Goal: Use online tool/utility: Utilize a website feature to perform a specific function

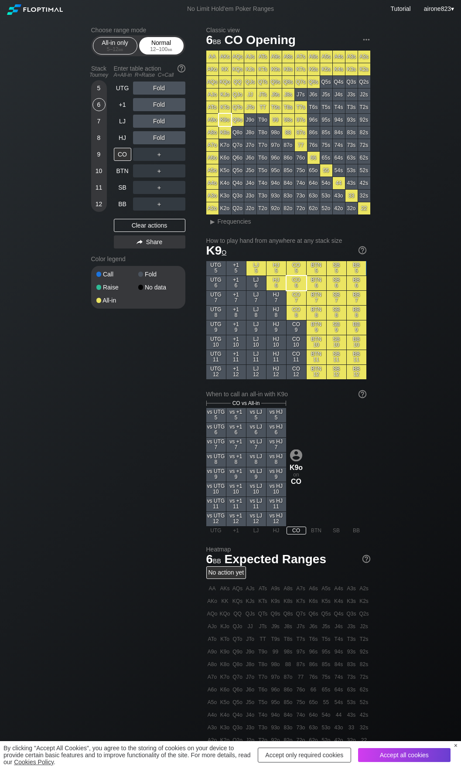
click at [143, 47] on div "12 – 100 bb" at bounding box center [161, 49] width 37 height 6
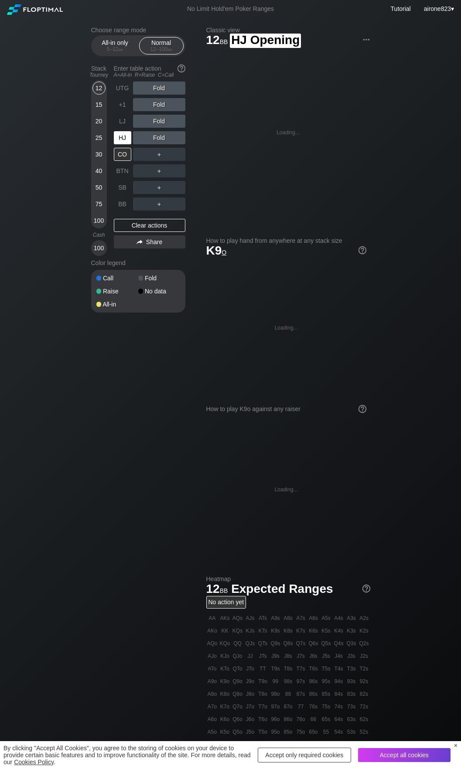
click at [120, 140] on div "HJ" at bounding box center [122, 137] width 17 height 13
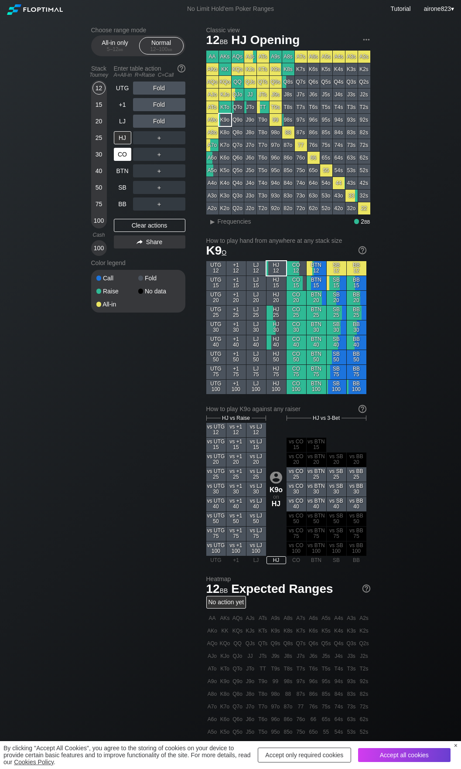
click at [116, 158] on div "CO" at bounding box center [122, 154] width 17 height 13
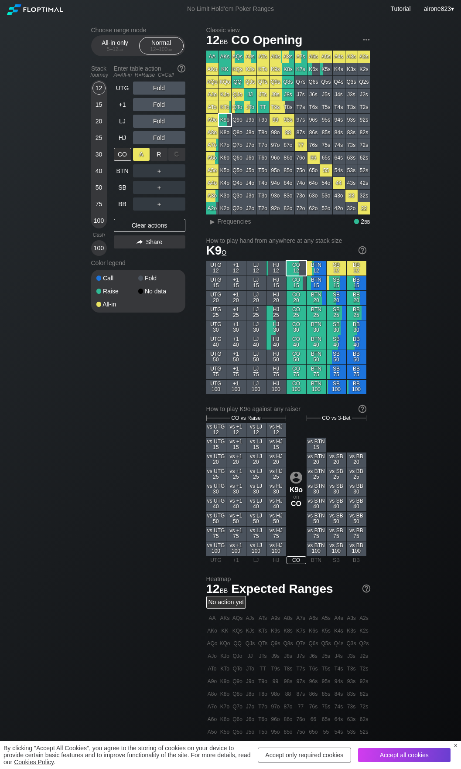
click at [140, 153] on div "A ✕" at bounding box center [141, 154] width 17 height 13
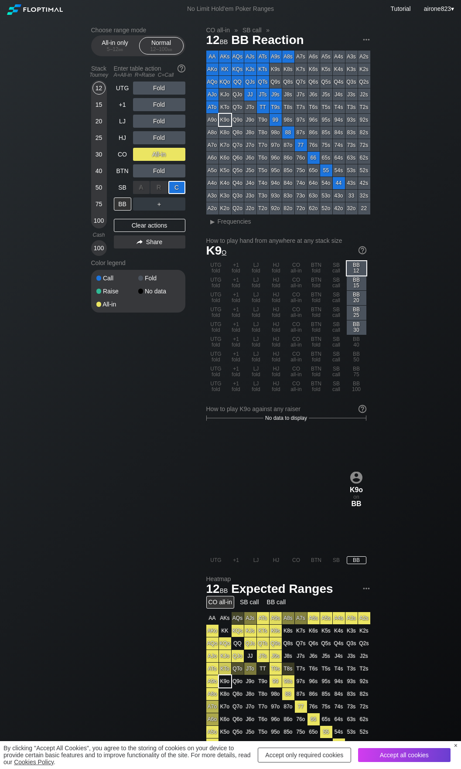
click at [178, 191] on div "C ✕" at bounding box center [176, 187] width 17 height 13
click at [123, 206] on div "BB" at bounding box center [122, 203] width 17 height 13
click at [123, 207] on div "BB" at bounding box center [122, 203] width 17 height 13
drag, startPoint x: 123, startPoint y: 207, endPoint x: 143, endPoint y: 201, distance: 21.2
click at [121, 208] on div "BB" at bounding box center [122, 203] width 17 height 13
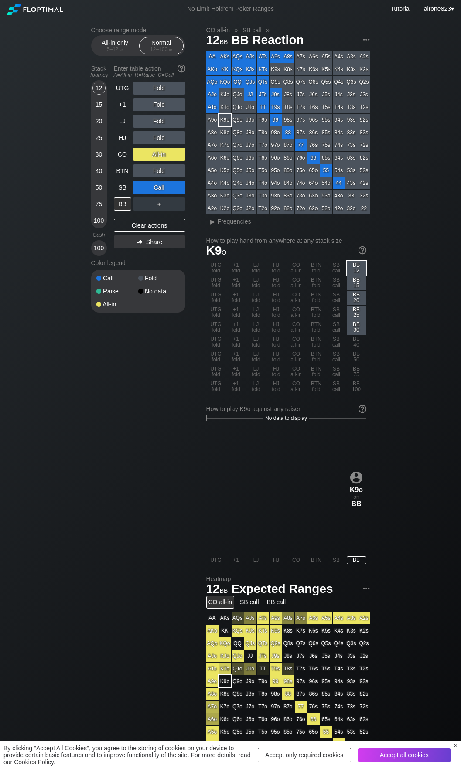
click at [93, 138] on div "25" at bounding box center [98, 137] width 13 height 13
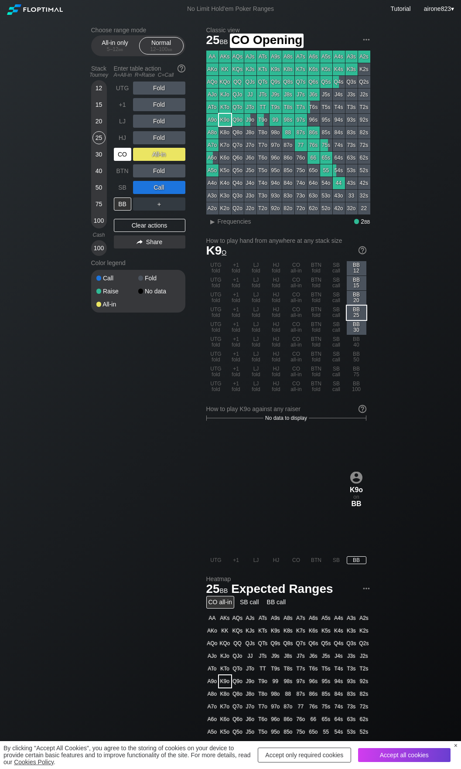
click at [124, 148] on div "CO" at bounding box center [123, 154] width 19 height 17
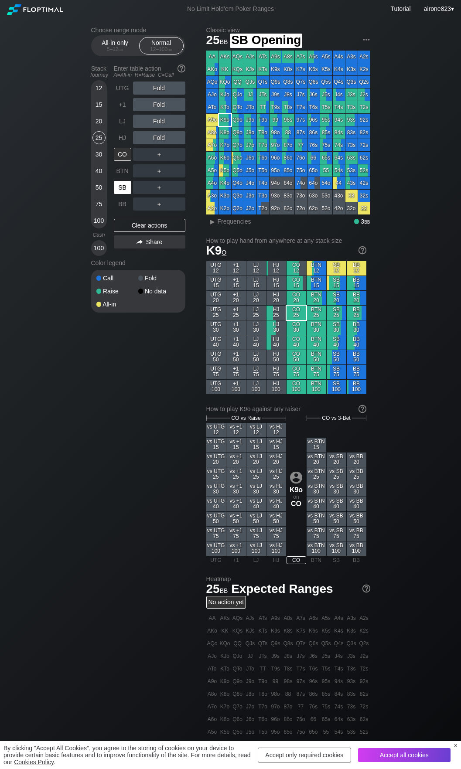
click at [126, 183] on div "SB" at bounding box center [122, 187] width 17 height 13
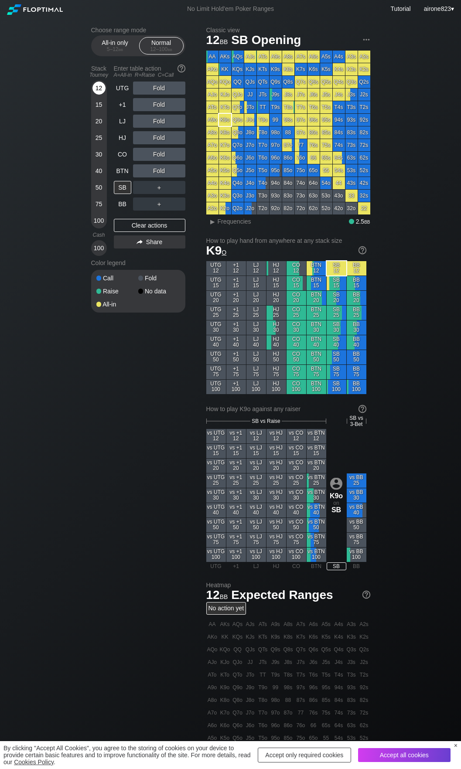
click at [101, 85] on div "12" at bounding box center [98, 87] width 13 height 13
click at [122, 190] on div "SB" at bounding box center [122, 187] width 17 height 13
drag, startPoint x: 122, startPoint y: 190, endPoint x: 136, endPoint y: 184, distance: 14.4
click at [122, 190] on div "SB" at bounding box center [122, 187] width 17 height 13
click at [98, 123] on div "20" at bounding box center [98, 121] width 13 height 13
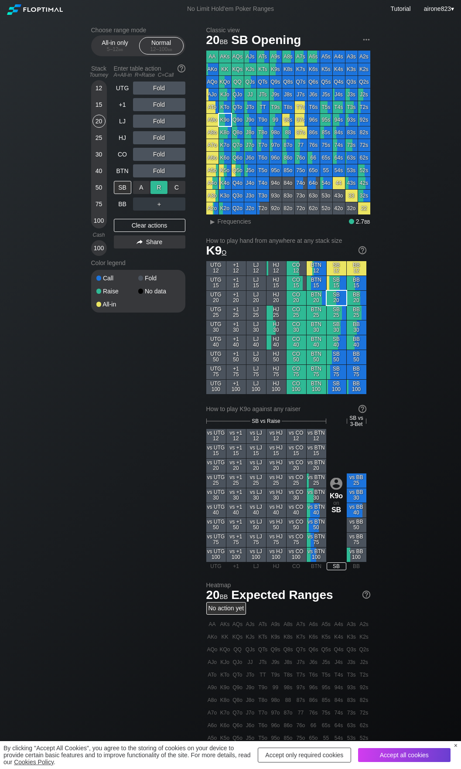
click at [161, 193] on div "R ✕" at bounding box center [158, 187] width 17 height 13
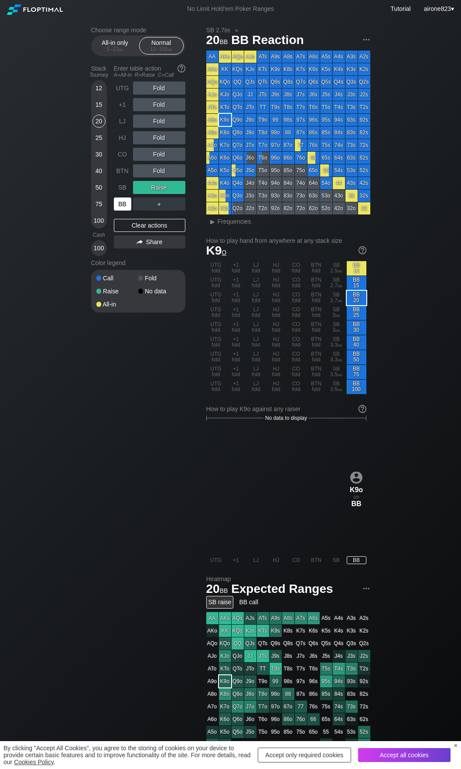
click at [126, 204] on div "BB" at bounding box center [122, 203] width 17 height 13
click at [118, 32] on h2 "Choose range mode" at bounding box center [138, 30] width 94 height 7
click at [118, 34] on header "Choose range mode All-in only 5 – 12 bb Normal 12 – 100 bb" at bounding box center [138, 42] width 94 height 30
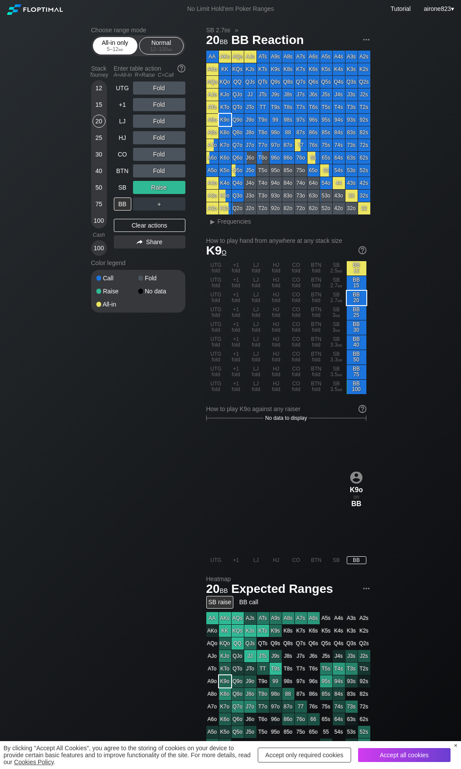
click at [109, 44] on div "All-in only 5 – 12 bb" at bounding box center [115, 45] width 40 height 17
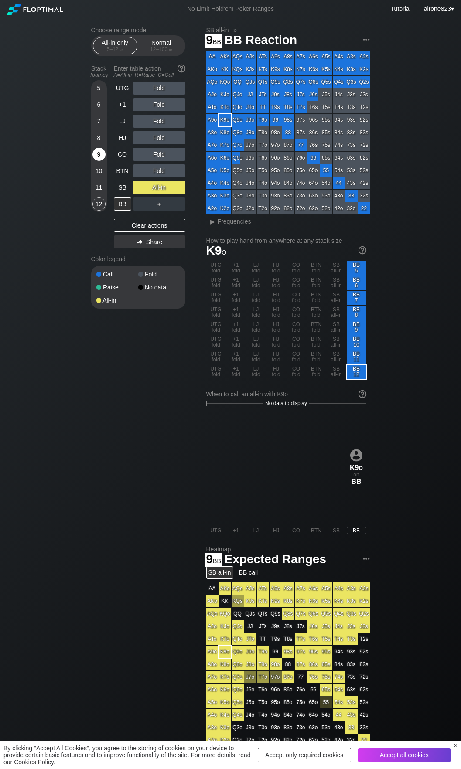
click at [104, 154] on div "9" at bounding box center [98, 154] width 13 height 13
click at [114, 192] on div "SB" at bounding box center [122, 187] width 17 height 13
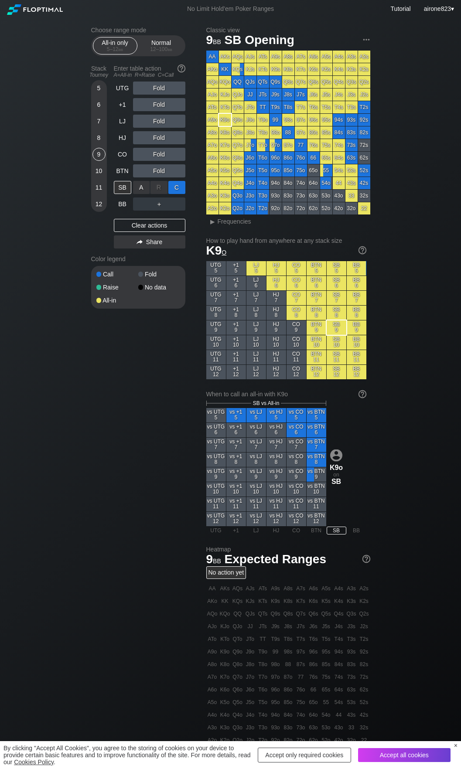
click at [170, 189] on div "C ✕" at bounding box center [176, 187] width 17 height 13
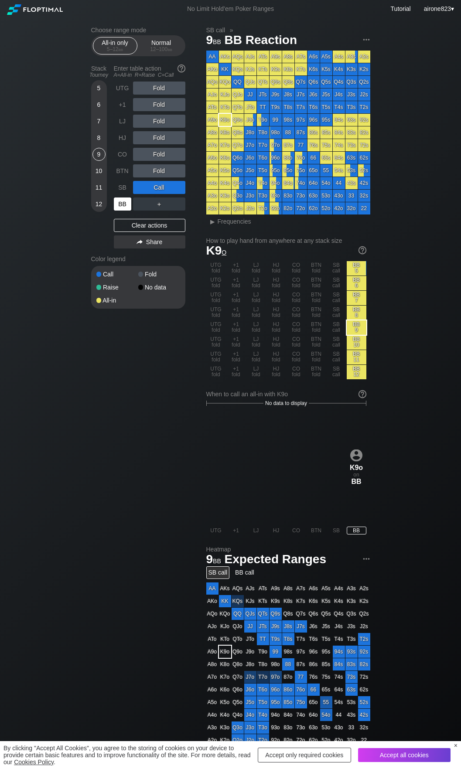
click at [125, 208] on div "BB" at bounding box center [122, 203] width 17 height 13
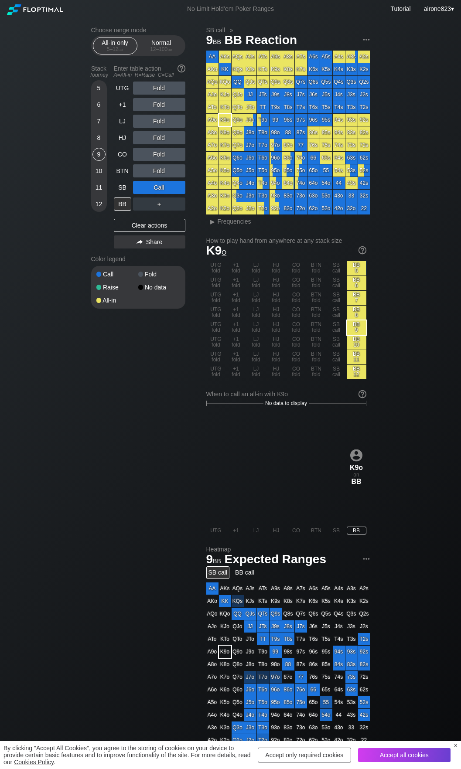
click at [97, 139] on div "8" at bounding box center [98, 137] width 13 height 13
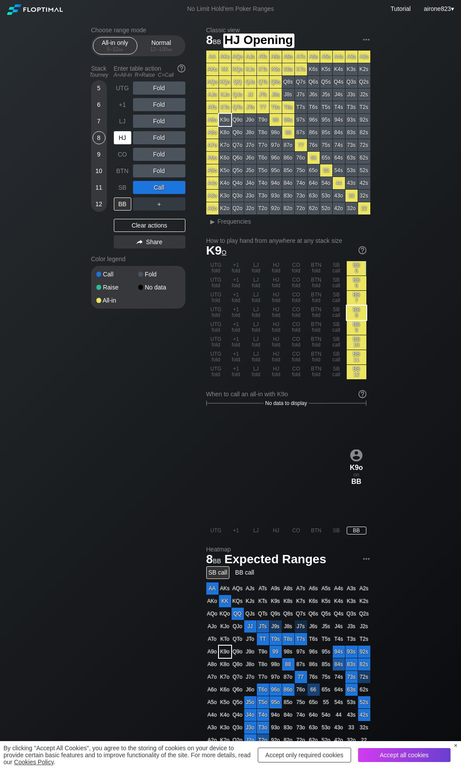
click at [119, 135] on div "HJ" at bounding box center [122, 137] width 17 height 13
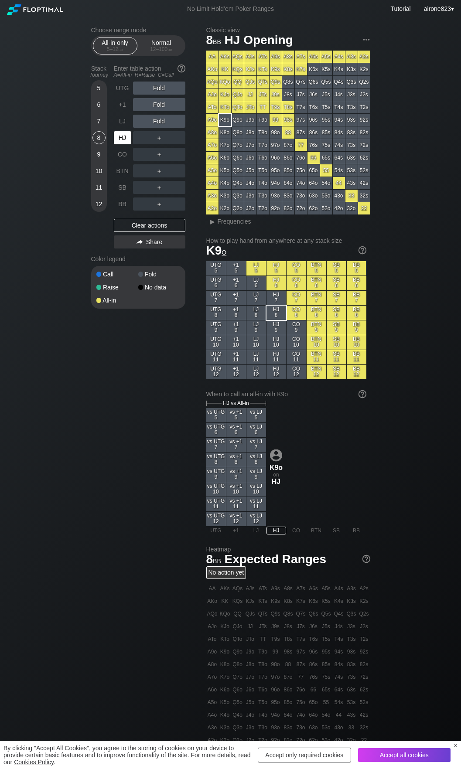
click at [119, 135] on div "HJ" at bounding box center [122, 137] width 17 height 13
click at [98, 88] on div "5" at bounding box center [98, 87] width 13 height 13
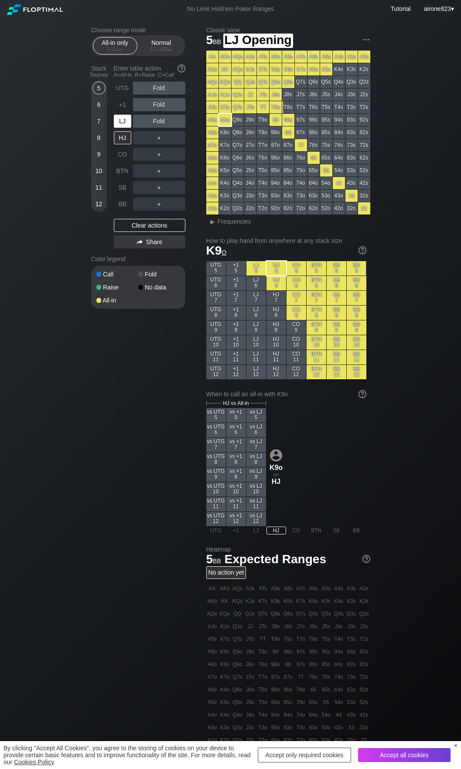
click at [123, 120] on div "LJ" at bounding box center [122, 121] width 17 height 13
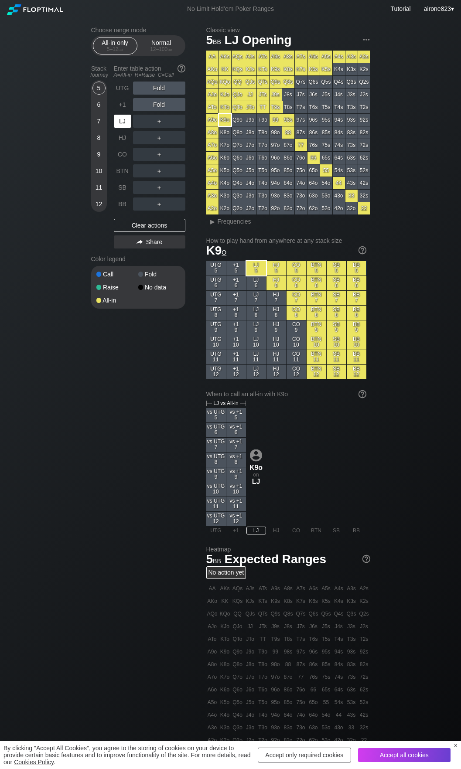
click at [123, 120] on div "LJ" at bounding box center [122, 121] width 17 height 13
click at [122, 140] on div "HJ" at bounding box center [122, 137] width 17 height 13
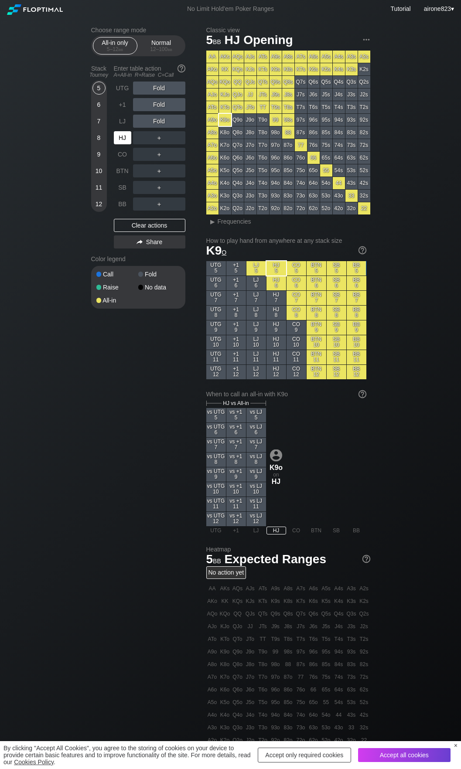
click at [122, 140] on div "HJ" at bounding box center [122, 137] width 17 height 13
drag, startPoint x: 122, startPoint y: 140, endPoint x: 466, endPoint y: 122, distance: 344.3
click at [123, 140] on div "HJ" at bounding box center [122, 137] width 17 height 13
click at [115, 173] on div "BTN" at bounding box center [122, 170] width 17 height 13
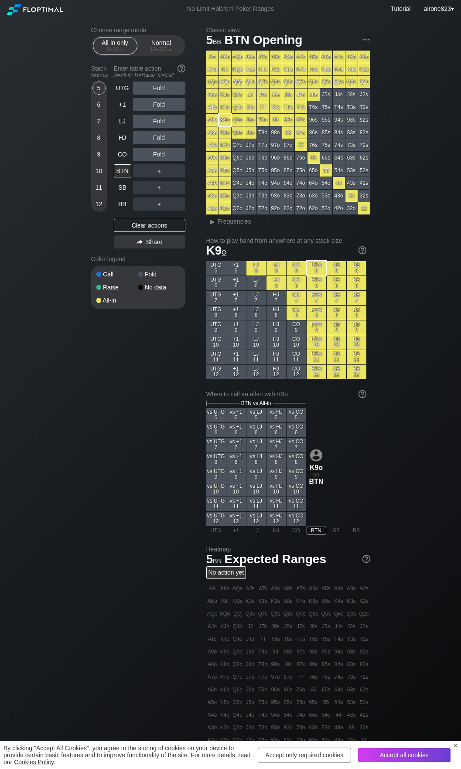
click at [100, 136] on div "8" at bounding box center [98, 137] width 13 height 13
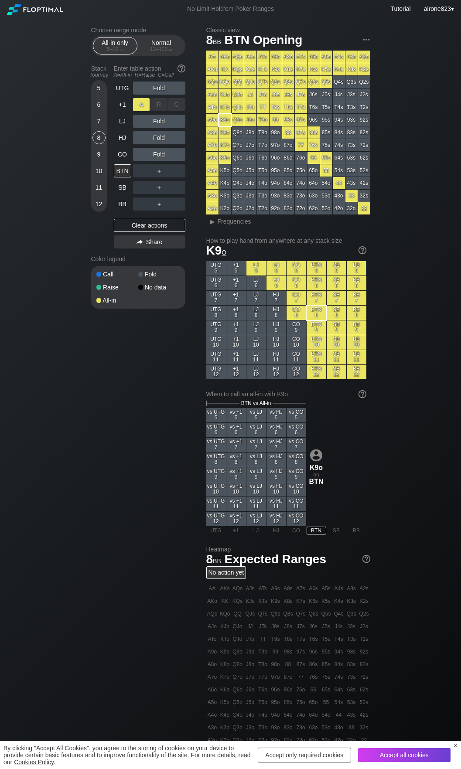
click at [145, 103] on div "A ✕" at bounding box center [141, 104] width 17 height 13
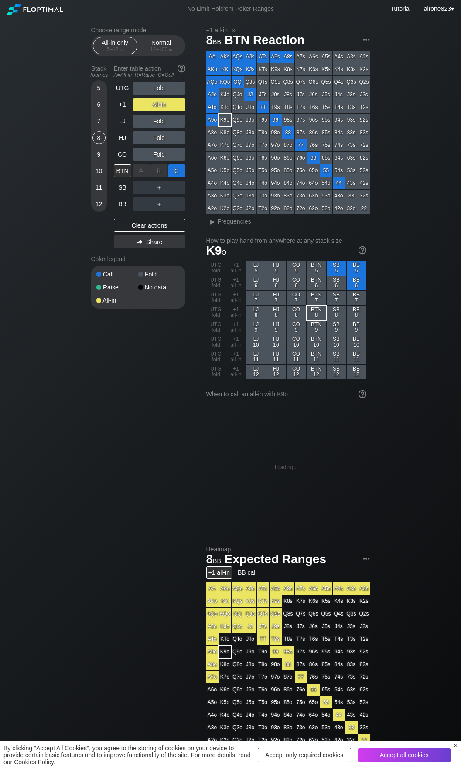
click at [178, 172] on div "C ✕" at bounding box center [176, 170] width 17 height 13
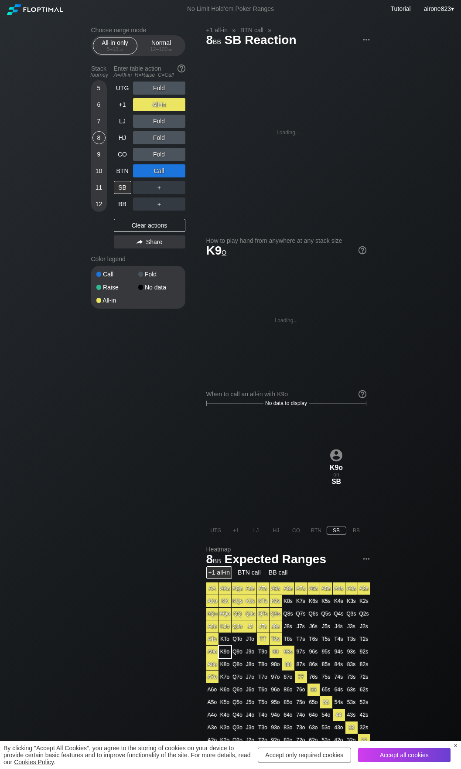
click at [112, 213] on div "Stack Tourney Enter table action A=All-in R=Raise C=Call 5 6 7 8 [PHONE_NUMBER]…" at bounding box center [138, 156] width 94 height 190
click at [118, 212] on div "UTG Fold +1 All-in LJ Fold HJ Fold CO Fold BTN Call SB ＋ BB ＋ Clear actions Sha…" at bounding box center [149, 166] width 71 height 170
click at [128, 207] on div "BB" at bounding box center [122, 203] width 17 height 13
click at [122, 205] on div "BB" at bounding box center [122, 203] width 17 height 13
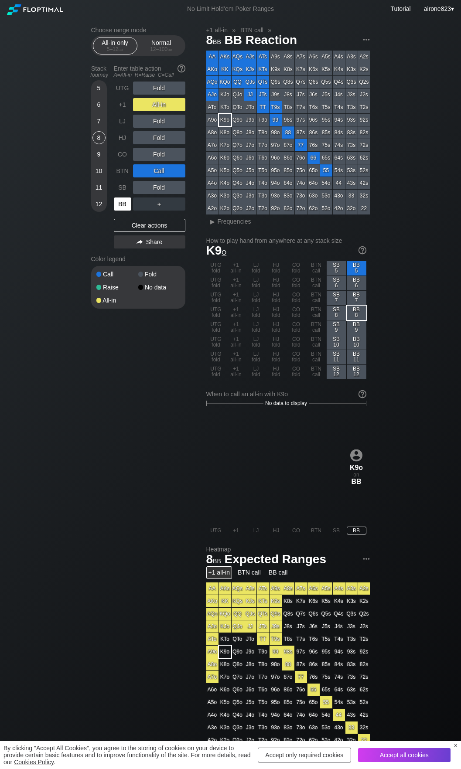
click at [122, 205] on div "BB" at bounding box center [122, 203] width 17 height 13
click at [126, 111] on div "+1" at bounding box center [122, 104] width 17 height 13
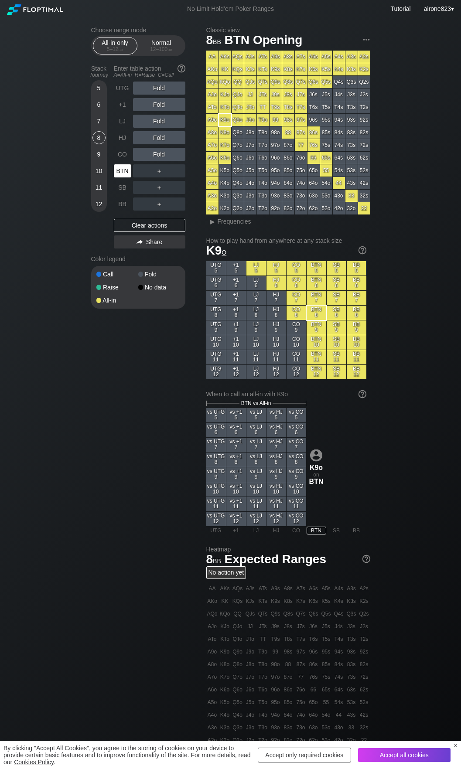
click at [122, 176] on div "BTN" at bounding box center [122, 170] width 17 height 13
click at [141, 173] on div "A ✕" at bounding box center [141, 170] width 17 height 13
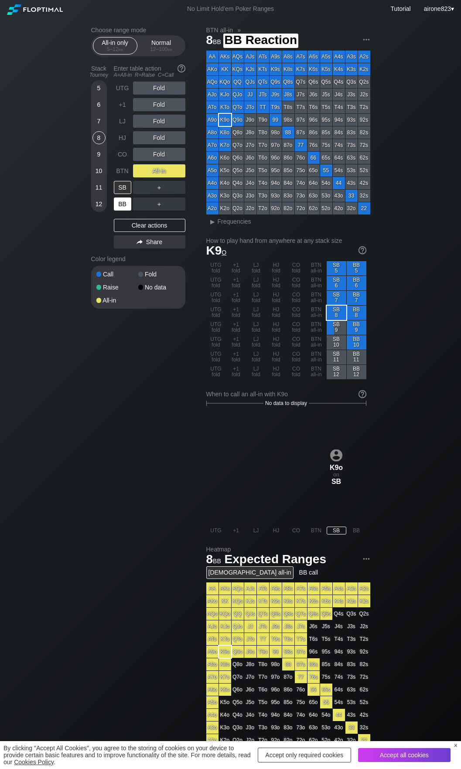
click at [125, 210] on div "BB" at bounding box center [122, 203] width 17 height 13
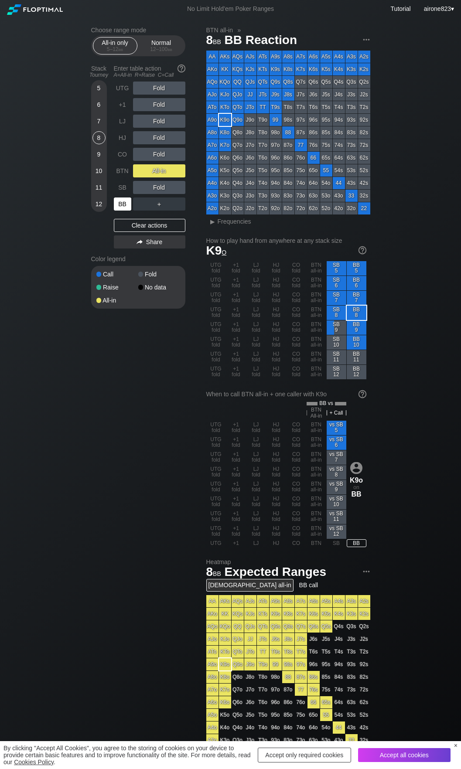
click at [125, 210] on div "BB" at bounding box center [122, 203] width 17 height 13
click at [155, 42] on div "Normal 12 – 100 bb" at bounding box center [161, 45] width 40 height 17
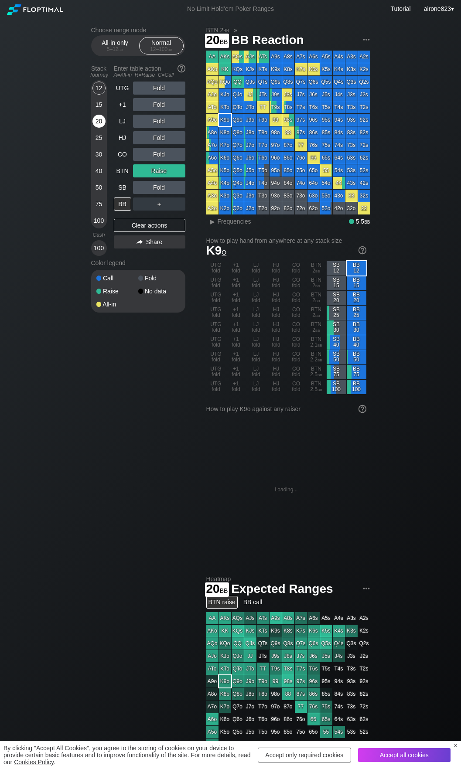
click at [96, 128] on div "20" at bounding box center [98, 121] width 13 height 13
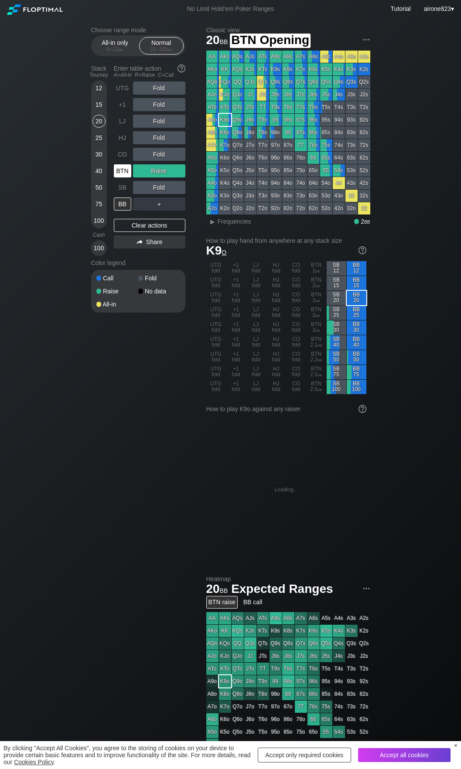
click at [120, 168] on div "BTN" at bounding box center [122, 170] width 17 height 13
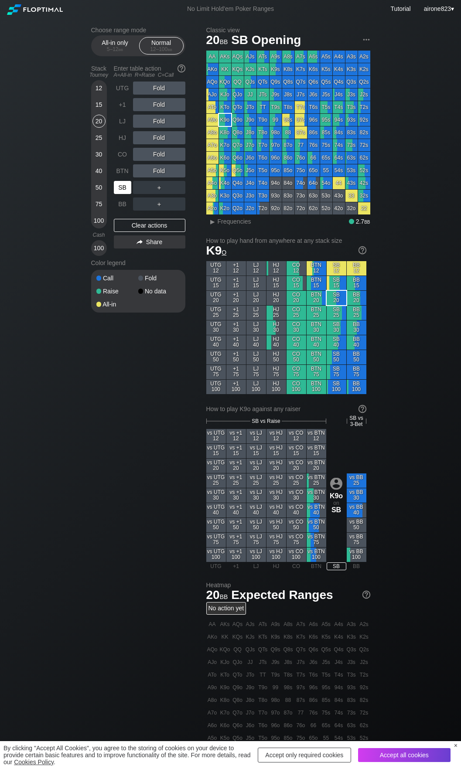
click at [125, 188] on div "SB" at bounding box center [122, 187] width 17 height 13
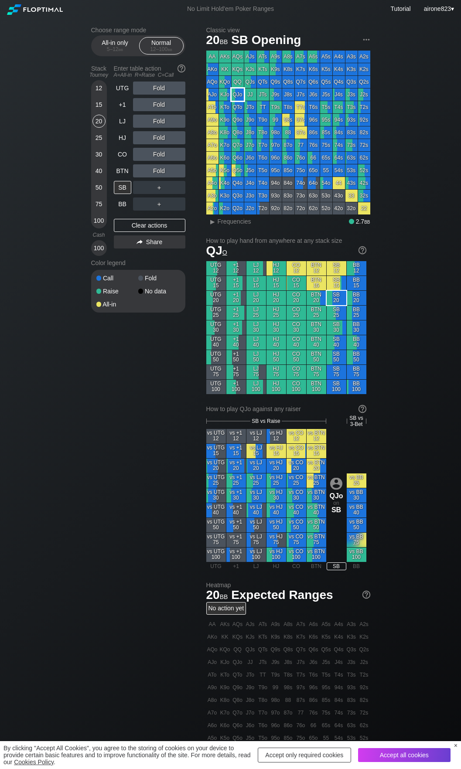
click at [242, 97] on div "QJo" at bounding box center [237, 94] width 12 height 12
click at [237, 221] on span "Frequencies" at bounding box center [234, 221] width 34 height 7
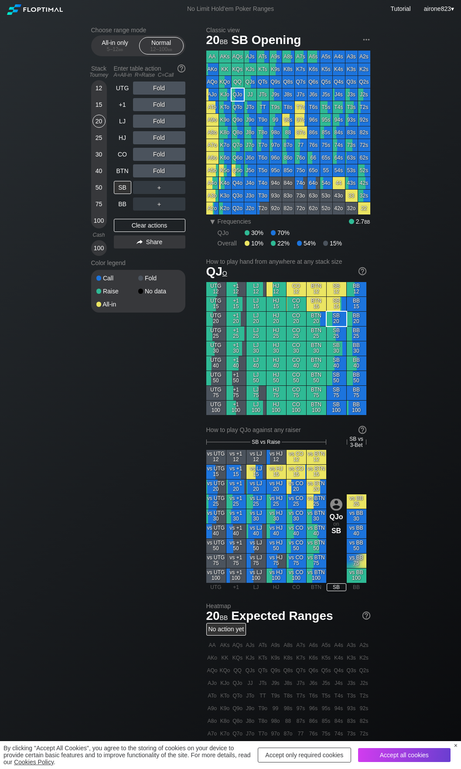
click at [173, 190] on div "＋" at bounding box center [159, 187] width 52 height 13
click at [180, 193] on div "C ✕" at bounding box center [176, 187] width 17 height 13
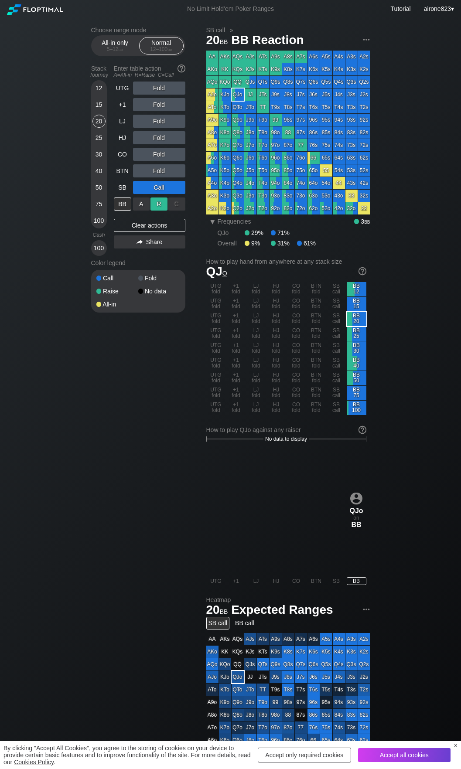
click at [159, 210] on div "R ✕" at bounding box center [158, 203] width 17 height 13
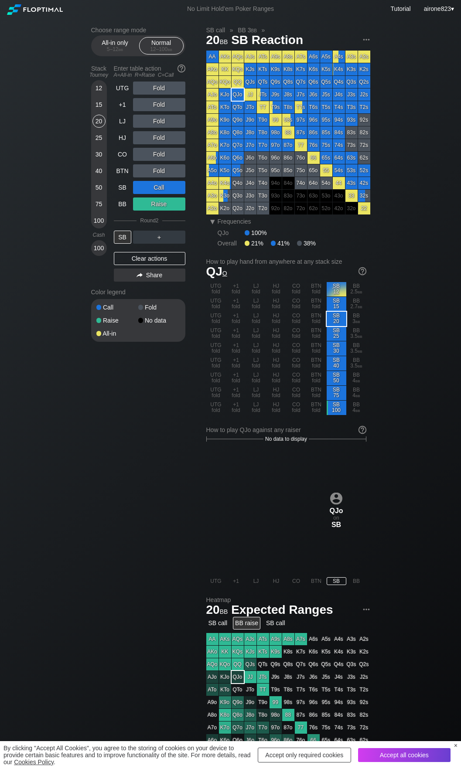
click at [97, 108] on div "15" at bounding box center [98, 104] width 13 height 13
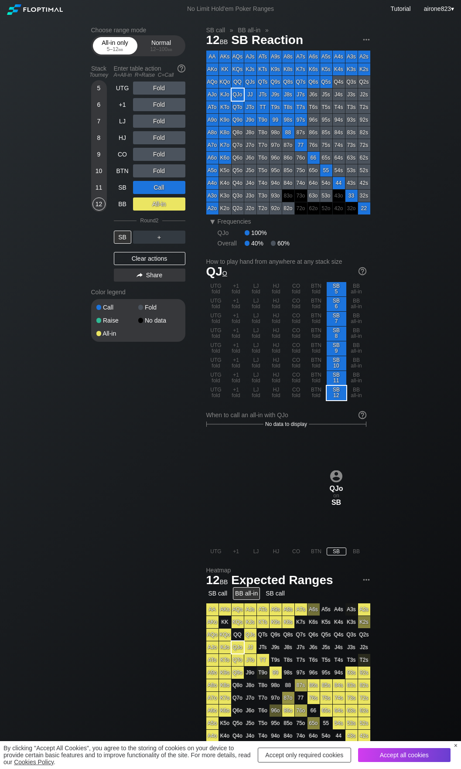
click at [111, 49] on div "5 – 12 bb" at bounding box center [115, 49] width 37 height 6
click at [107, 85] on div "Stack Tourney Enter table action A=All-in R=Raise C=Call 5 6 7 8 [PHONE_NUMBER]…" at bounding box center [138, 173] width 94 height 224
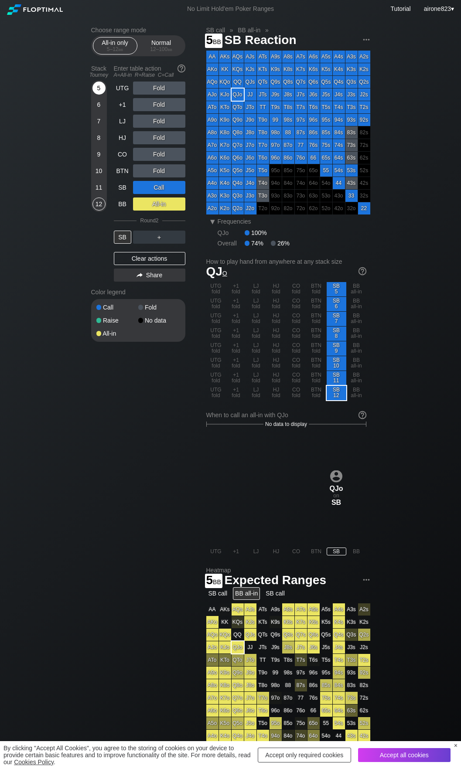
click at [95, 92] on div "5" at bounding box center [98, 87] width 13 height 13
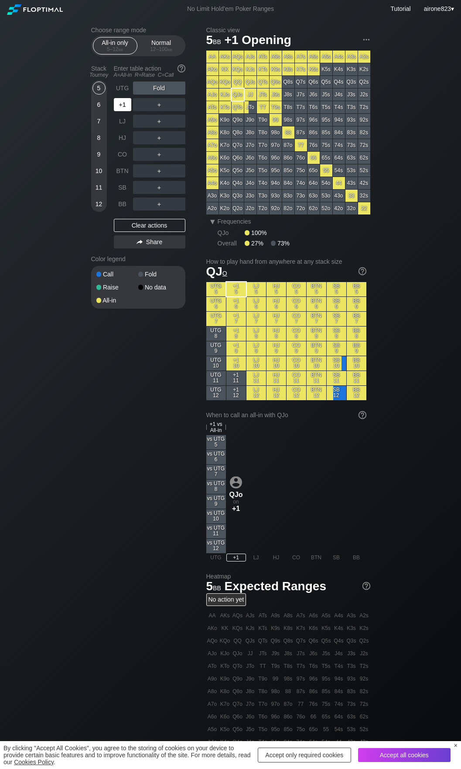
click at [119, 109] on div "+1" at bounding box center [122, 104] width 17 height 13
click at [137, 104] on div "A ✕" at bounding box center [141, 104] width 17 height 13
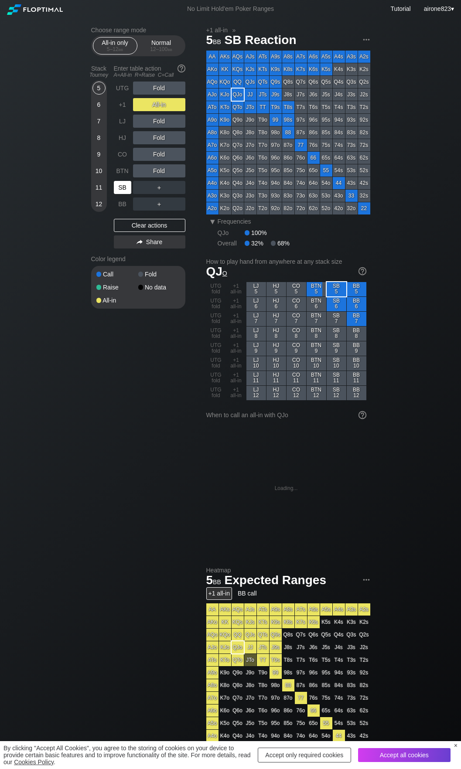
click at [126, 184] on div "SB" at bounding box center [122, 187] width 17 height 13
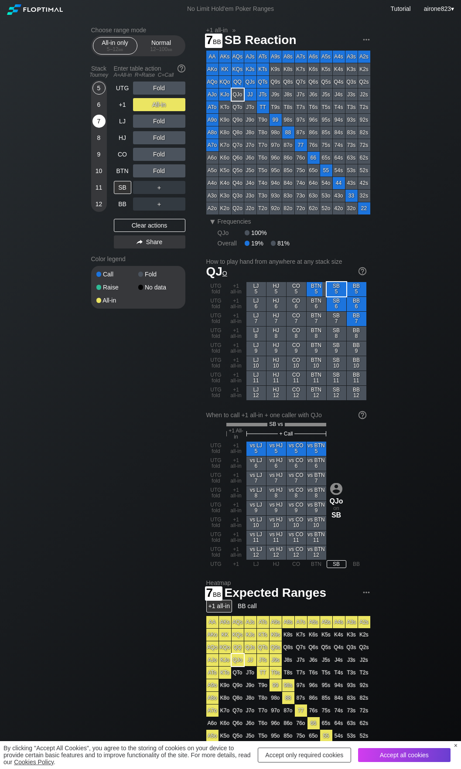
click at [95, 122] on div "7" at bounding box center [98, 121] width 13 height 13
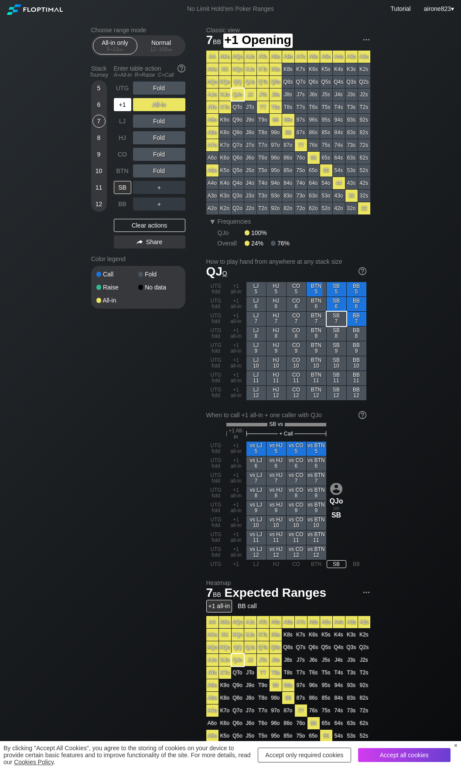
click at [119, 102] on div "+1" at bounding box center [122, 104] width 17 height 13
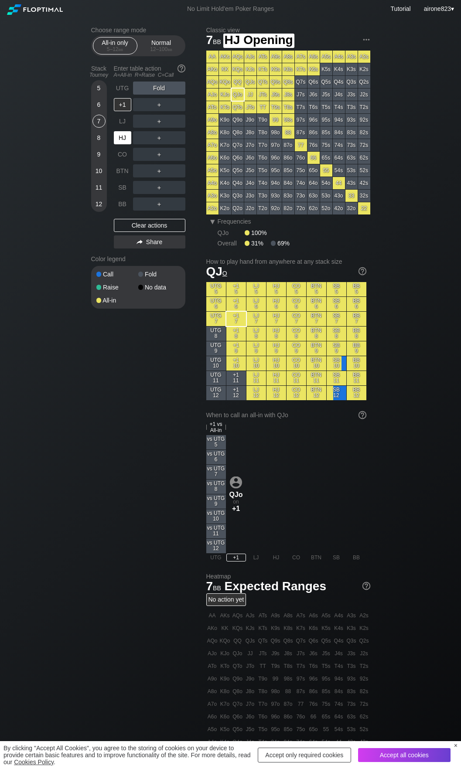
click at [123, 136] on div "HJ" at bounding box center [122, 137] width 17 height 13
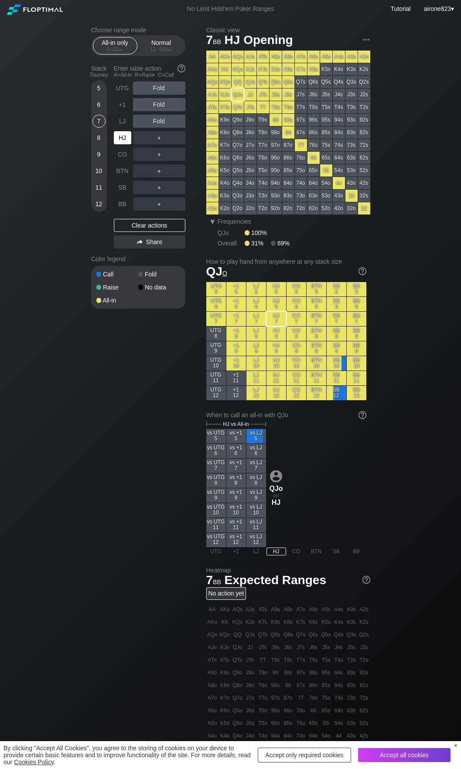
click at [123, 136] on div "HJ" at bounding box center [122, 137] width 17 height 13
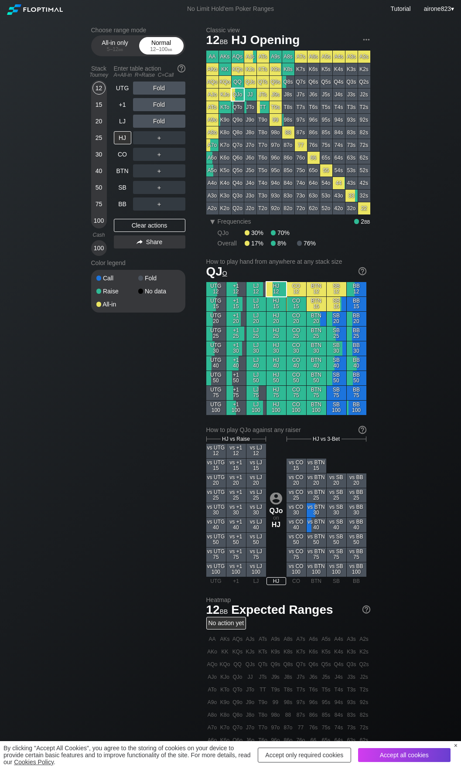
click at [166, 54] on div "Normal 12 – 100 bb" at bounding box center [161, 45] width 40 height 17
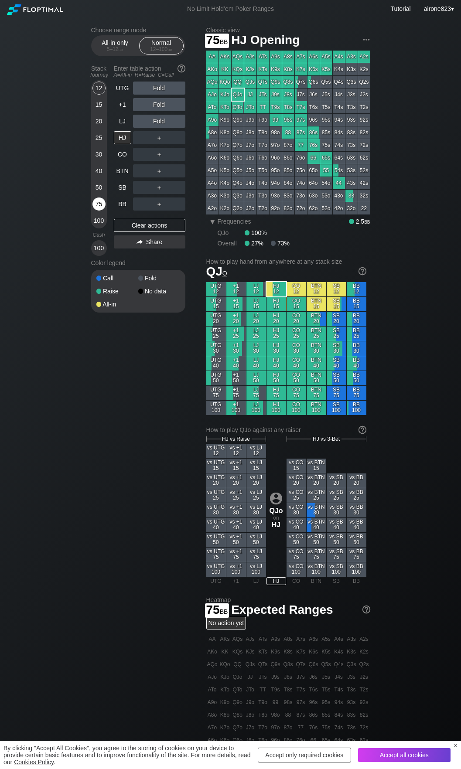
click at [95, 200] on div "75" at bounding box center [98, 203] width 13 height 13
click at [152, 176] on div "R ✕" at bounding box center [158, 170] width 17 height 13
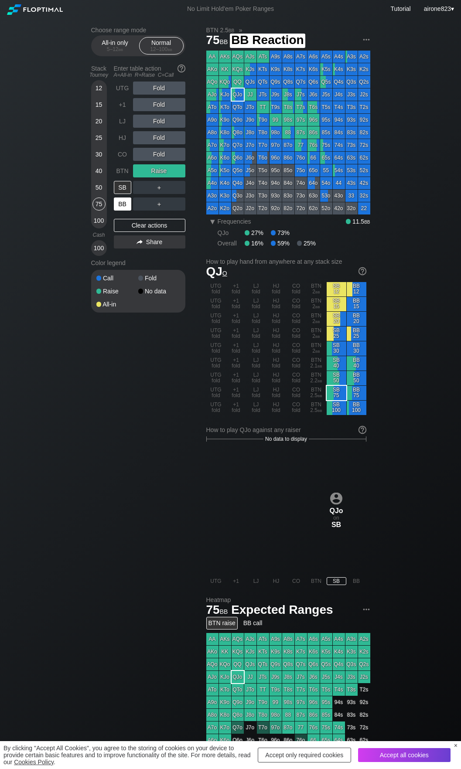
click at [120, 207] on div "BB" at bounding box center [122, 203] width 17 height 13
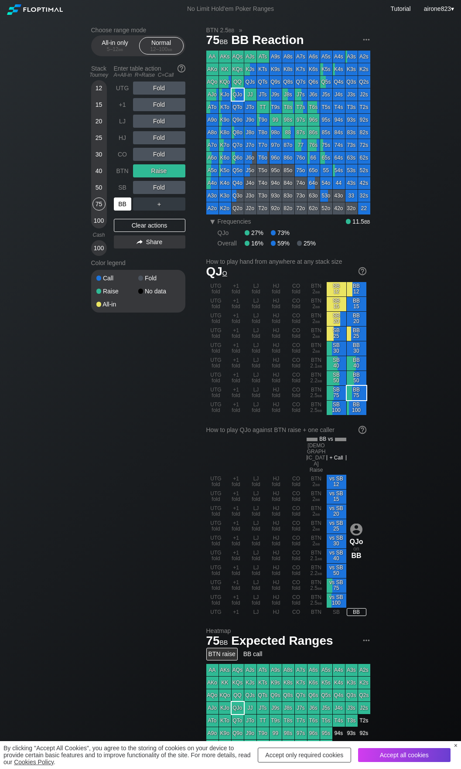
click at [120, 207] on div "BB" at bounding box center [122, 203] width 17 height 13
click at [96, 173] on div "40" at bounding box center [98, 170] width 13 height 13
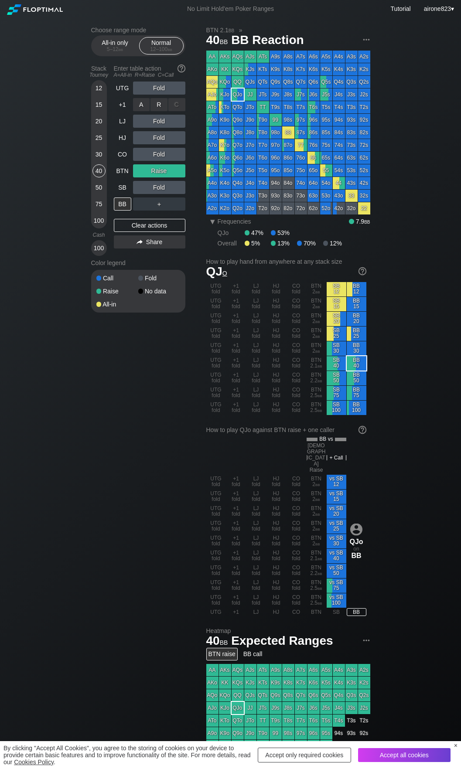
click at [160, 102] on div "R ✕" at bounding box center [158, 104] width 17 height 13
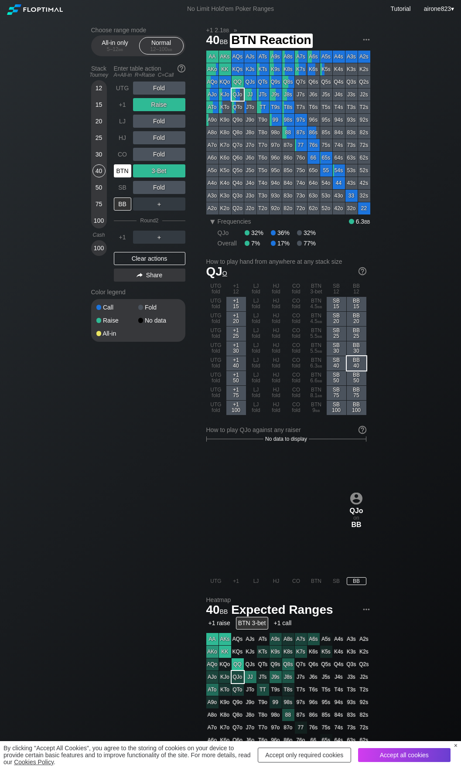
click at [125, 179] on div "BTN" at bounding box center [123, 171] width 19 height 17
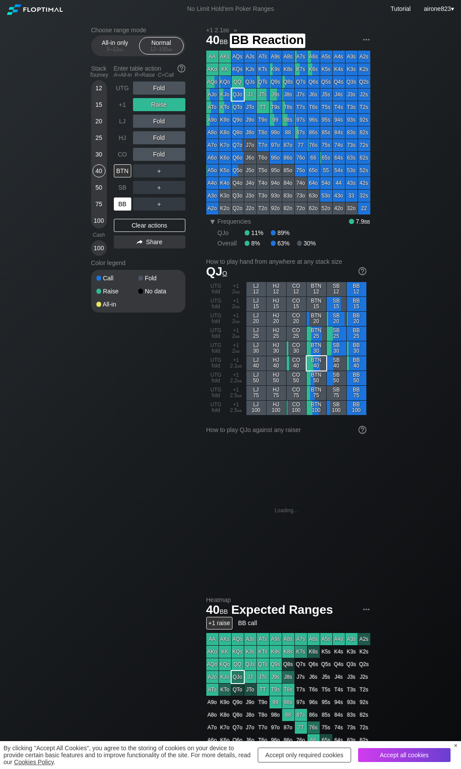
click at [117, 204] on div "BB" at bounding box center [122, 203] width 17 height 13
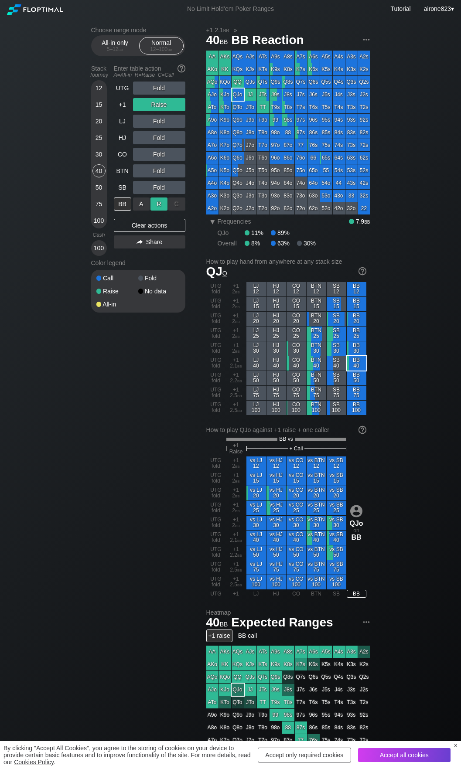
click at [160, 203] on div "R ✕" at bounding box center [158, 203] width 17 height 13
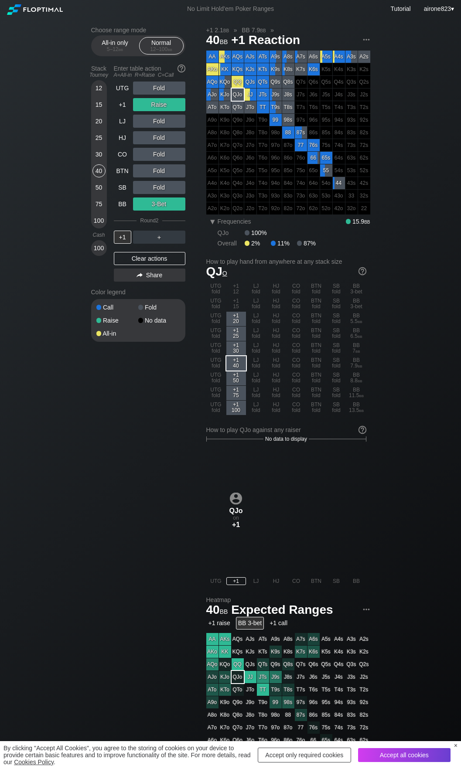
click at [98, 225] on div "100" at bounding box center [98, 220] width 13 height 13
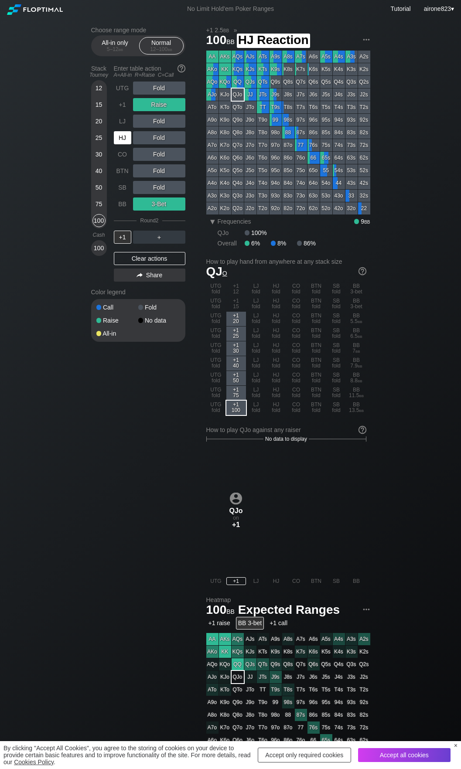
click at [125, 138] on div "HJ" at bounding box center [122, 137] width 17 height 13
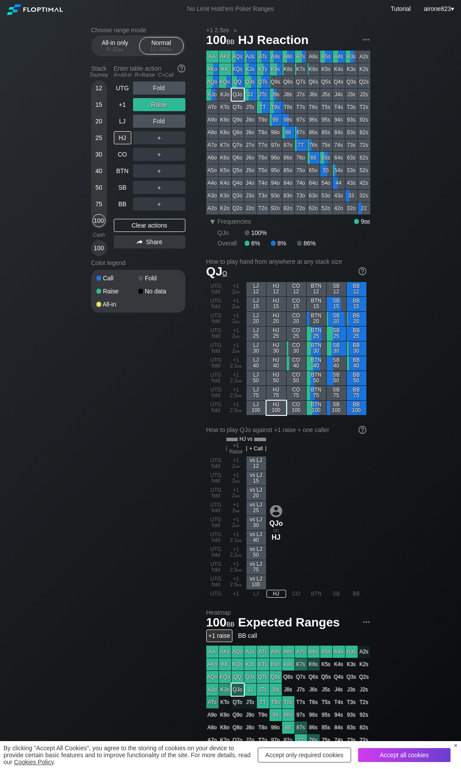
click at [100, 102] on div "15" at bounding box center [98, 104] width 13 height 13
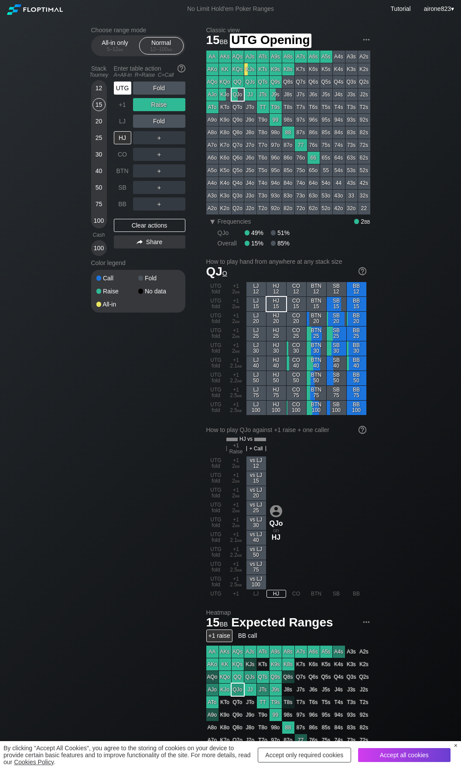
click at [129, 91] on div "UTG" at bounding box center [122, 87] width 17 height 13
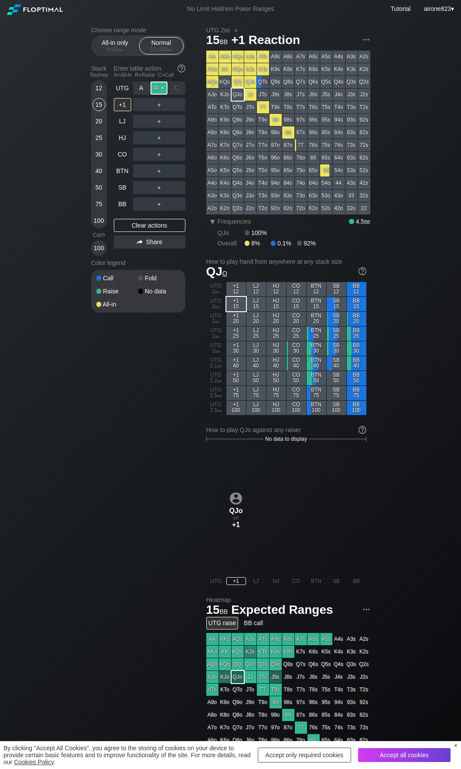
click at [152, 95] on div "R ✕" at bounding box center [158, 87] width 17 height 13
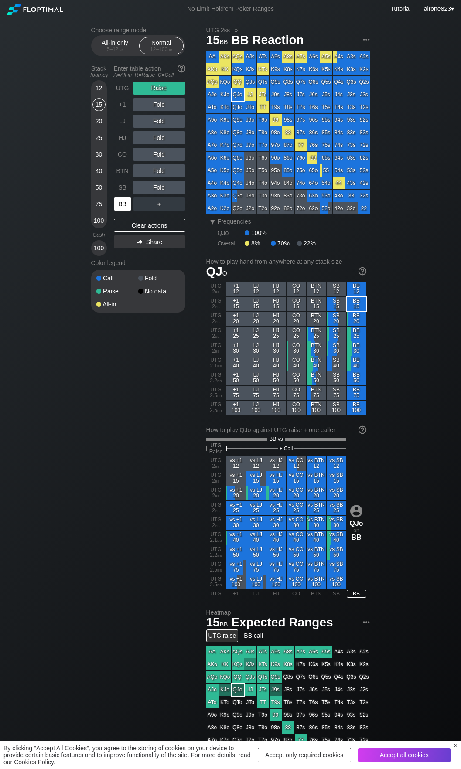
click at [120, 210] on div "BB" at bounding box center [122, 203] width 17 height 13
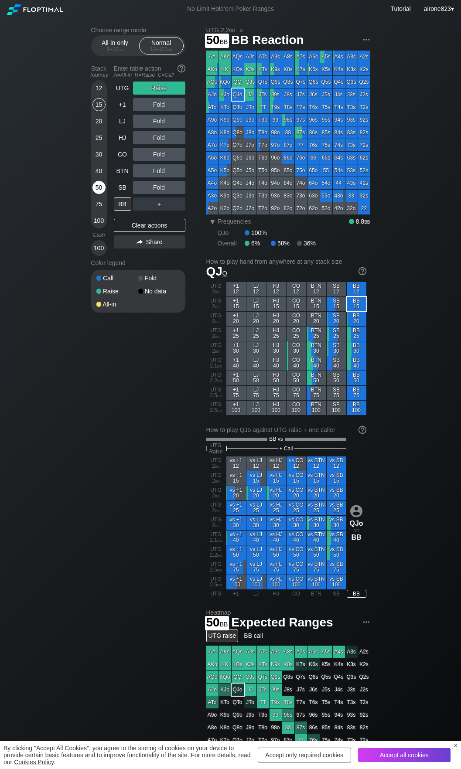
click at [103, 187] on div "50" at bounding box center [98, 187] width 13 height 13
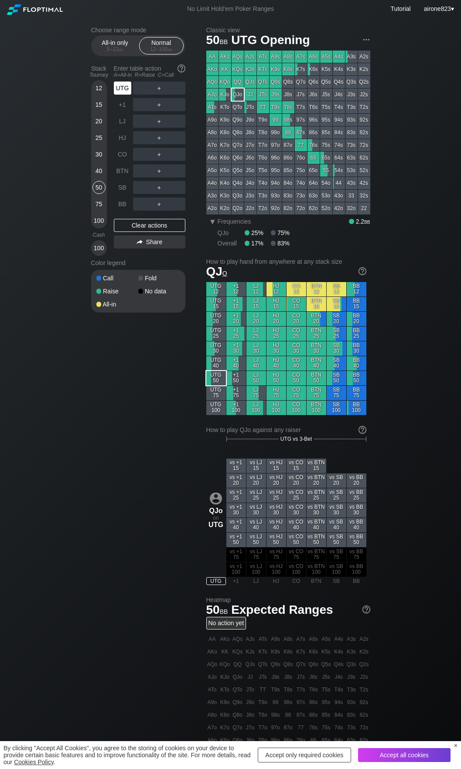
click at [121, 88] on div "UTG" at bounding box center [122, 87] width 17 height 13
click at [163, 119] on div "R ✕" at bounding box center [158, 121] width 17 height 13
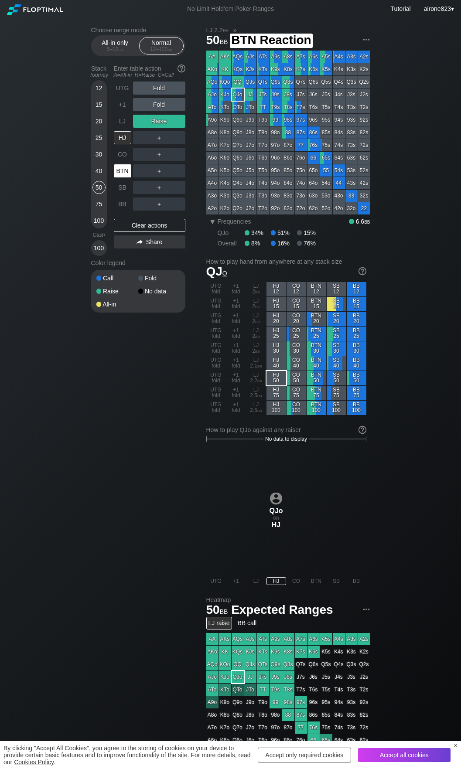
click at [125, 171] on div "BTN" at bounding box center [122, 170] width 17 height 13
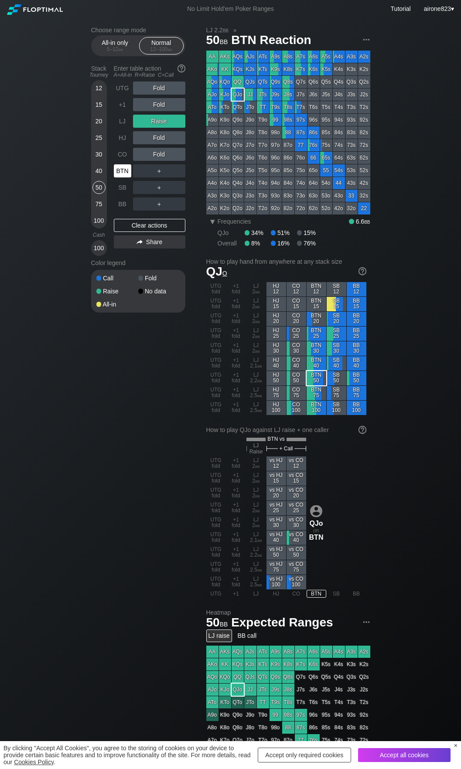
click at [125, 171] on div "BTN" at bounding box center [122, 170] width 17 height 13
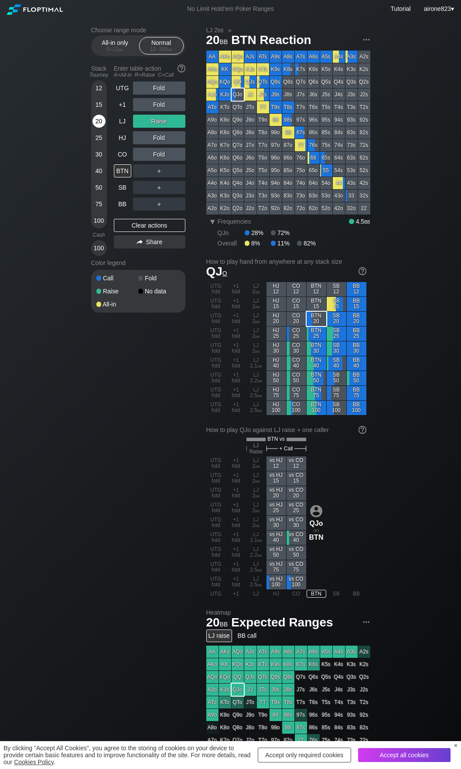
click at [99, 123] on div "20" at bounding box center [98, 121] width 13 height 13
click at [117, 124] on div "LJ" at bounding box center [122, 121] width 17 height 13
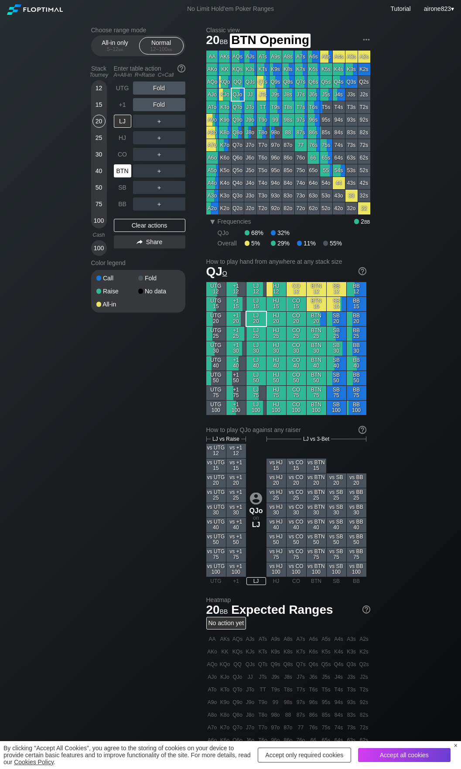
click at [120, 170] on div "BTN" at bounding box center [122, 170] width 17 height 13
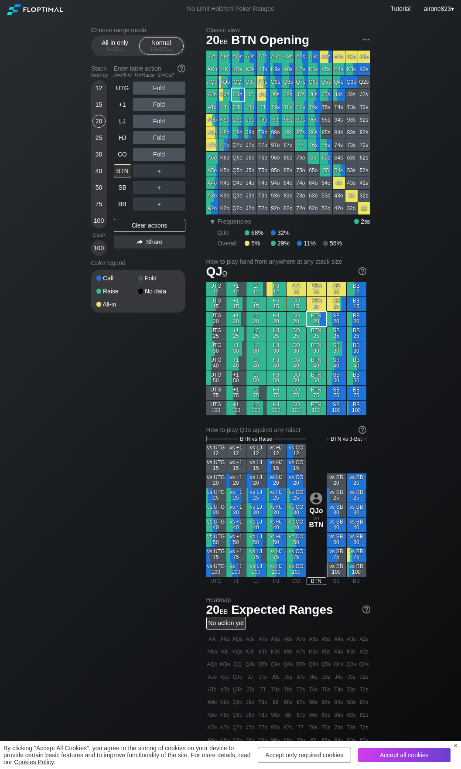
drag, startPoint x: 31, startPoint y: 117, endPoint x: 67, endPoint y: 123, distance: 36.2
click at [31, 117] on div "Choose range mode All-in only 5 – 12 bb Normal 12 – 100 bb Stack Tourney Enter …" at bounding box center [230, 518] width 461 height 1000
click at [112, 54] on div "All-in only 5 – 12 bb" at bounding box center [115, 45] width 40 height 17
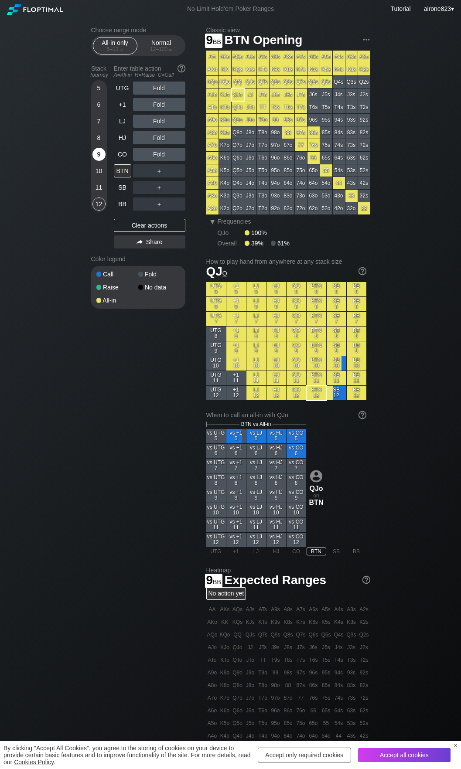
click at [95, 160] on div "9" at bounding box center [98, 154] width 13 height 13
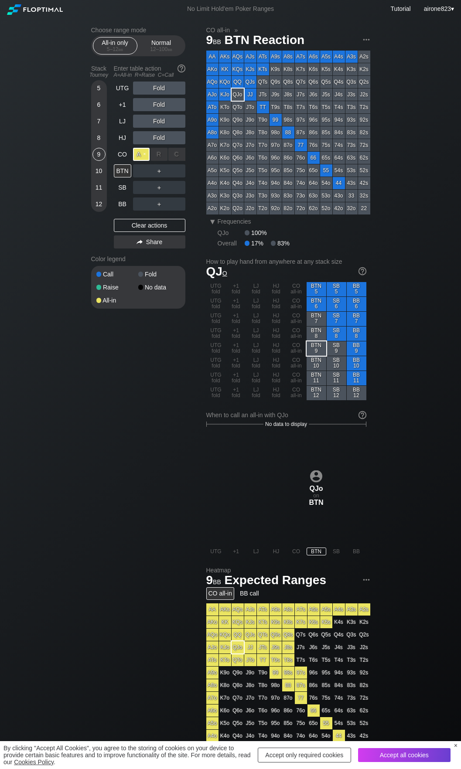
click at [141, 159] on div "A ✕" at bounding box center [141, 154] width 17 height 13
click at [124, 168] on div "BTN" at bounding box center [122, 170] width 17 height 13
click at [99, 170] on div "10" at bounding box center [98, 170] width 13 height 13
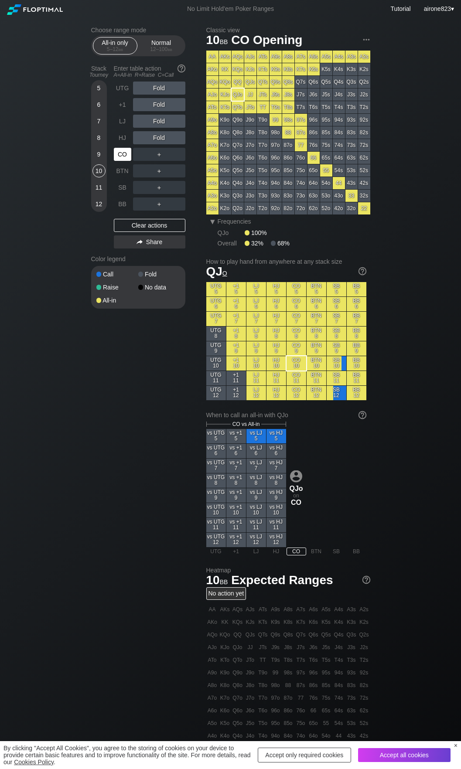
click at [125, 151] on div "CO" at bounding box center [122, 154] width 17 height 13
click at [129, 124] on div "LJ" at bounding box center [122, 121] width 17 height 13
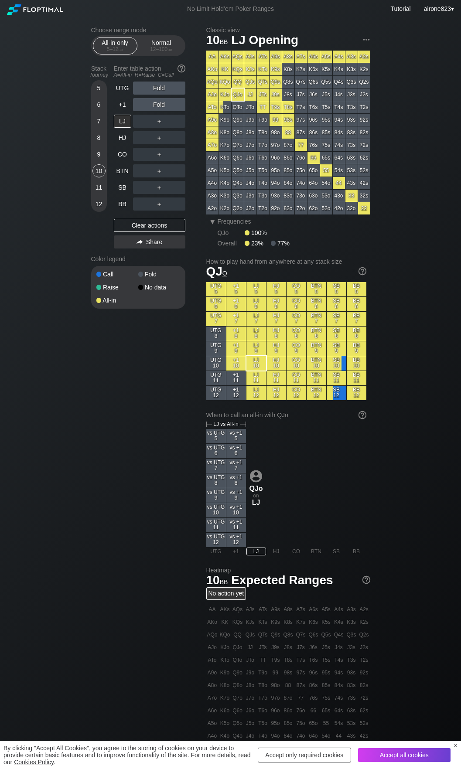
drag, startPoint x: 25, startPoint y: 158, endPoint x: 43, endPoint y: 146, distance: 22.2
click at [26, 157] on div "Choose range mode All-in only 5 – 12 bb Normal 12 – 100 bb Stack Tourney Enter …" at bounding box center [230, 503] width 461 height 970
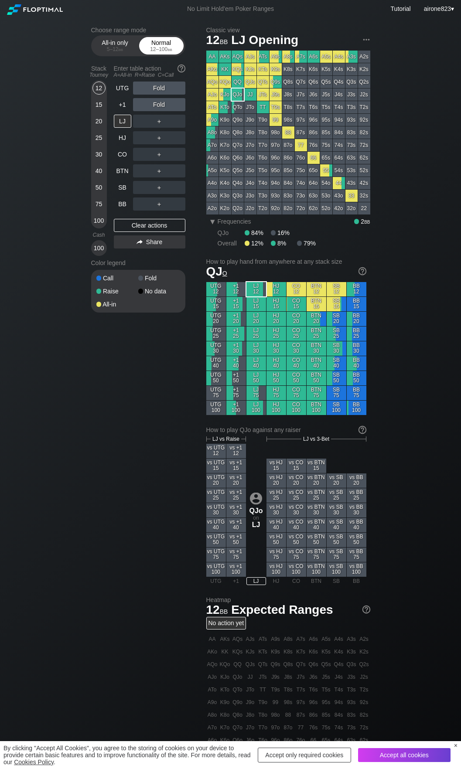
click at [160, 40] on div "Normal 12 – 100 bb" at bounding box center [161, 45] width 40 height 17
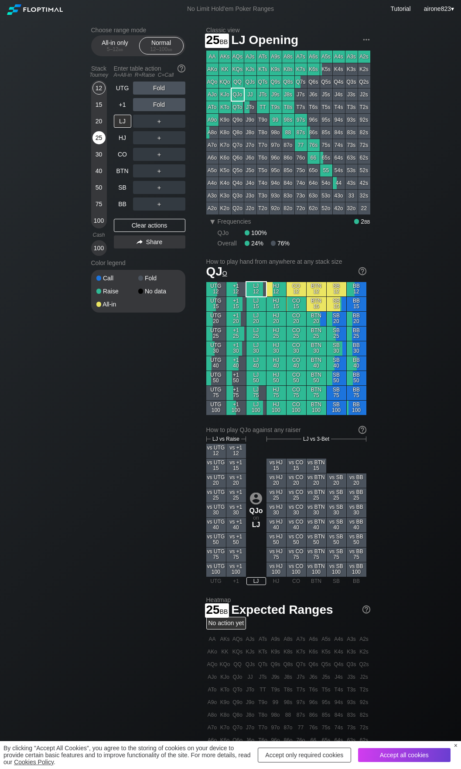
click at [104, 135] on div "25" at bounding box center [98, 137] width 13 height 13
click at [104, 136] on div "25" at bounding box center [98, 137] width 13 height 13
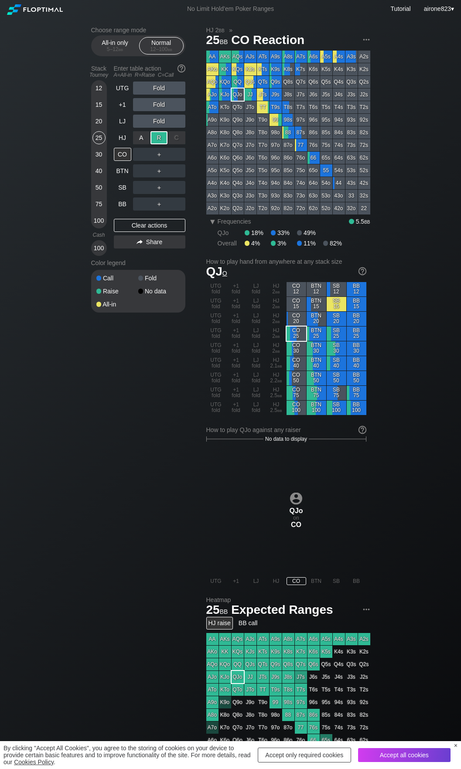
click at [155, 142] on div "R ✕" at bounding box center [158, 137] width 17 height 13
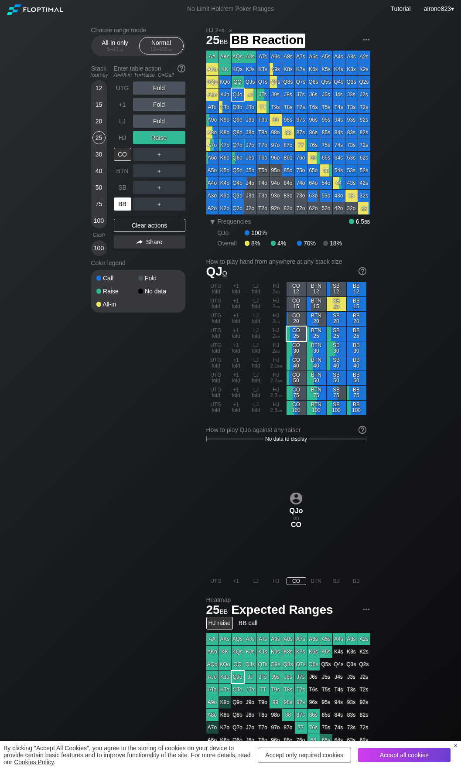
click at [119, 205] on div "BB" at bounding box center [122, 203] width 17 height 13
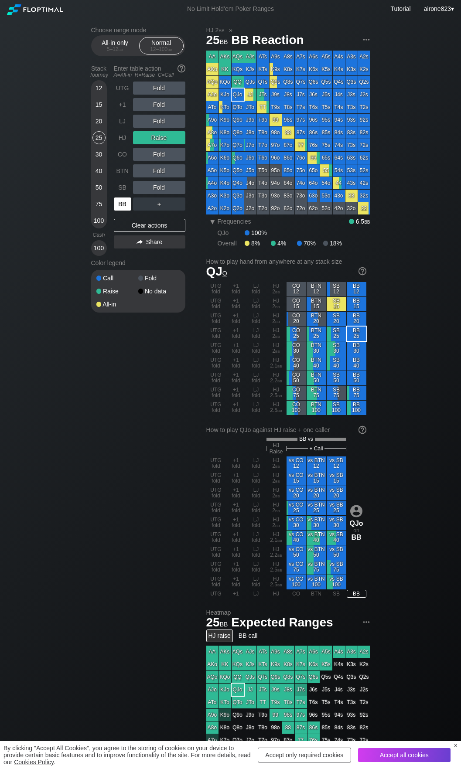
click at [119, 205] on div "BB" at bounding box center [122, 203] width 17 height 13
click at [119, 206] on div "BB" at bounding box center [122, 203] width 17 height 13
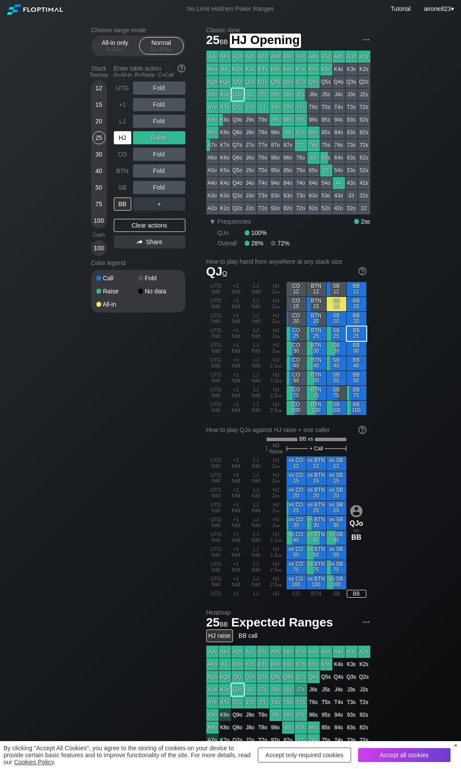
click at [119, 139] on div "HJ" at bounding box center [122, 137] width 17 height 13
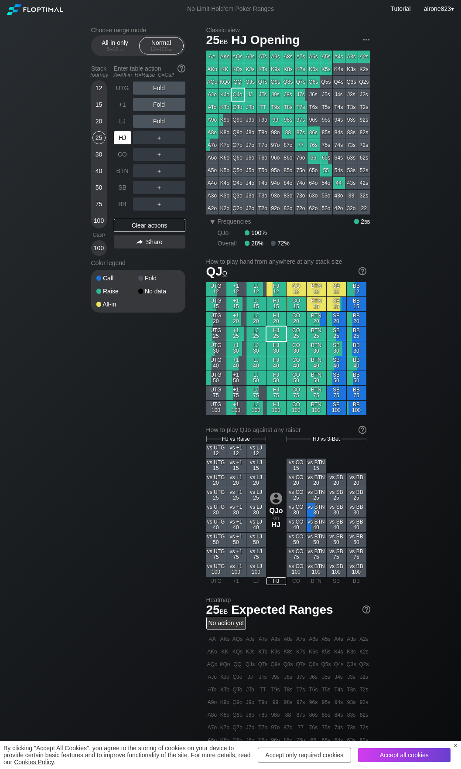
click at [119, 139] on div "HJ" at bounding box center [122, 137] width 17 height 13
click at [99, 126] on div "20" at bounding box center [98, 121] width 13 height 13
click at [154, 150] on div "R ✕" at bounding box center [158, 154] width 17 height 13
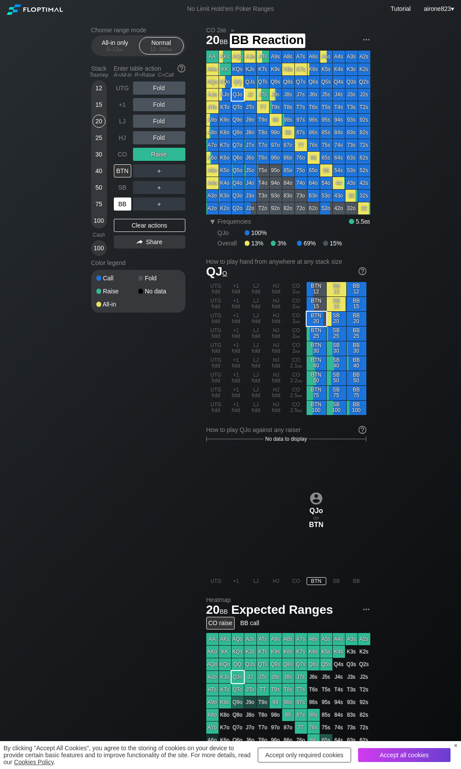
click at [122, 208] on div "BB" at bounding box center [122, 203] width 17 height 13
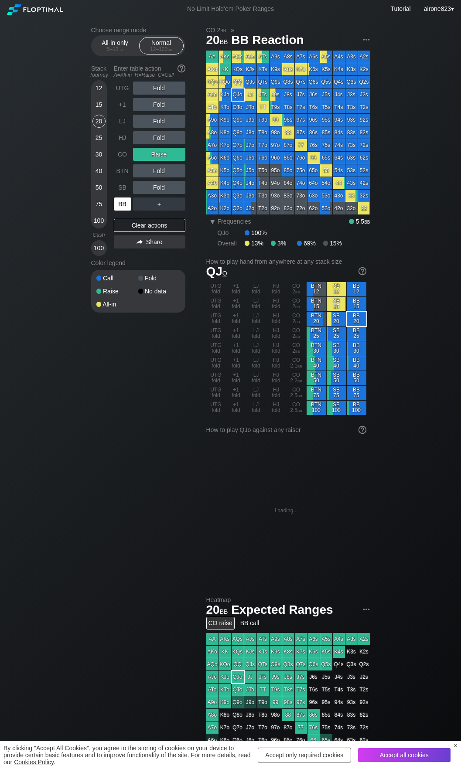
click at [122, 208] on div "BB" at bounding box center [122, 203] width 17 height 13
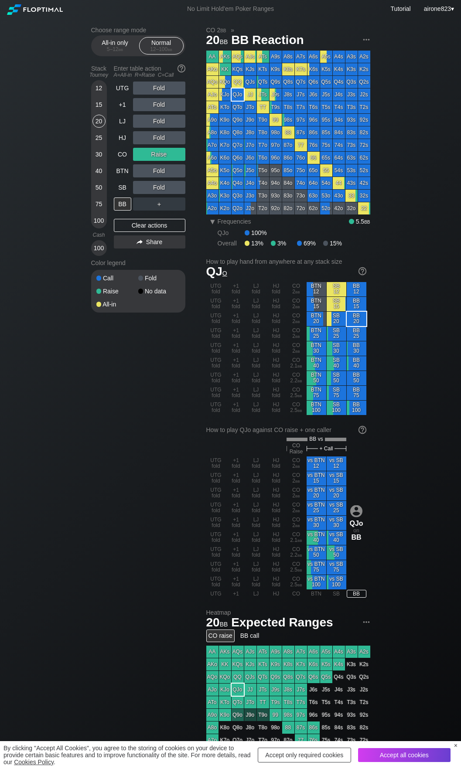
drag, startPoint x: 102, startPoint y: 187, endPoint x: 441, endPoint y: 161, distance: 340.5
click at [102, 187] on div "50" at bounding box center [98, 187] width 13 height 13
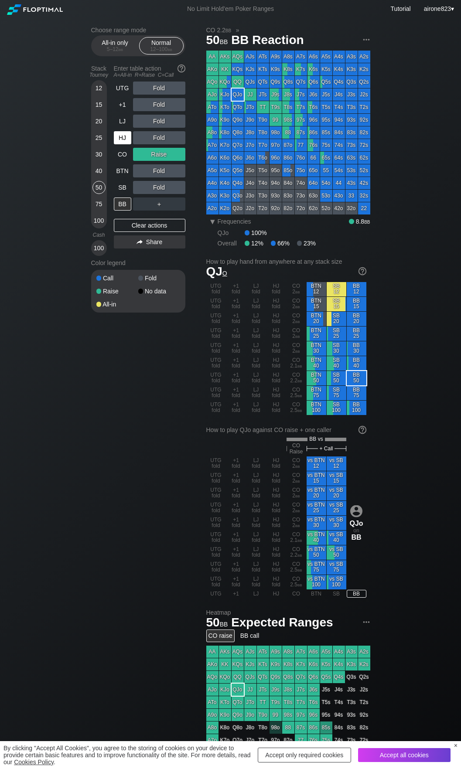
click at [119, 139] on div "HJ" at bounding box center [122, 137] width 17 height 13
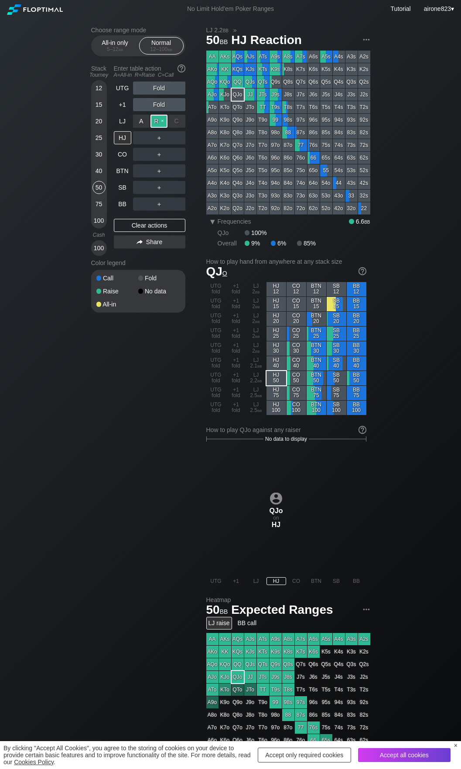
click at [164, 119] on div "R ✕" at bounding box center [158, 121] width 17 height 13
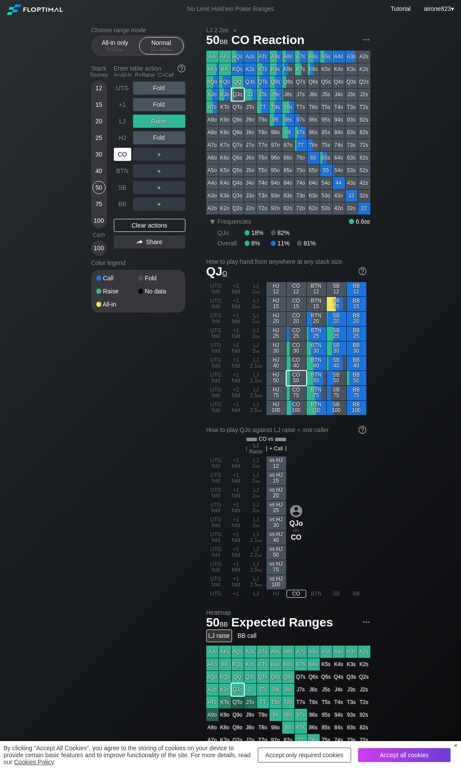
click at [124, 158] on div "CO" at bounding box center [122, 154] width 17 height 13
drag, startPoint x: 102, startPoint y: 141, endPoint x: 115, endPoint y: 129, distance: 17.3
click at [102, 141] on div "25" at bounding box center [98, 137] width 13 height 13
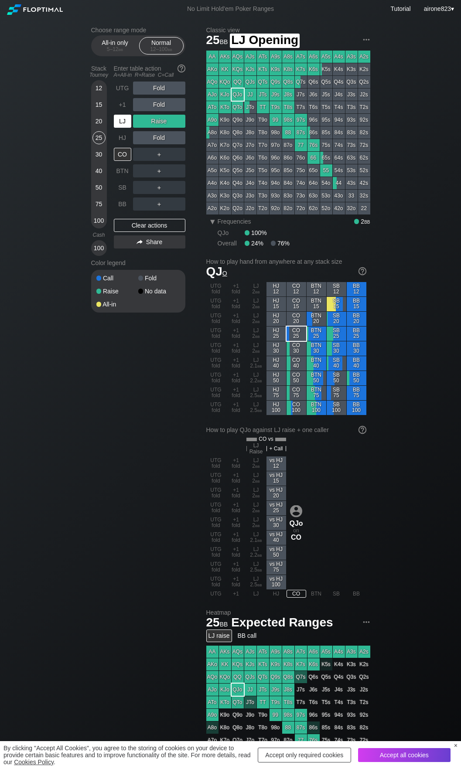
click at [121, 120] on div "LJ" at bounding box center [122, 121] width 17 height 13
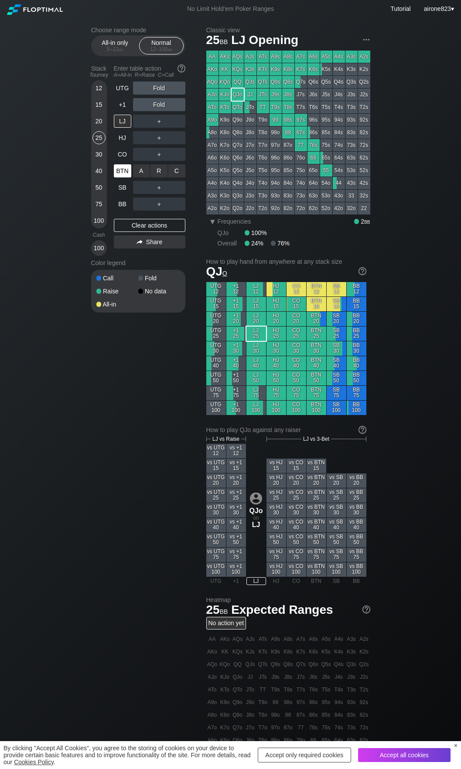
click at [130, 175] on div "BTN" at bounding box center [122, 170] width 17 height 13
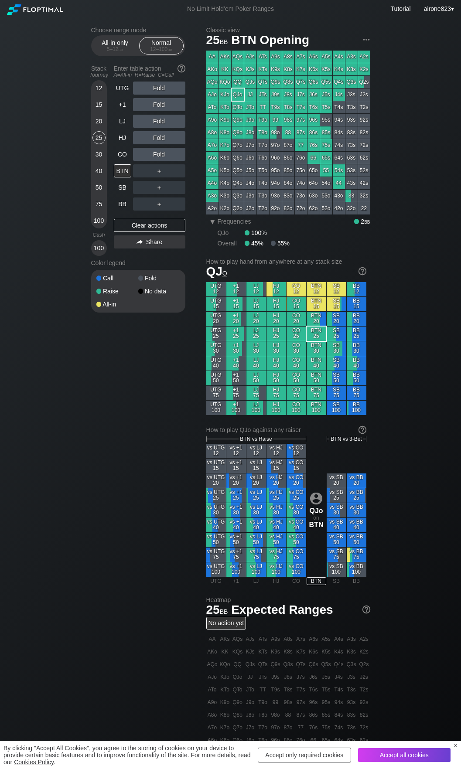
click at [55, 122] on div "Choose range mode All-in only 5 – 12 bb Normal 12 – 100 bb Stack Tourney Enter …" at bounding box center [230, 518] width 461 height 1000
click at [98, 110] on div "15" at bounding box center [98, 104] width 13 height 13
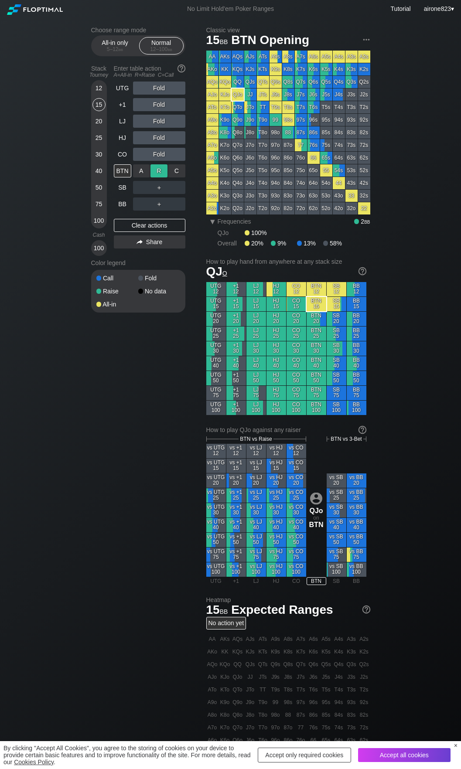
click at [157, 171] on div "R ✕" at bounding box center [158, 170] width 17 height 13
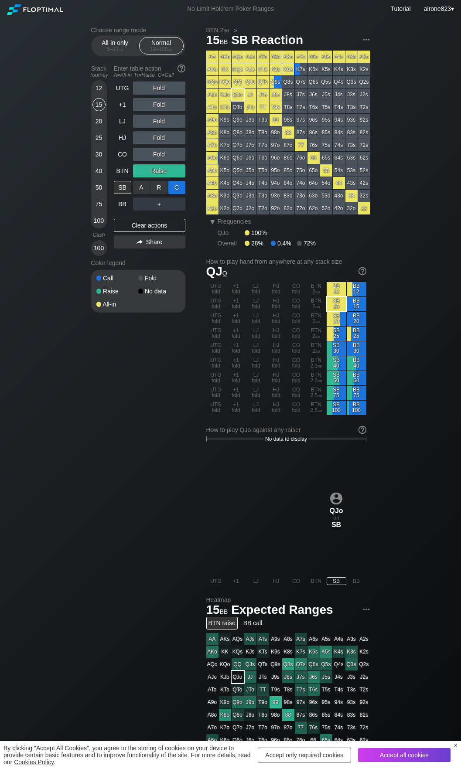
click at [182, 186] on div "C ✕" at bounding box center [176, 187] width 17 height 13
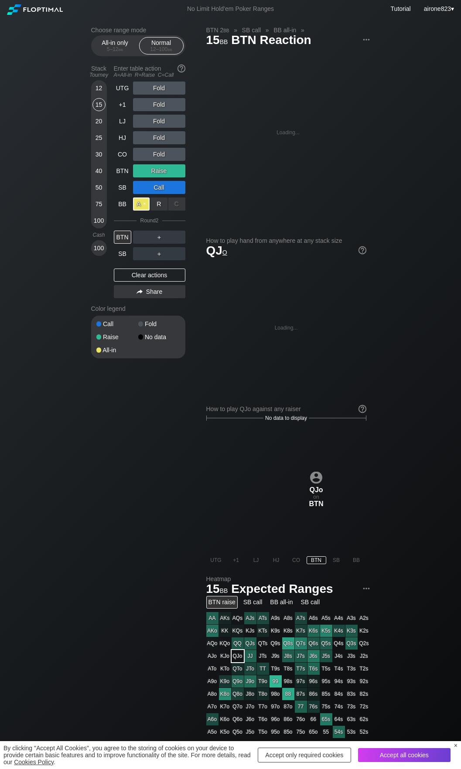
click at [140, 208] on div "A ✕" at bounding box center [141, 203] width 17 height 13
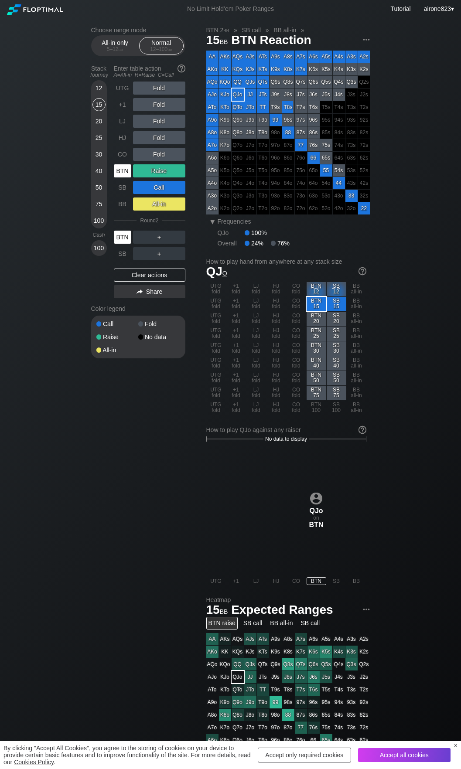
click at [126, 237] on div "BTN" at bounding box center [122, 237] width 17 height 13
click at [126, 238] on div "BTN" at bounding box center [122, 237] width 17 height 13
drag, startPoint x: 126, startPoint y: 238, endPoint x: 388, endPoint y: 151, distance: 276.3
click at [126, 238] on div "BTN" at bounding box center [122, 237] width 17 height 13
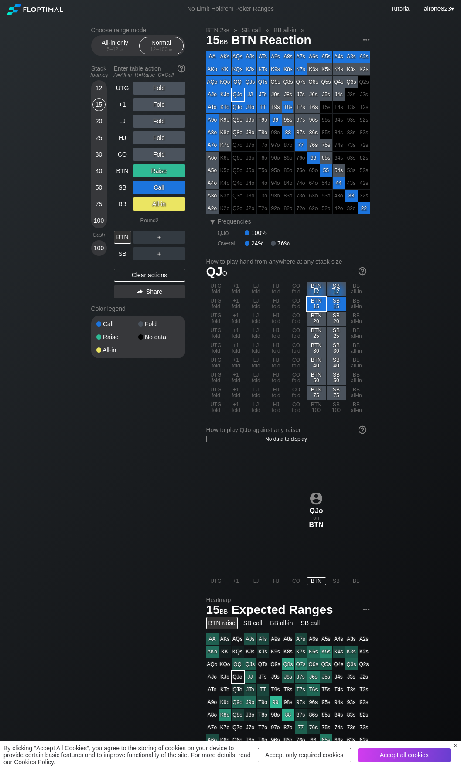
drag, startPoint x: 127, startPoint y: 175, endPoint x: 136, endPoint y: 131, distance: 45.0
click at [127, 175] on div "BTN" at bounding box center [122, 170] width 17 height 13
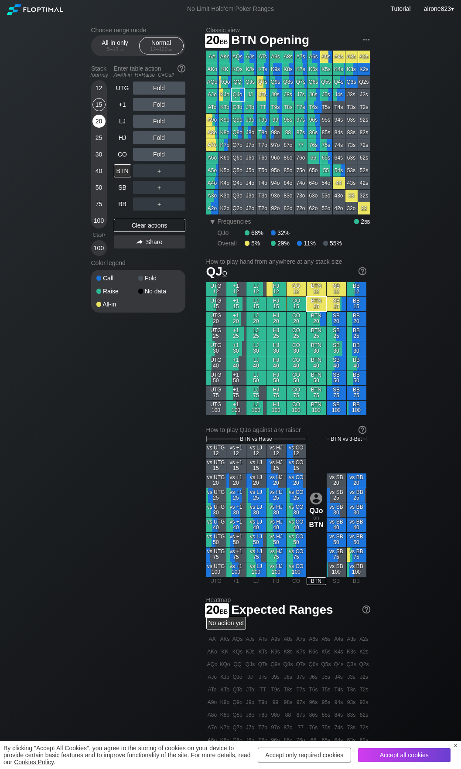
click at [100, 118] on div "20" at bounding box center [98, 121] width 13 height 13
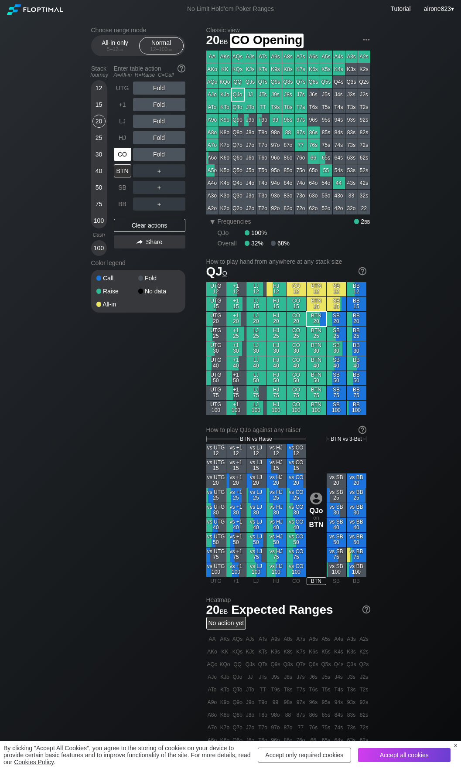
click at [122, 150] on div "CO" at bounding box center [122, 154] width 17 height 13
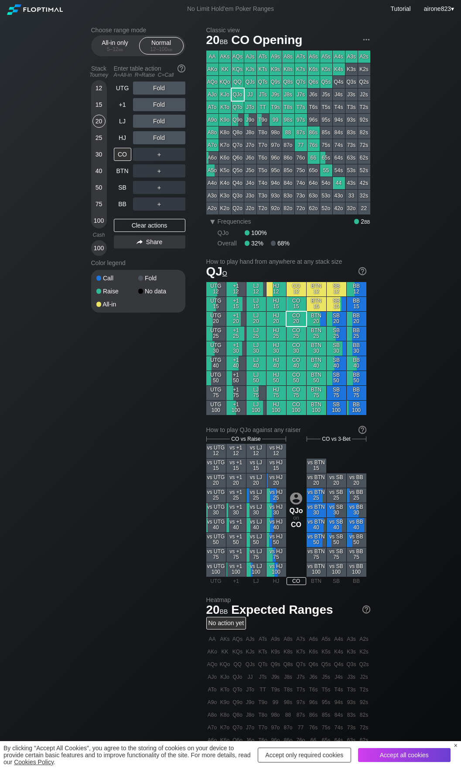
click at [94, 141] on div "25" at bounding box center [98, 137] width 13 height 13
click at [99, 187] on div "50" at bounding box center [98, 187] width 13 height 13
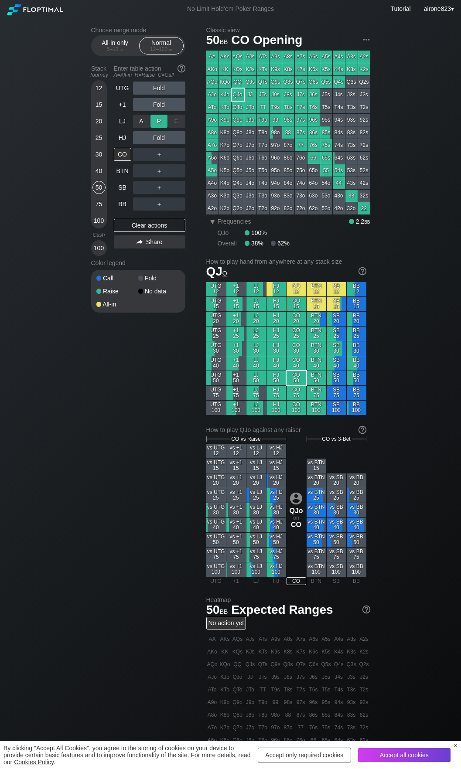
click at [162, 121] on div "R ✕" at bounding box center [158, 121] width 17 height 13
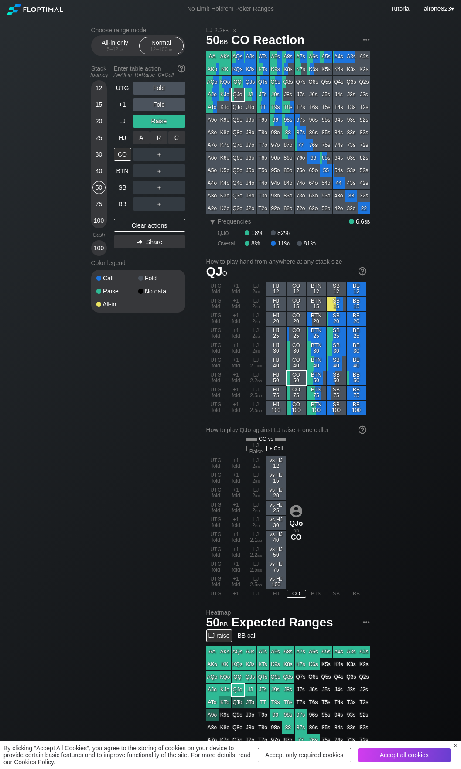
drag, startPoint x: 156, startPoint y: 136, endPoint x: 151, endPoint y: 150, distance: 14.7
click at [155, 143] on div "R ✕" at bounding box center [158, 137] width 17 height 13
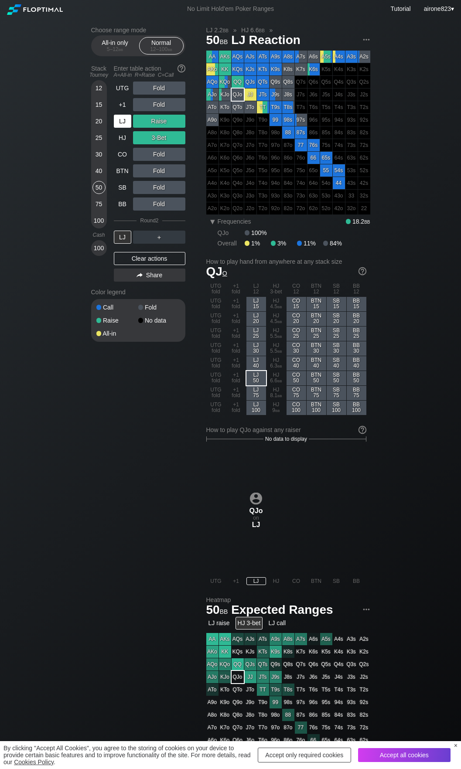
click at [126, 123] on div "LJ" at bounding box center [122, 121] width 17 height 13
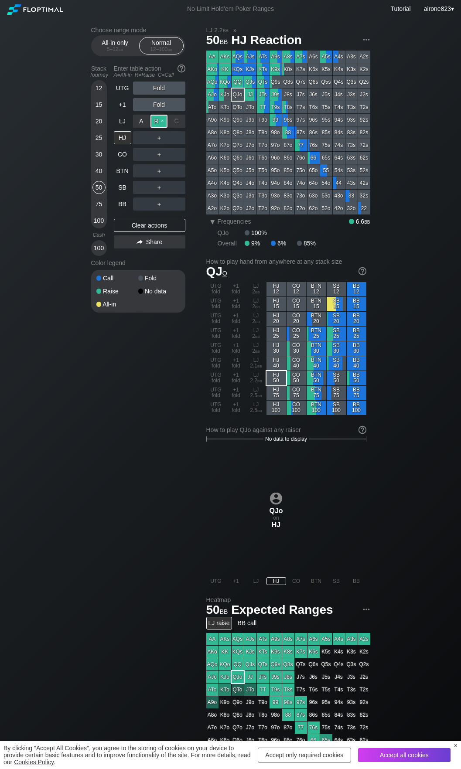
click at [162, 122] on div "R ✕" at bounding box center [158, 121] width 17 height 13
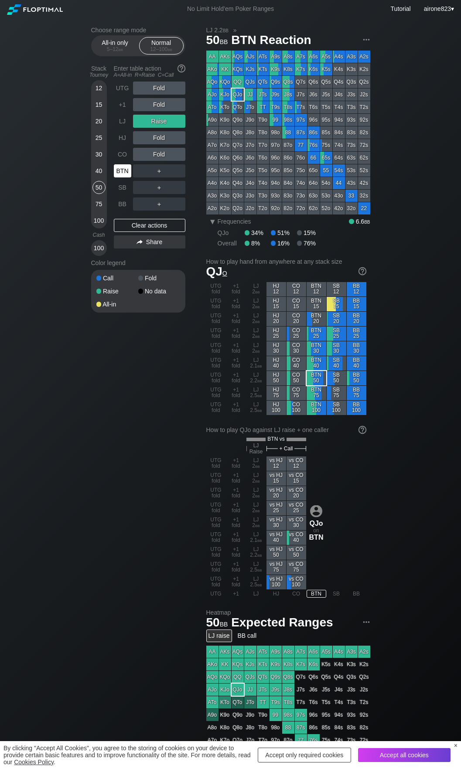
click at [128, 173] on div "BTN" at bounding box center [122, 170] width 17 height 13
click at [103, 125] on div "20" at bounding box center [98, 121] width 13 height 13
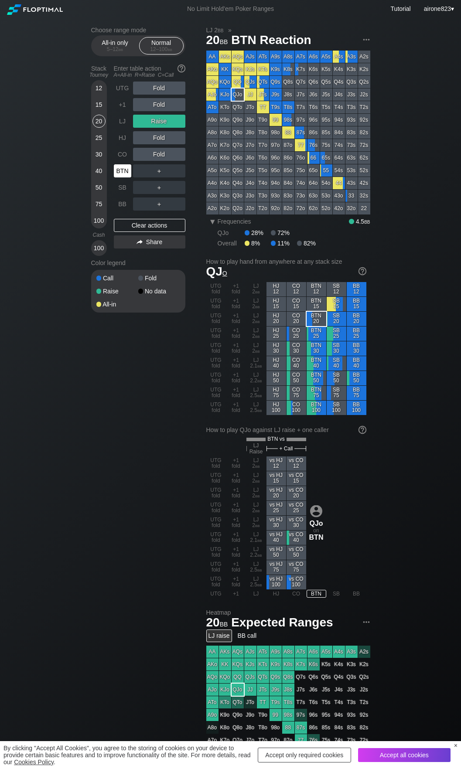
click at [122, 173] on div "BTN" at bounding box center [122, 170] width 17 height 13
click at [95, 136] on div "25" at bounding box center [98, 137] width 13 height 13
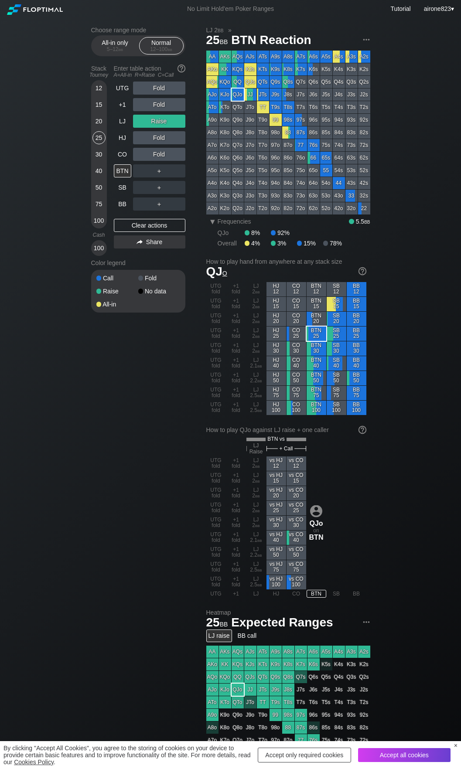
click at [125, 79] on div "Enter table action A=All-in R=Raise C=Call" at bounding box center [149, 71] width 71 height 20
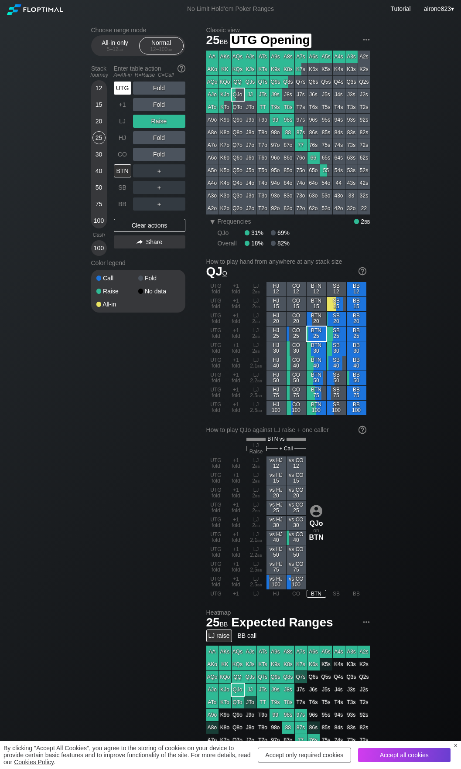
click at [125, 88] on div "UTG" at bounding box center [122, 87] width 17 height 13
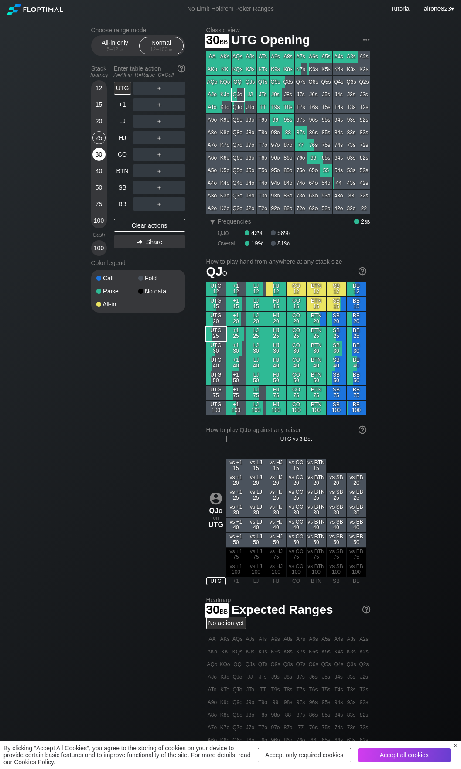
click at [95, 158] on div "30" at bounding box center [98, 154] width 13 height 13
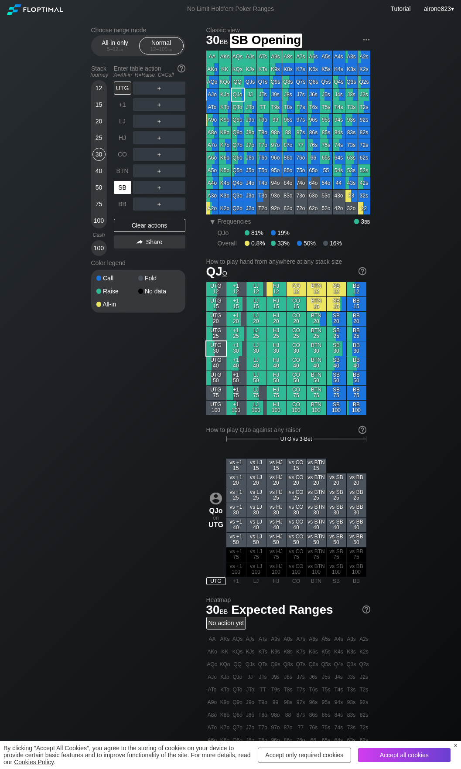
click at [125, 193] on div "SB" at bounding box center [122, 187] width 17 height 13
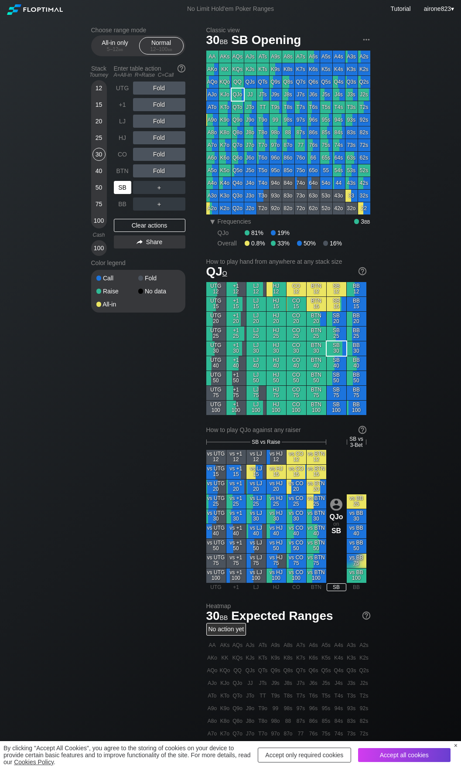
click at [125, 193] on div "SB" at bounding box center [122, 187] width 17 height 13
click at [126, 106] on div "+1" at bounding box center [122, 104] width 17 height 13
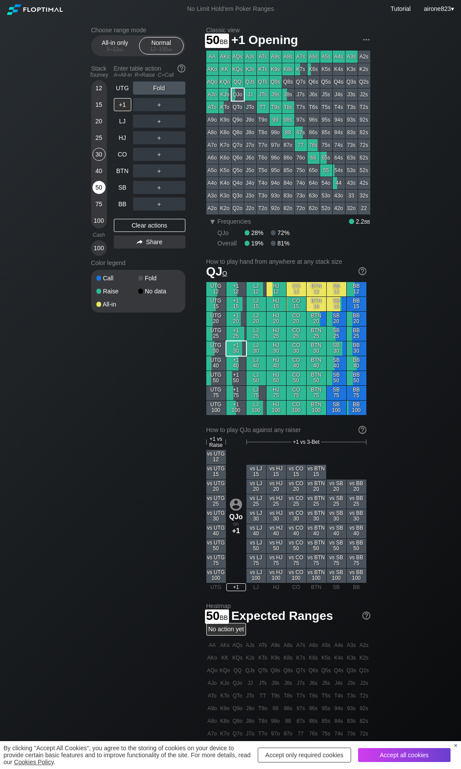
click at [100, 190] on div "50" at bounding box center [98, 187] width 13 height 13
click at [152, 107] on div "R ✕" at bounding box center [158, 104] width 17 height 13
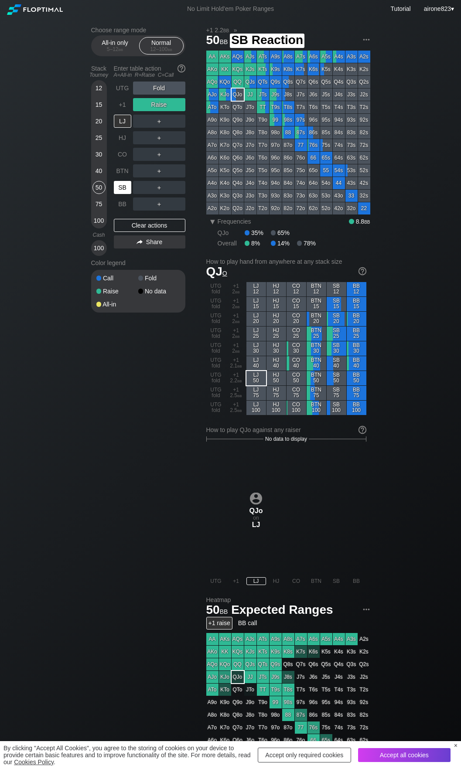
click at [126, 196] on div "SB" at bounding box center [123, 187] width 19 height 17
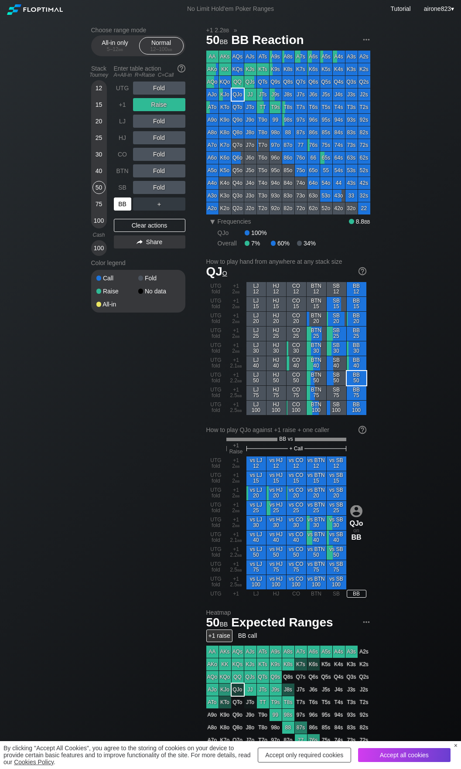
click at [121, 201] on div "BB" at bounding box center [122, 203] width 17 height 13
click at [120, 201] on div "BB" at bounding box center [122, 203] width 17 height 13
click at [119, 202] on div "BB" at bounding box center [122, 203] width 17 height 13
drag, startPoint x: 119, startPoint y: 203, endPoint x: 126, endPoint y: 203, distance: 7.4
click at [119, 203] on div "BB" at bounding box center [122, 203] width 17 height 13
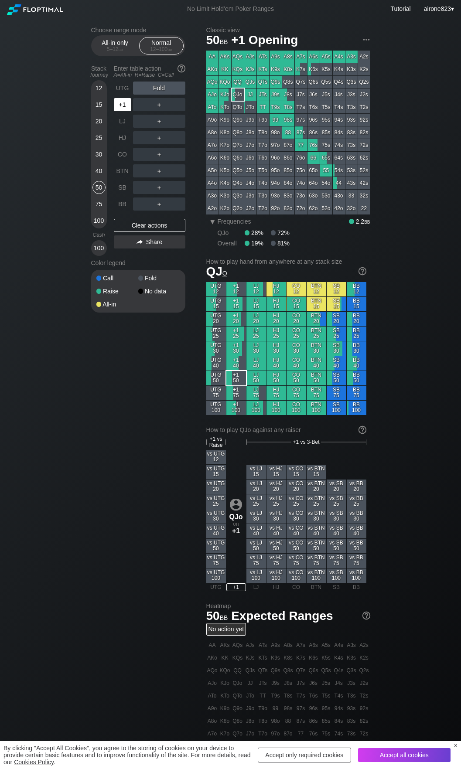
click at [128, 109] on div "+1" at bounding box center [122, 104] width 17 height 13
click at [94, 171] on div "40" at bounding box center [98, 170] width 13 height 13
drag, startPoint x: 116, startPoint y: 42, endPoint x: 101, endPoint y: 71, distance: 32.6
click at [116, 42] on div "All-in only 5 – 12 bb" at bounding box center [115, 45] width 40 height 17
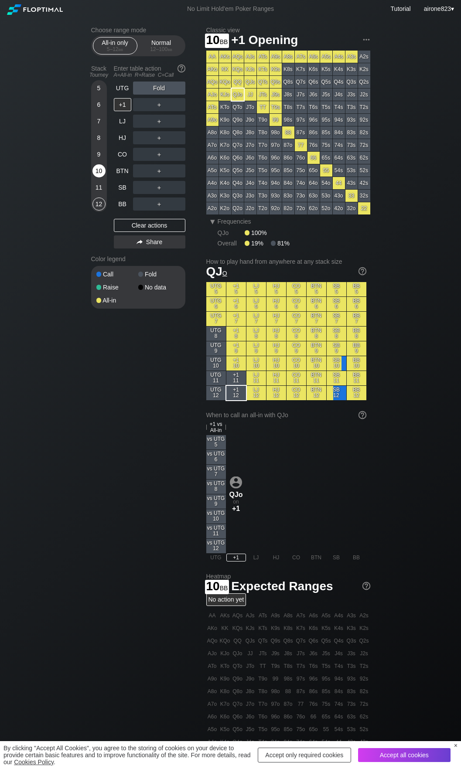
click at [95, 174] on div "10" at bounding box center [98, 170] width 13 height 13
click at [145, 135] on div "A ✕" at bounding box center [141, 137] width 17 height 13
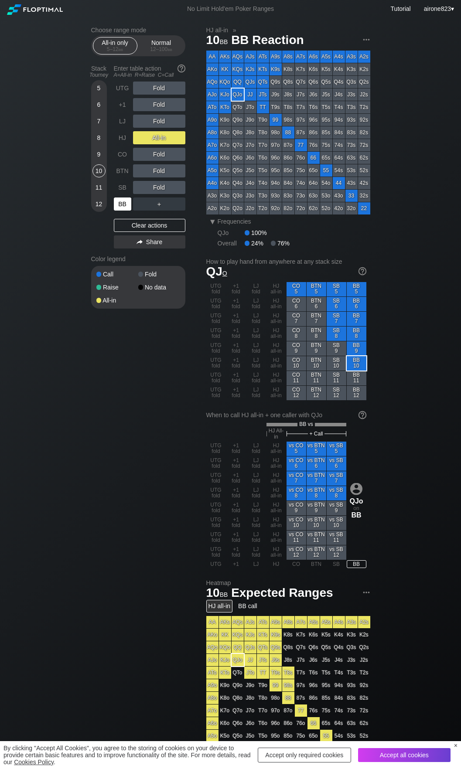
click at [122, 204] on div "BB" at bounding box center [122, 203] width 17 height 13
drag, startPoint x: 122, startPoint y: 204, endPoint x: 442, endPoint y: 175, distance: 320.7
click at [124, 207] on div "BB" at bounding box center [122, 203] width 17 height 13
click at [173, 51] on div "12 – 100 bb" at bounding box center [161, 49] width 37 height 6
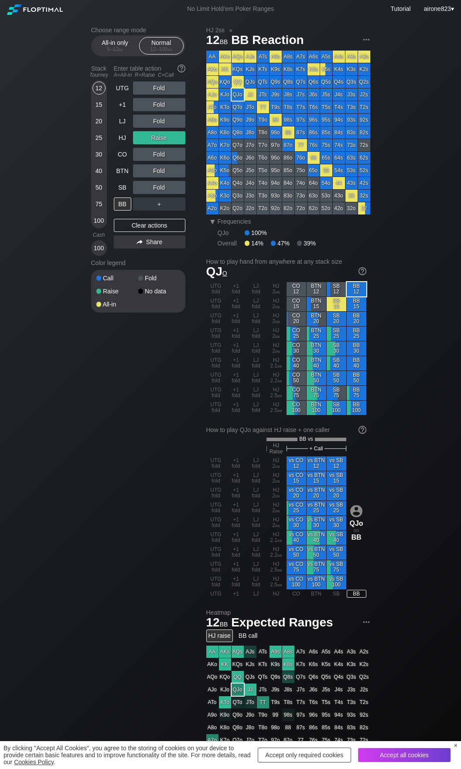
click at [101, 161] on div "30" at bounding box center [98, 154] width 13 height 13
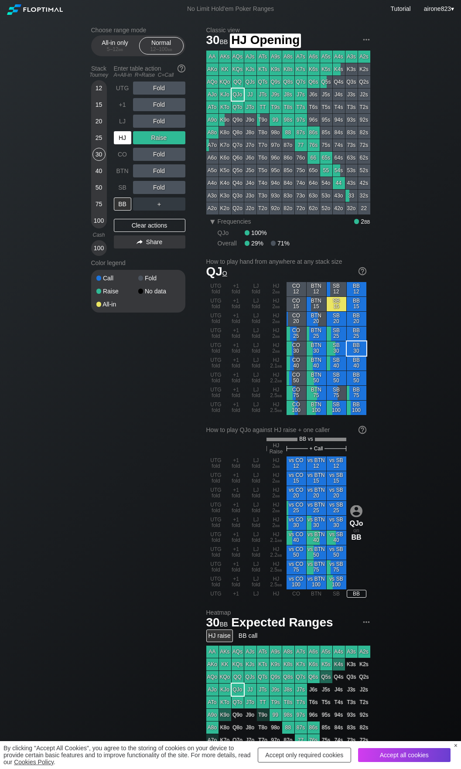
click at [116, 143] on div "HJ" at bounding box center [122, 137] width 17 height 13
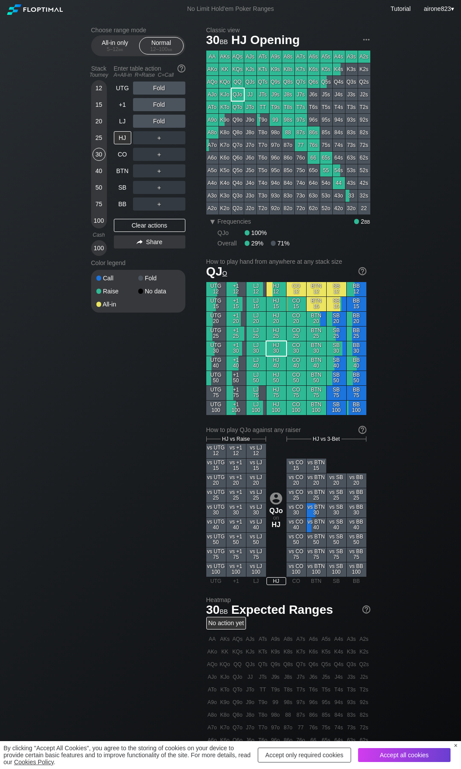
click at [162, 139] on div "＋" at bounding box center [159, 137] width 52 height 13
click at [161, 139] on div "R ✕" at bounding box center [158, 137] width 17 height 13
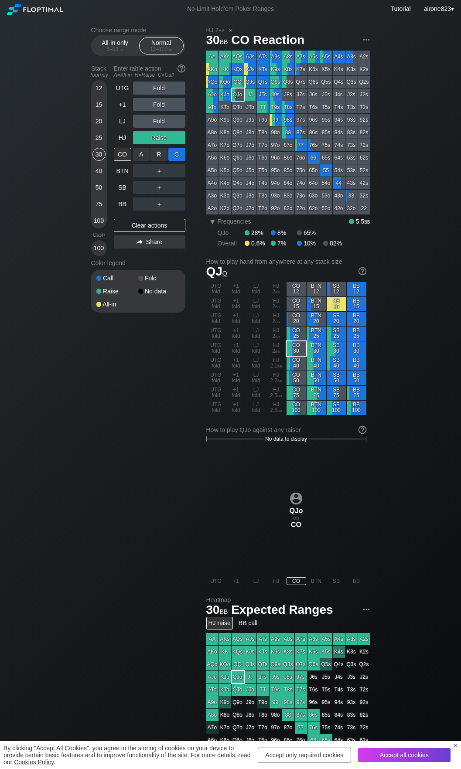
click at [173, 156] on div "C ✕" at bounding box center [176, 154] width 17 height 13
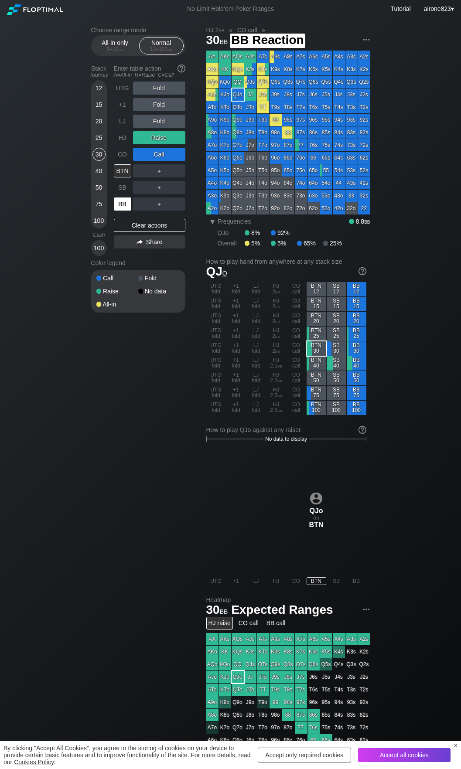
click at [125, 203] on div "BB" at bounding box center [122, 203] width 17 height 13
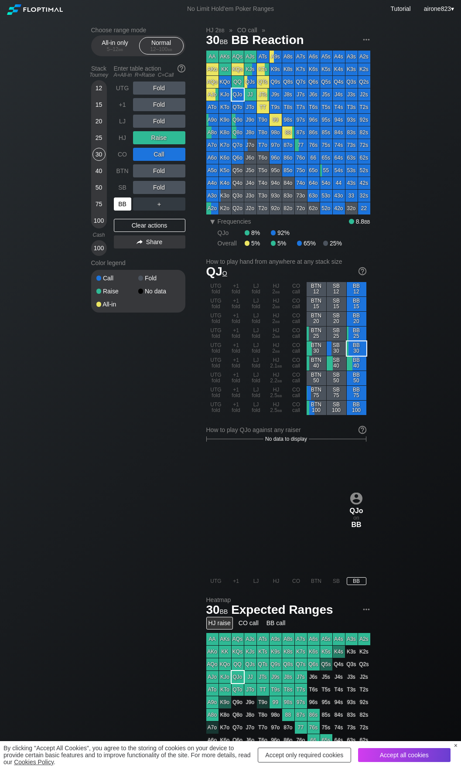
click at [125, 204] on div "BB" at bounding box center [122, 203] width 17 height 13
click at [124, 205] on div "BB" at bounding box center [122, 203] width 17 height 13
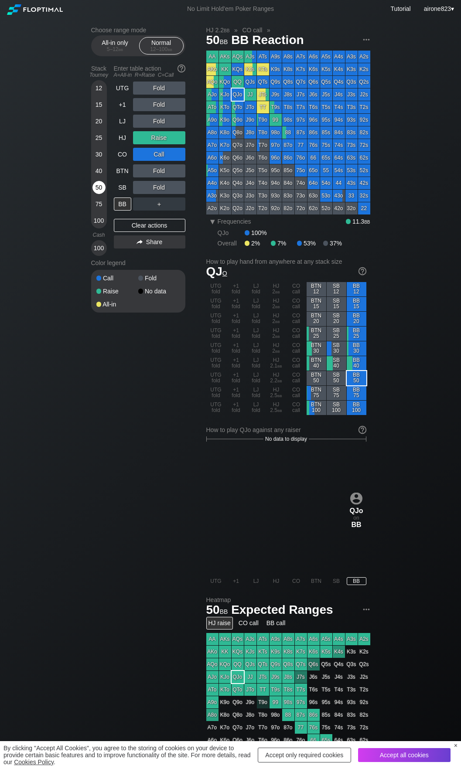
click at [96, 189] on div "50" at bounding box center [98, 187] width 13 height 13
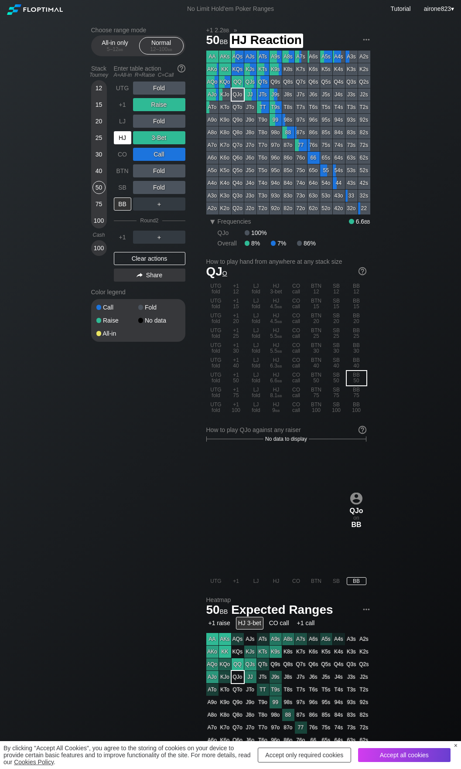
click at [128, 138] on div "HJ" at bounding box center [122, 137] width 17 height 13
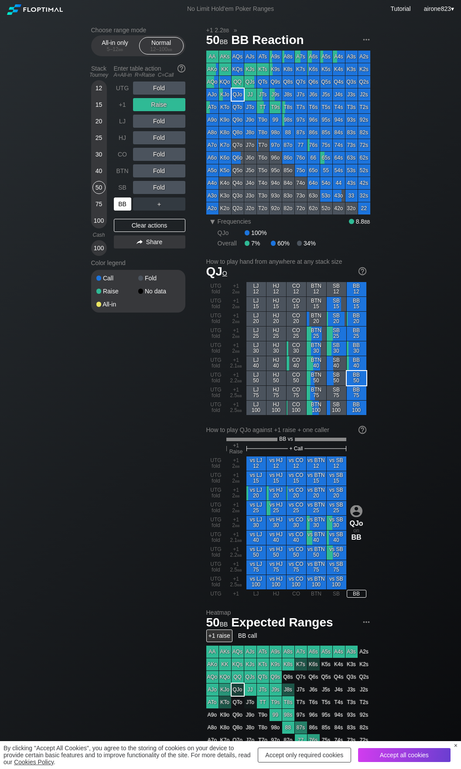
click at [117, 205] on div "BB" at bounding box center [122, 203] width 17 height 13
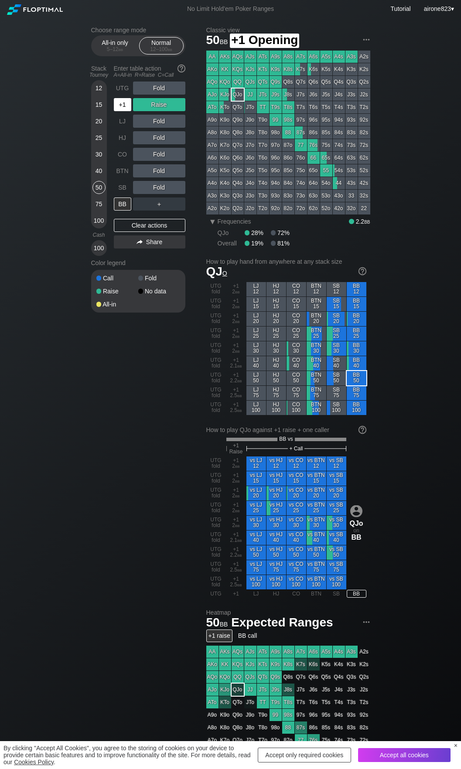
click at [120, 107] on div "+1" at bounding box center [122, 104] width 17 height 13
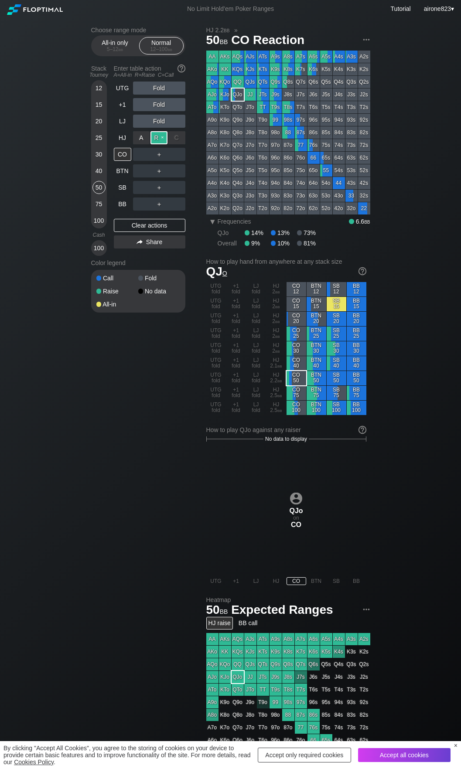
click at [166, 139] on div "R ✕" at bounding box center [158, 137] width 17 height 13
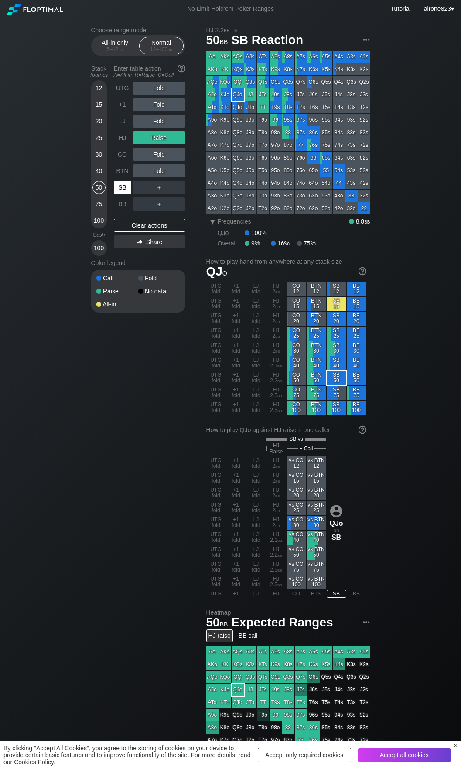
click at [125, 188] on div "SB" at bounding box center [122, 187] width 17 height 13
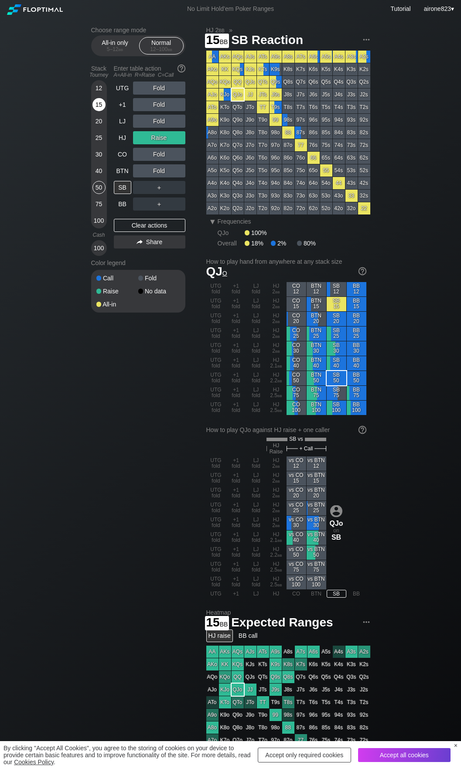
click at [97, 110] on div "15" at bounding box center [98, 104] width 13 height 13
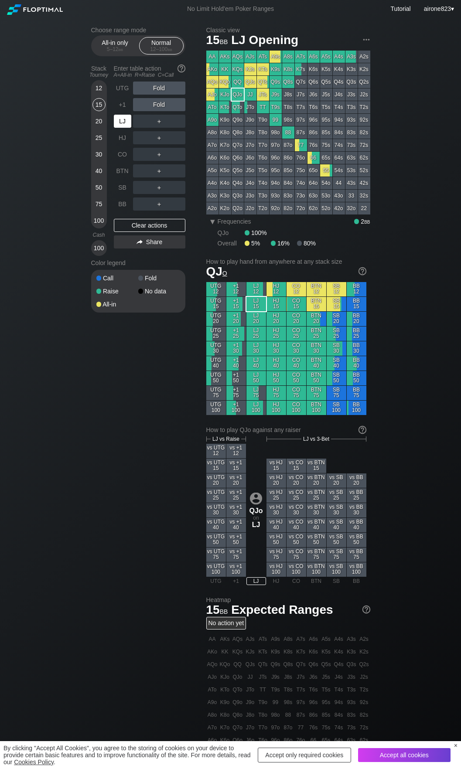
click at [116, 117] on div "LJ" at bounding box center [122, 121] width 17 height 13
click at [100, 172] on div "40" at bounding box center [98, 170] width 13 height 13
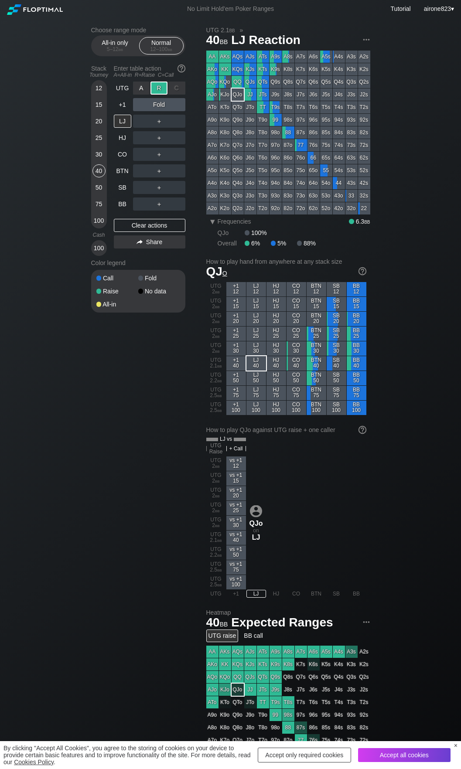
click at [158, 90] on div "R ✕" at bounding box center [158, 87] width 17 height 13
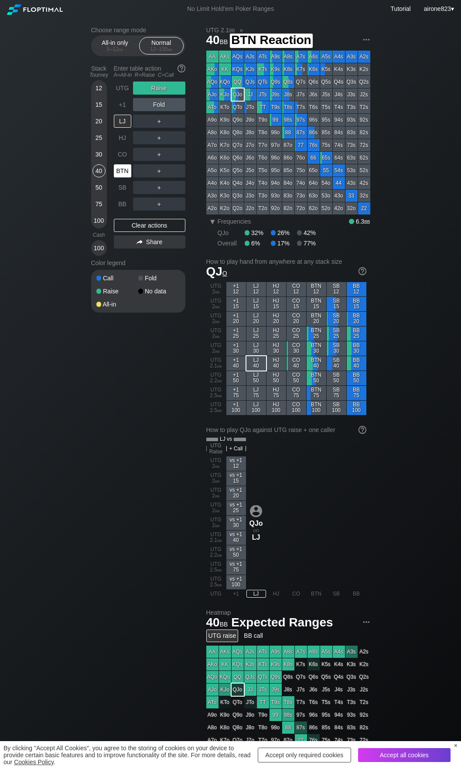
click at [119, 165] on div "BTN" at bounding box center [123, 171] width 19 height 17
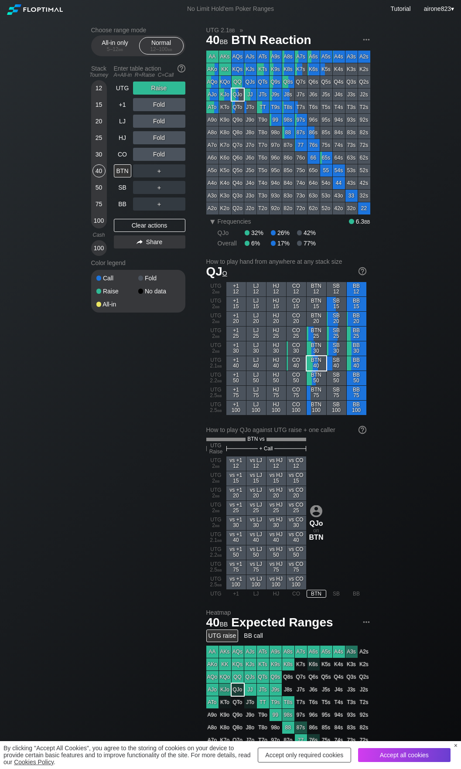
click at [173, 115] on div "Fold" at bounding box center [159, 121] width 52 height 20
click at [173, 117] on div "C ✕" at bounding box center [176, 121] width 17 height 13
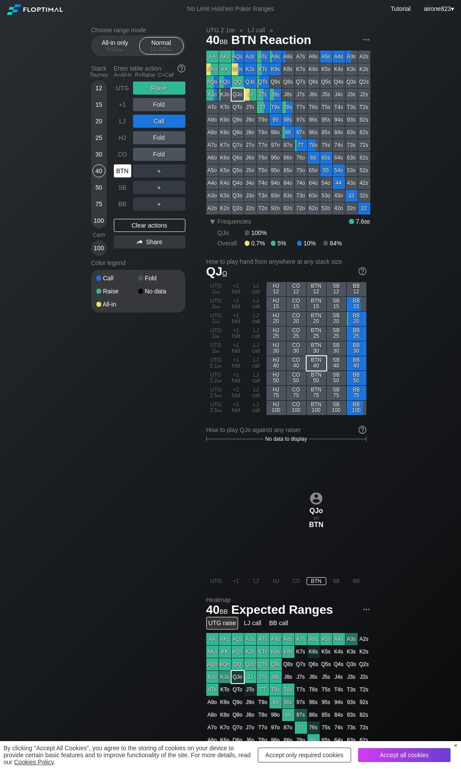
click at [125, 174] on div "BTN" at bounding box center [122, 170] width 17 height 13
click at [125, 175] on div "BTN" at bounding box center [122, 170] width 17 height 13
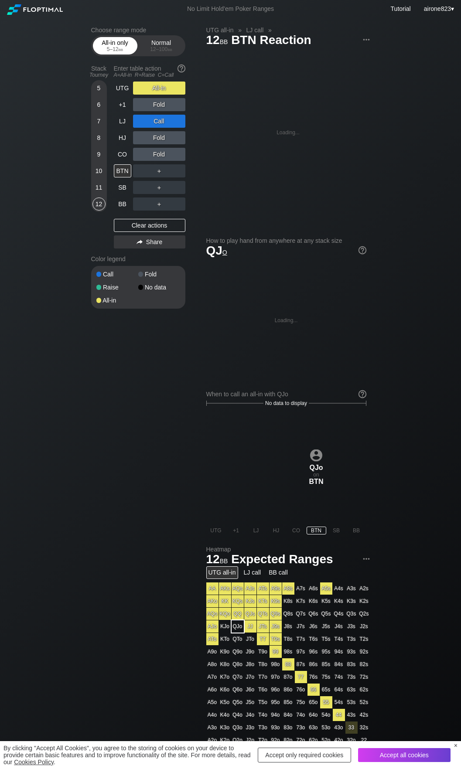
click at [102, 42] on div "All-in only 5 – 12 bb" at bounding box center [115, 45] width 40 height 17
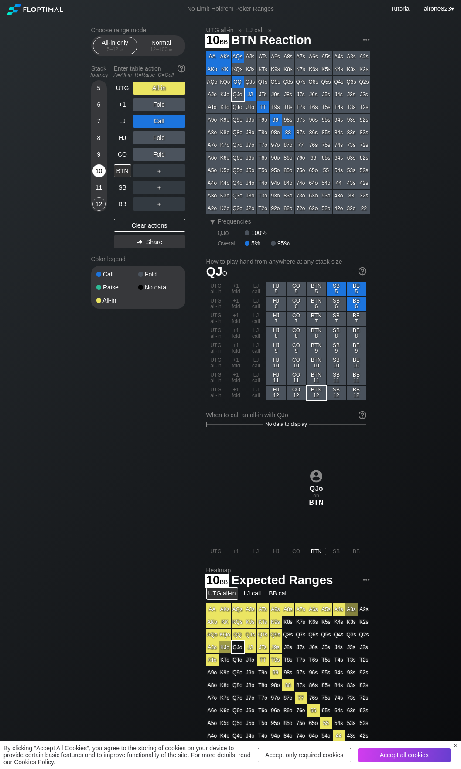
click at [101, 168] on div "10" at bounding box center [98, 170] width 13 height 13
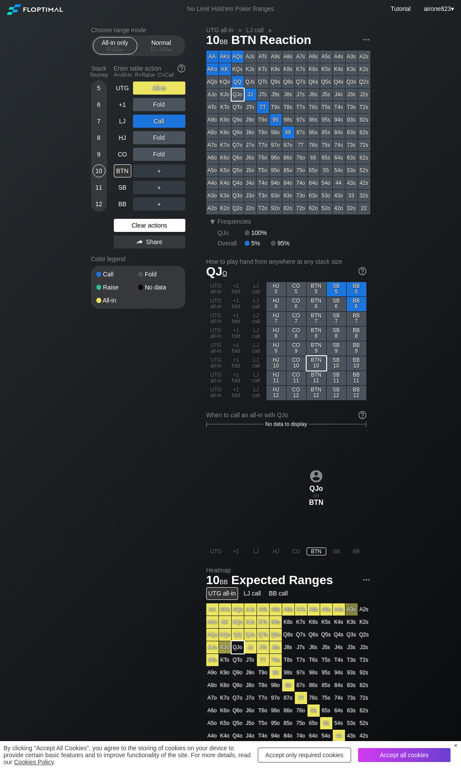
drag, startPoint x: 139, startPoint y: 228, endPoint x: 135, endPoint y: 223, distance: 6.8
click at [139, 228] on div "Clear actions" at bounding box center [149, 225] width 71 height 13
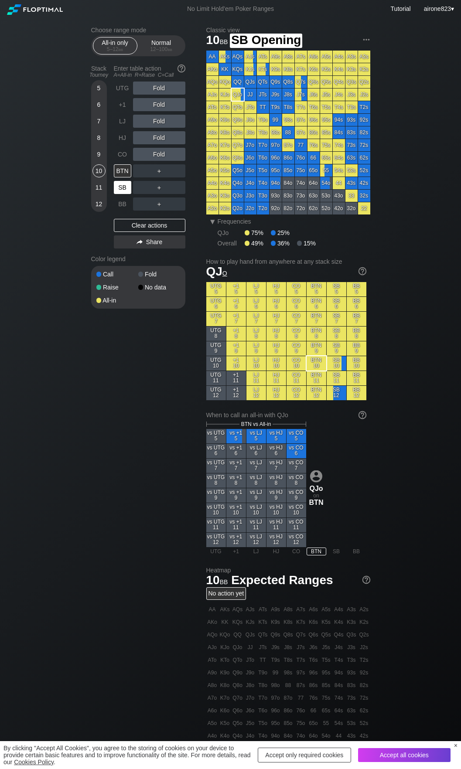
click at [121, 195] on div "SB" at bounding box center [123, 187] width 19 height 17
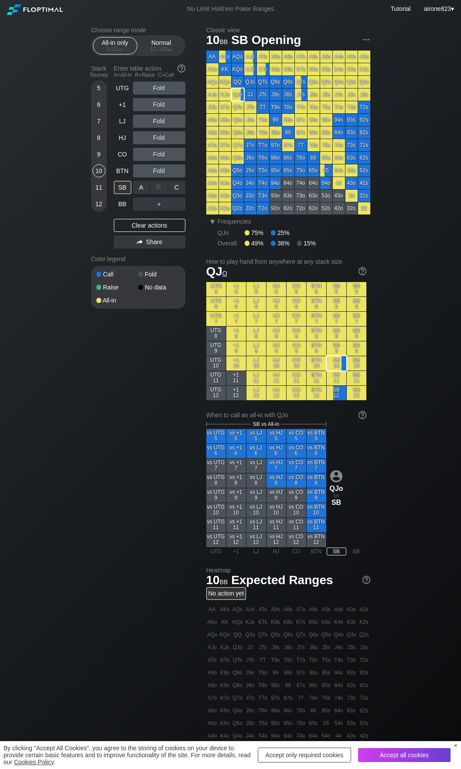
click at [144, 192] on div "A ✕" at bounding box center [141, 187] width 17 height 13
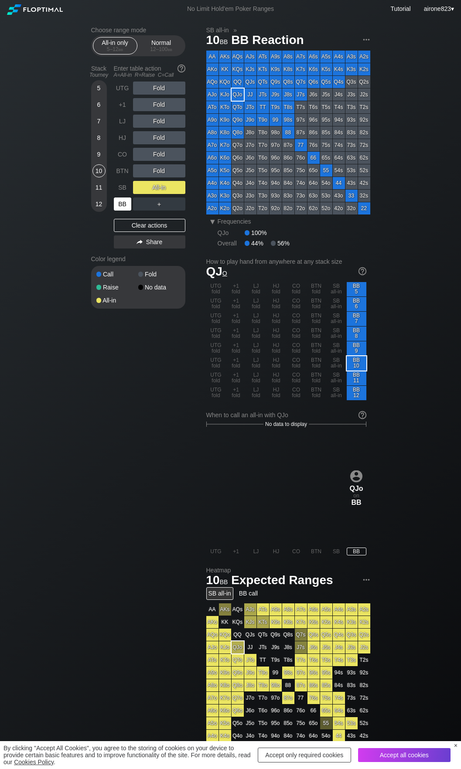
click at [125, 206] on div "BB" at bounding box center [122, 203] width 17 height 13
click at [125, 205] on div "BB" at bounding box center [122, 203] width 17 height 13
click at [158, 51] on div "12 – 100 bb" at bounding box center [161, 49] width 37 height 6
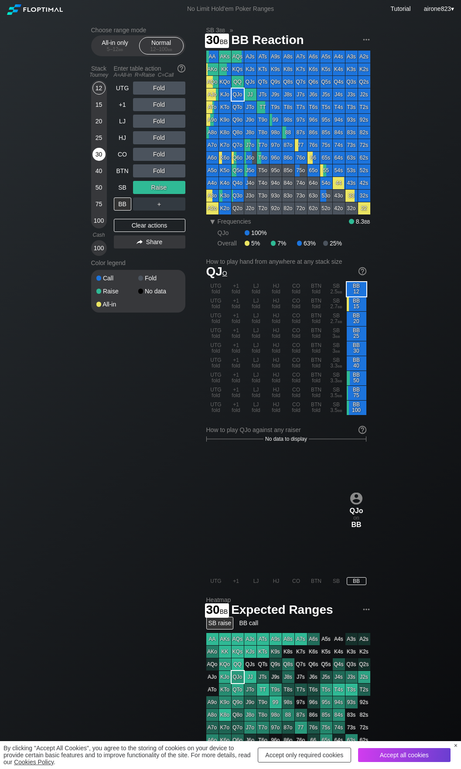
click at [100, 155] on div "30" at bounding box center [98, 154] width 13 height 13
click at [160, 109] on div "R ✕" at bounding box center [158, 104] width 17 height 13
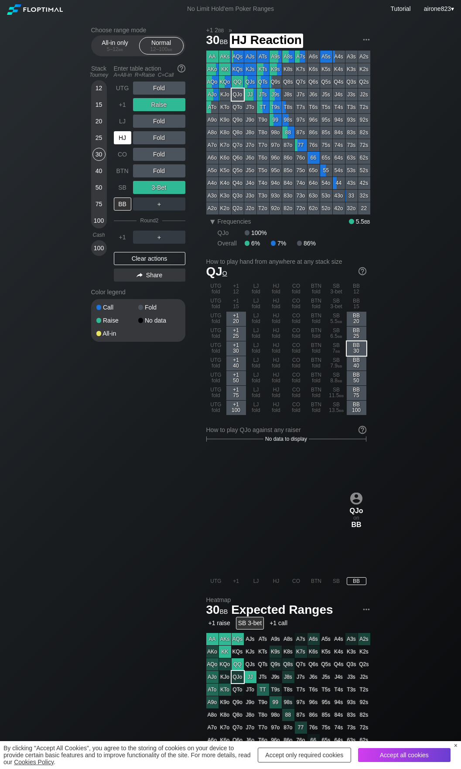
click at [125, 139] on div "HJ" at bounding box center [122, 137] width 17 height 13
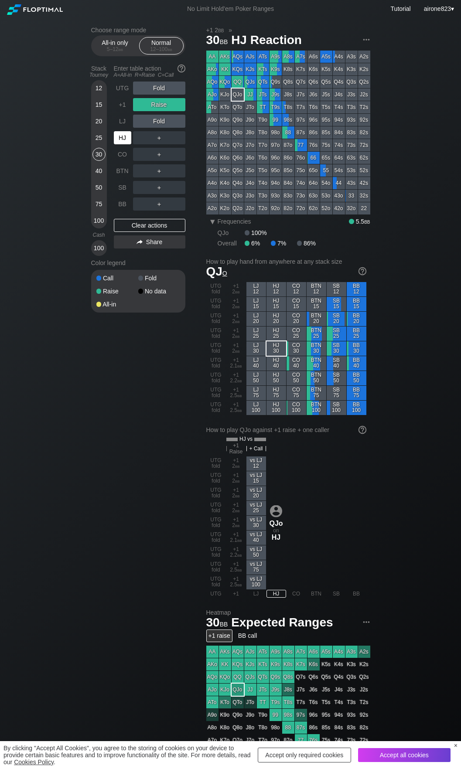
click at [125, 139] on div "HJ" at bounding box center [122, 137] width 17 height 13
click at [124, 210] on div "BB" at bounding box center [122, 203] width 17 height 13
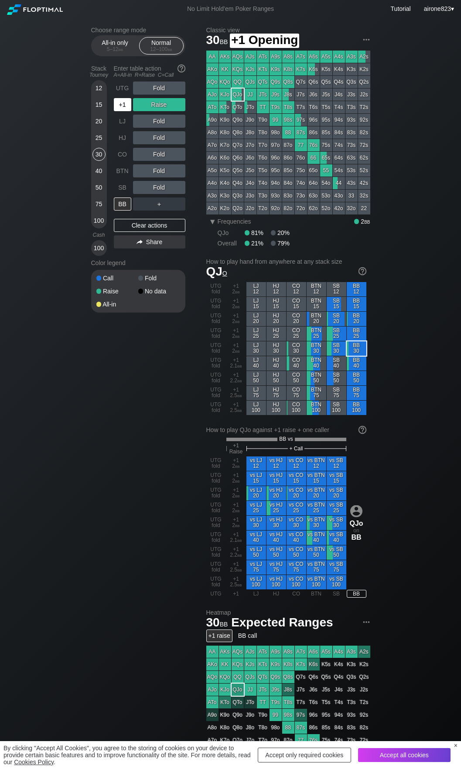
click at [122, 108] on div "+1" at bounding box center [122, 104] width 17 height 13
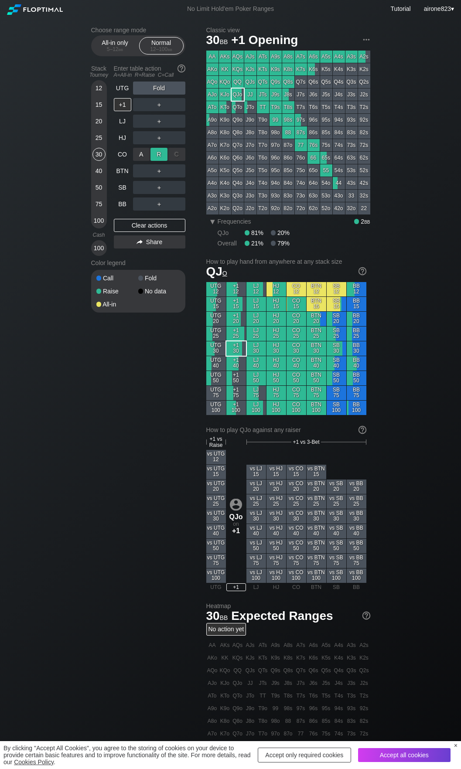
click at [159, 151] on div "R ✕" at bounding box center [158, 154] width 17 height 13
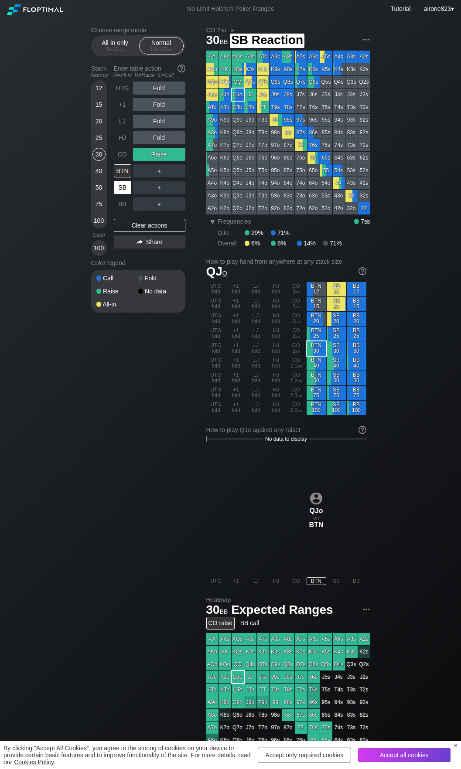
click at [127, 188] on div "SB" at bounding box center [122, 187] width 17 height 13
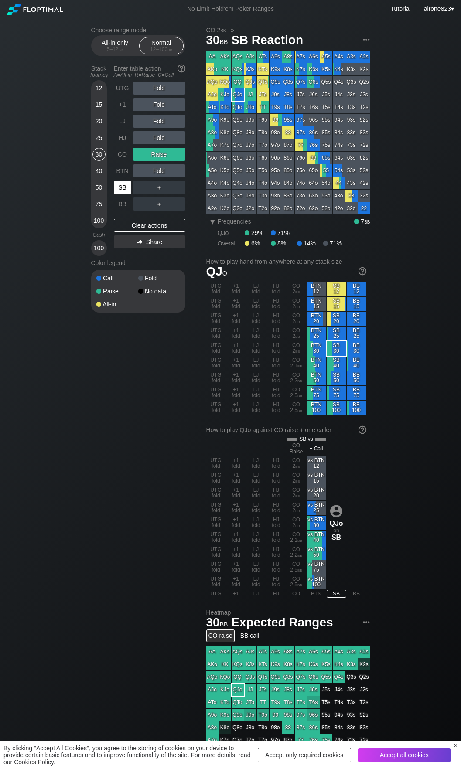
click at [127, 188] on div "SB" at bounding box center [122, 187] width 17 height 13
click at [97, 137] on div "25" at bounding box center [98, 137] width 13 height 13
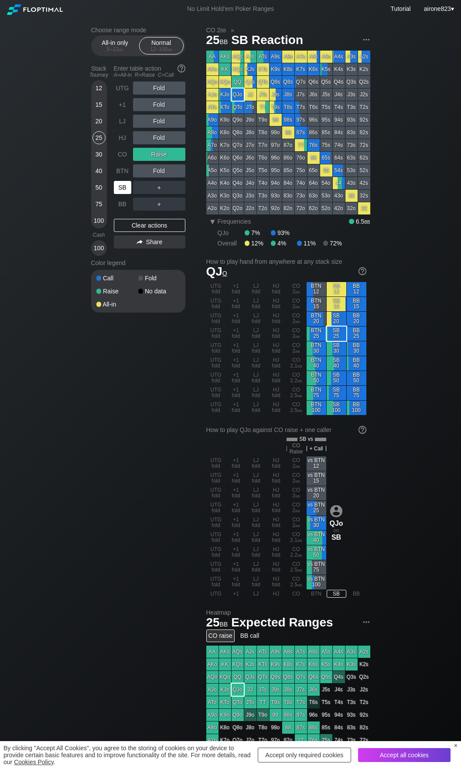
click at [125, 191] on div "SB" at bounding box center [122, 187] width 17 height 13
click at [98, 158] on div "30" at bounding box center [98, 154] width 13 height 13
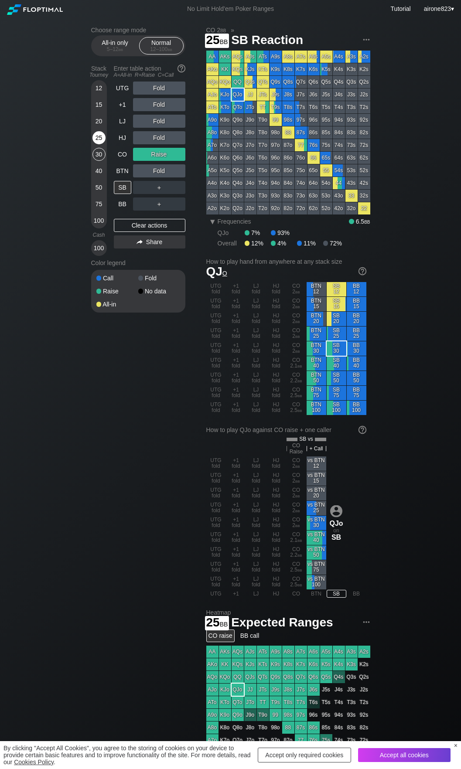
click at [101, 135] on div "25" at bounding box center [98, 137] width 13 height 13
click at [166, 141] on div "R ✕" at bounding box center [158, 137] width 17 height 13
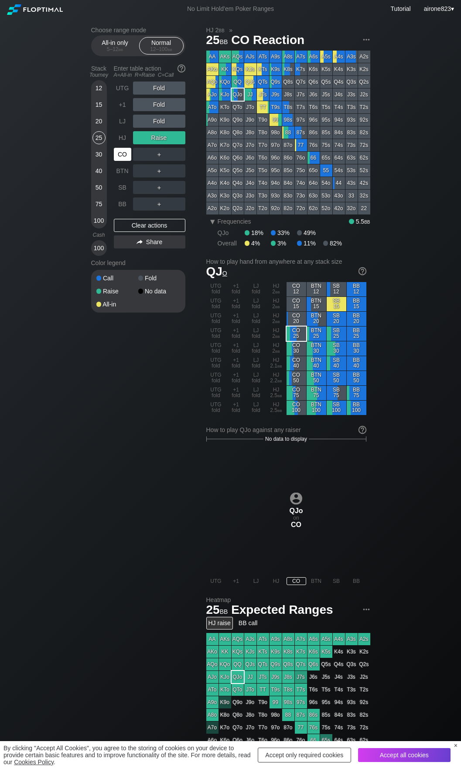
click at [117, 159] on div "CO" at bounding box center [122, 154] width 17 height 13
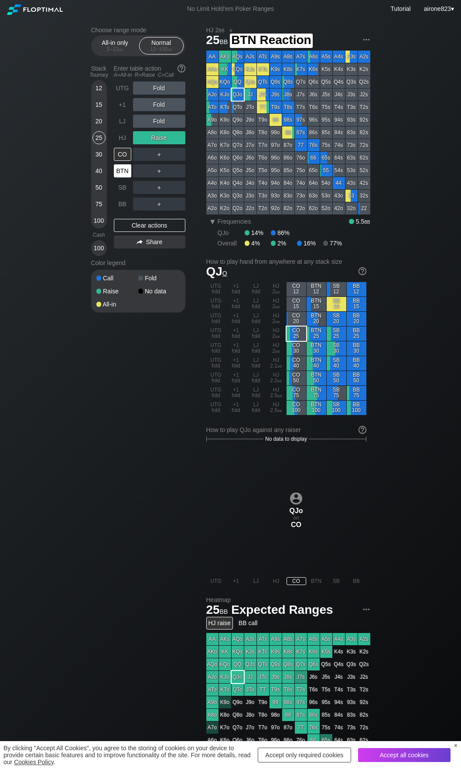
click at [120, 176] on div "BTN" at bounding box center [122, 170] width 17 height 13
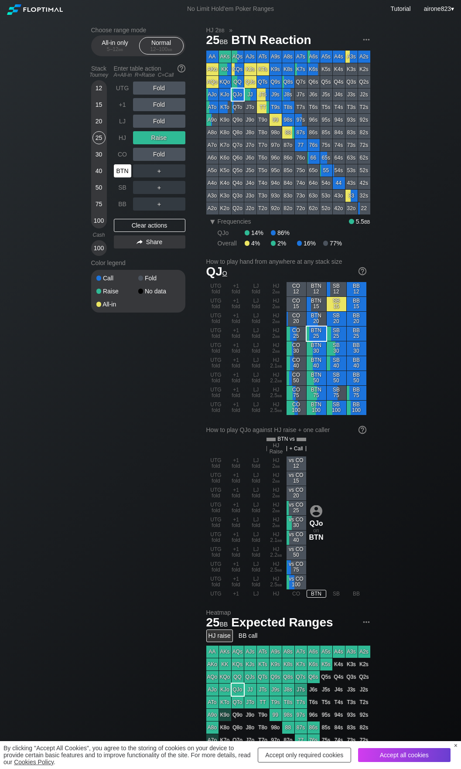
click at [120, 176] on div "BTN" at bounding box center [122, 170] width 17 height 13
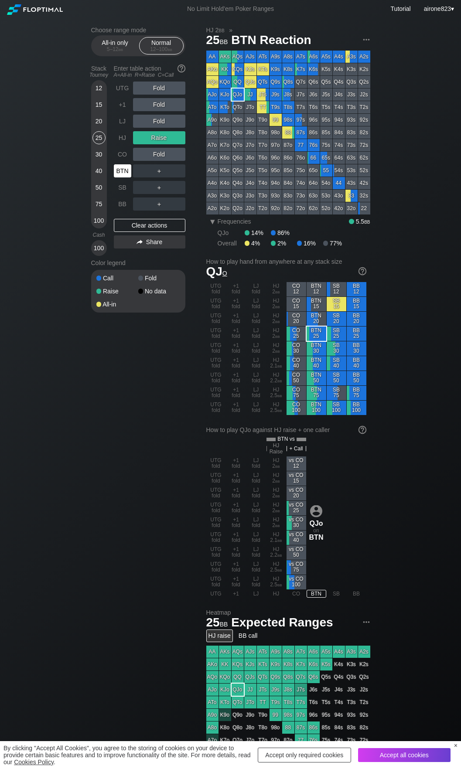
click at [120, 176] on div "BTN" at bounding box center [122, 170] width 17 height 13
click at [102, 155] on div "30" at bounding box center [98, 154] width 13 height 13
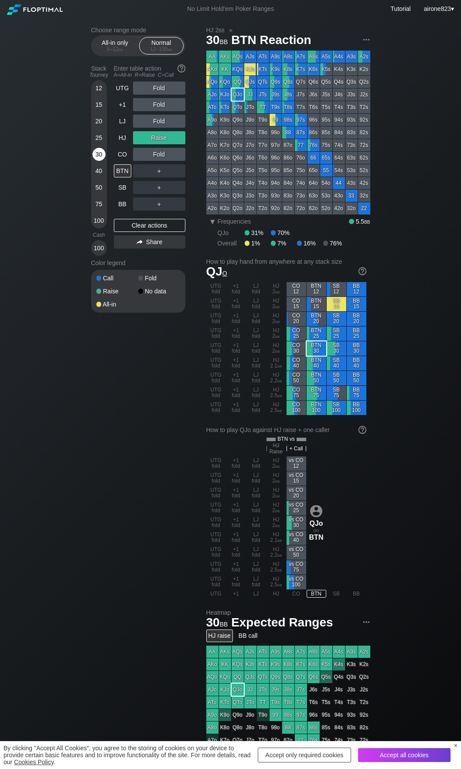
click at [102, 155] on div "30" at bounding box center [98, 154] width 13 height 13
click at [176, 167] on div "C ✕" at bounding box center [176, 170] width 17 height 13
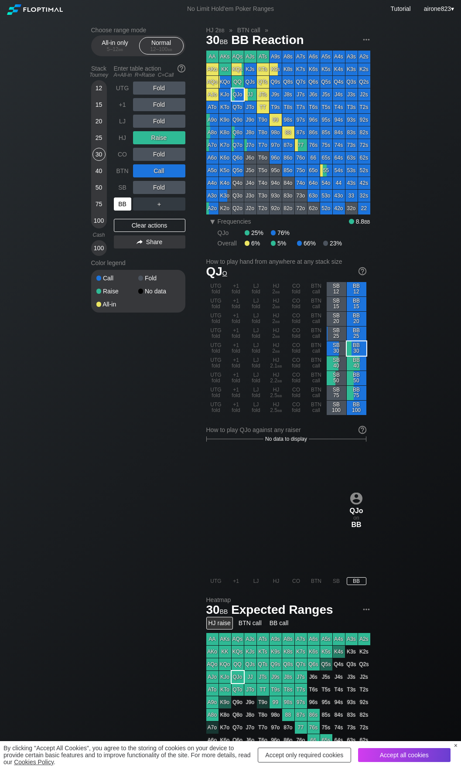
click at [123, 210] on div "BB" at bounding box center [122, 203] width 17 height 13
click at [100, 142] on div "25" at bounding box center [98, 137] width 13 height 13
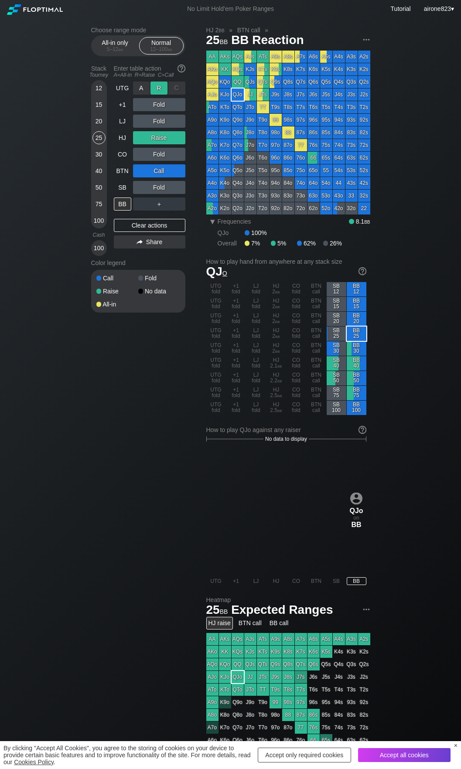
click at [159, 90] on div "R ✕" at bounding box center [158, 87] width 17 height 13
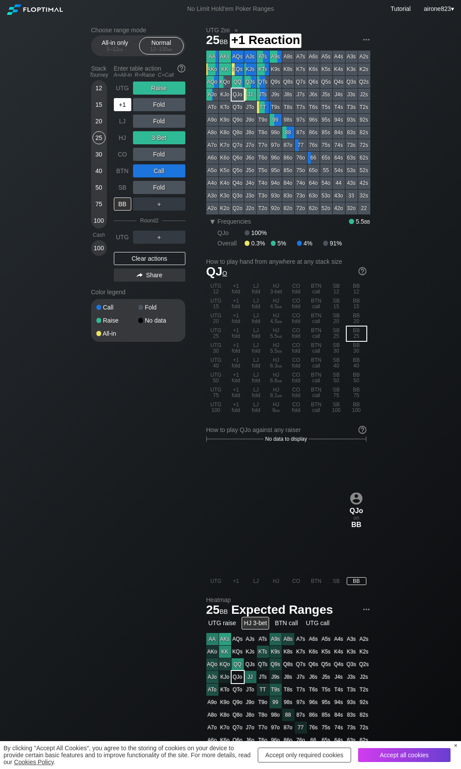
click at [124, 104] on div "+1" at bounding box center [122, 104] width 17 height 13
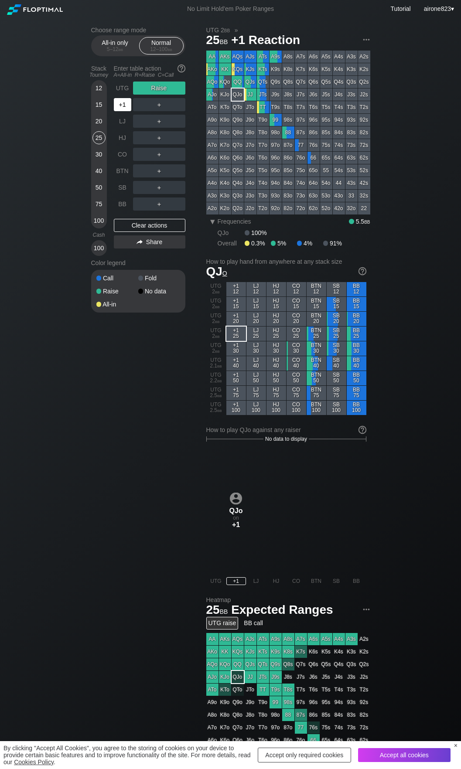
click at [124, 104] on div "+1" at bounding box center [122, 104] width 17 height 13
click at [97, 122] on div "20" at bounding box center [98, 121] width 13 height 13
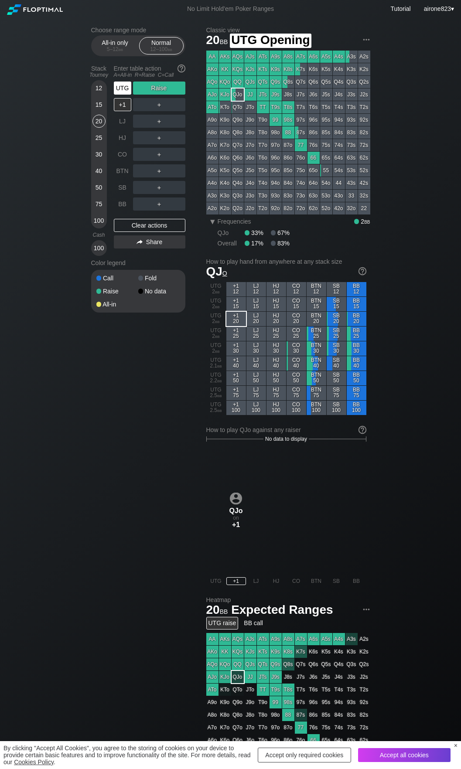
click at [122, 93] on div "UTG" at bounding box center [122, 87] width 17 height 13
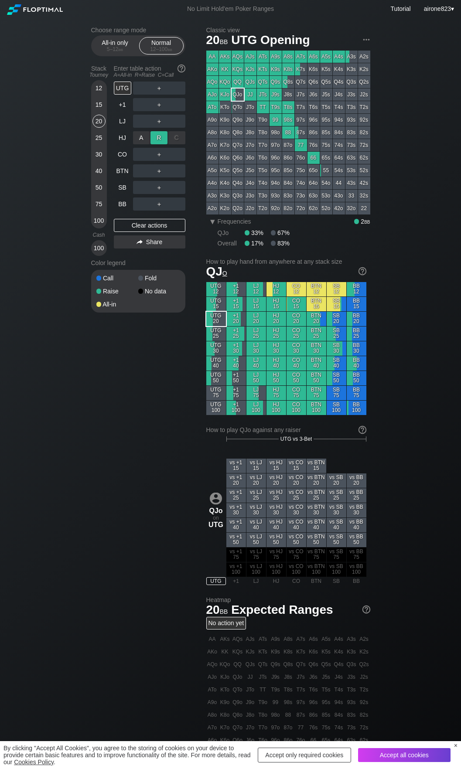
click at [165, 136] on div "R ✕" at bounding box center [158, 137] width 17 height 13
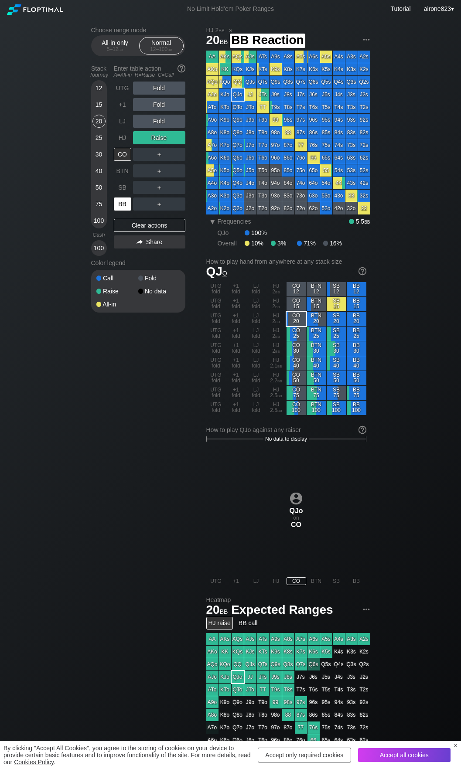
click at [125, 208] on div "BB" at bounding box center [122, 203] width 17 height 13
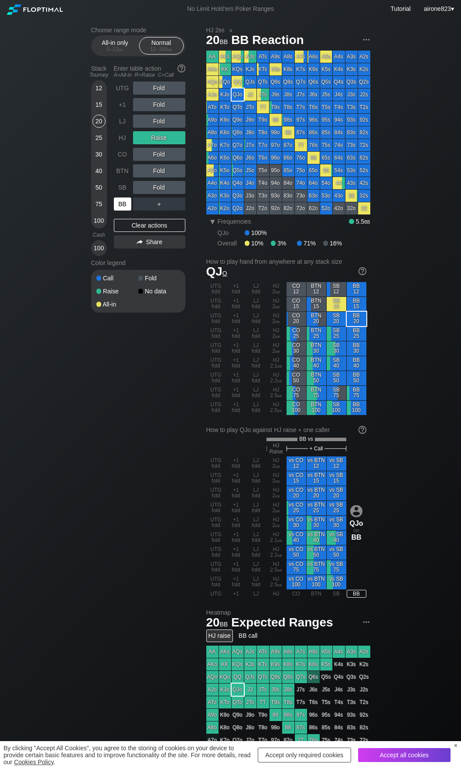
click at [125, 208] on div "BB" at bounding box center [122, 203] width 17 height 13
click at [117, 54] on div "All-in only 5 – 12 bb" at bounding box center [115, 45] width 40 height 17
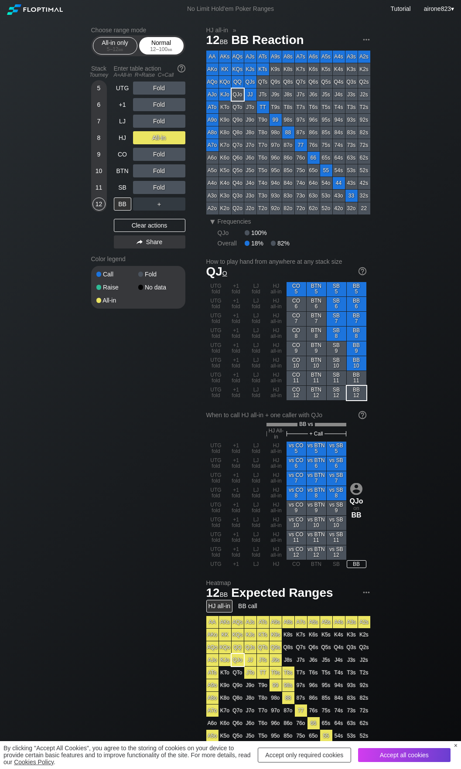
click at [172, 48] on div "12 – 100 bb" at bounding box center [161, 49] width 37 height 6
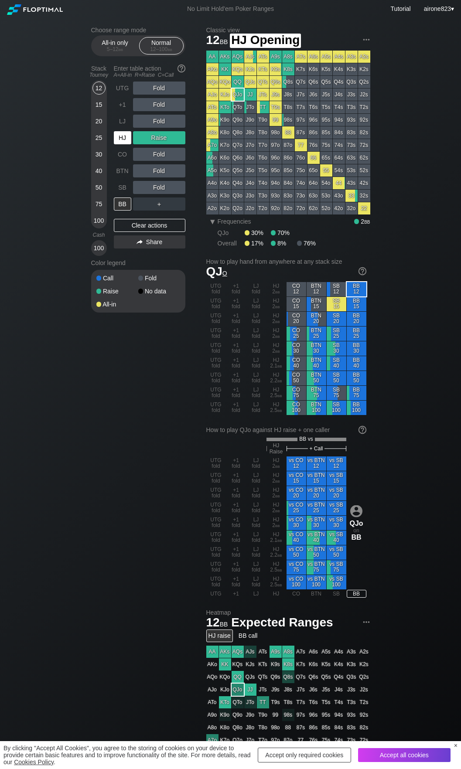
click at [119, 139] on div "HJ" at bounding box center [122, 137] width 17 height 13
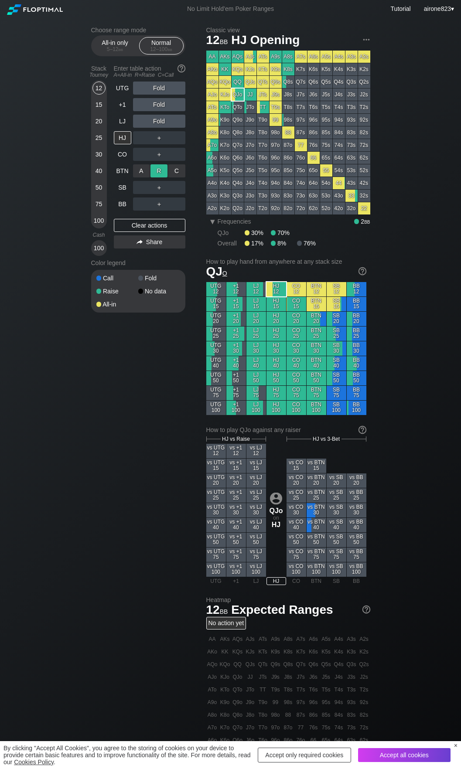
click at [156, 175] on div "R ✕" at bounding box center [158, 170] width 17 height 13
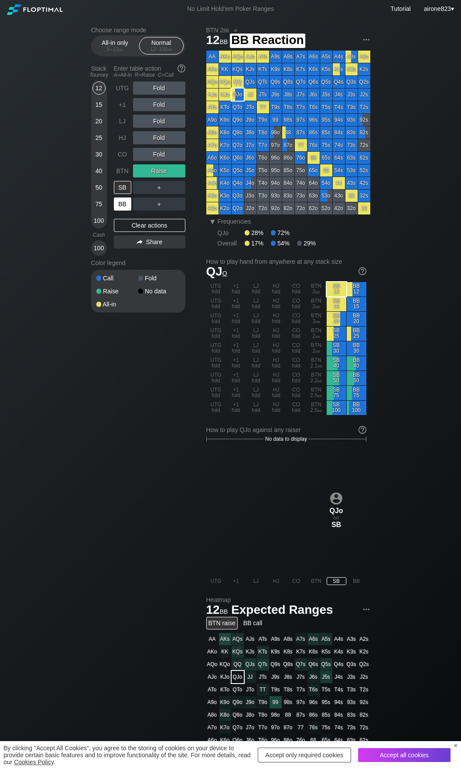
click at [119, 207] on div "BB" at bounding box center [122, 203] width 17 height 13
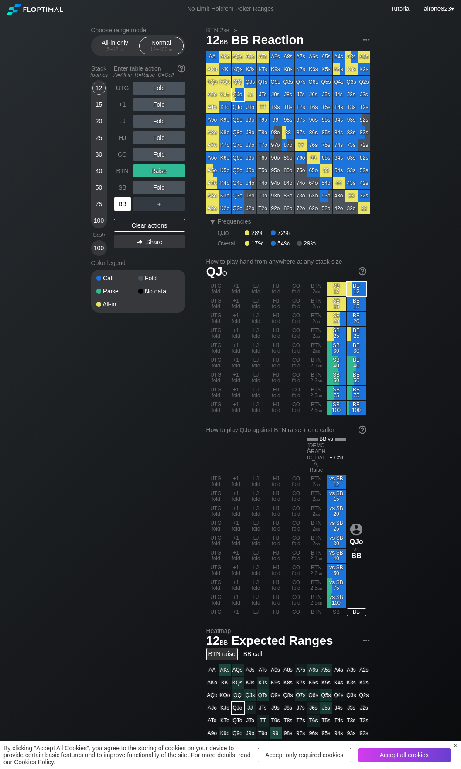
click at [119, 207] on div "BB" at bounding box center [122, 203] width 17 height 13
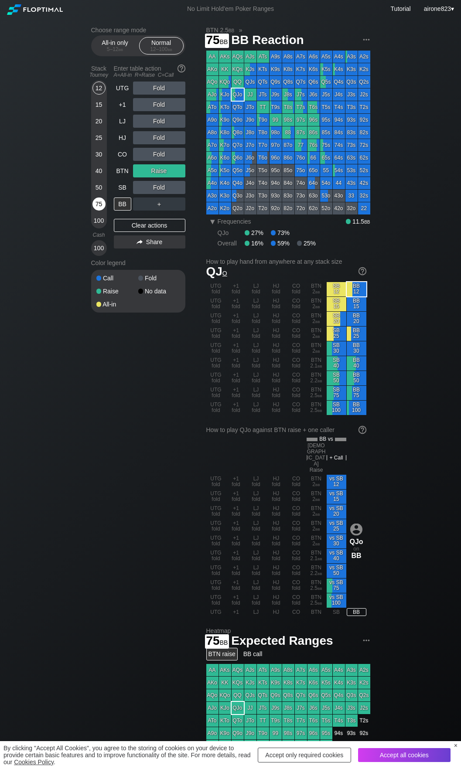
click at [99, 207] on div "75" at bounding box center [98, 203] width 13 height 13
click at [115, 177] on div "BTN" at bounding box center [122, 170] width 17 height 13
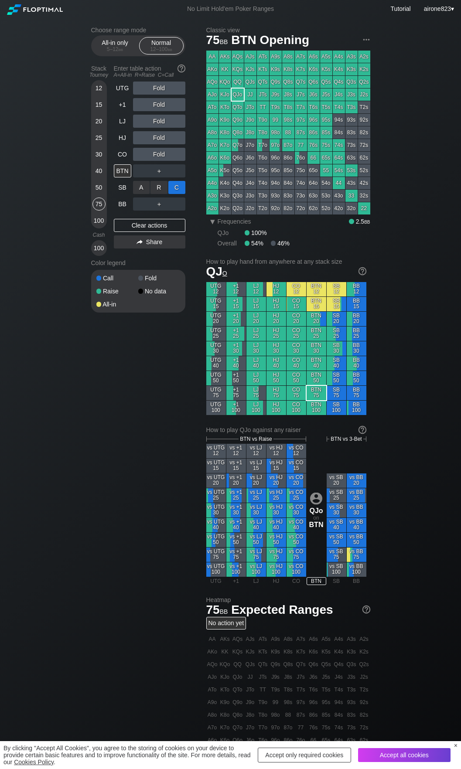
click at [180, 186] on div "C ✕" at bounding box center [176, 187] width 17 height 13
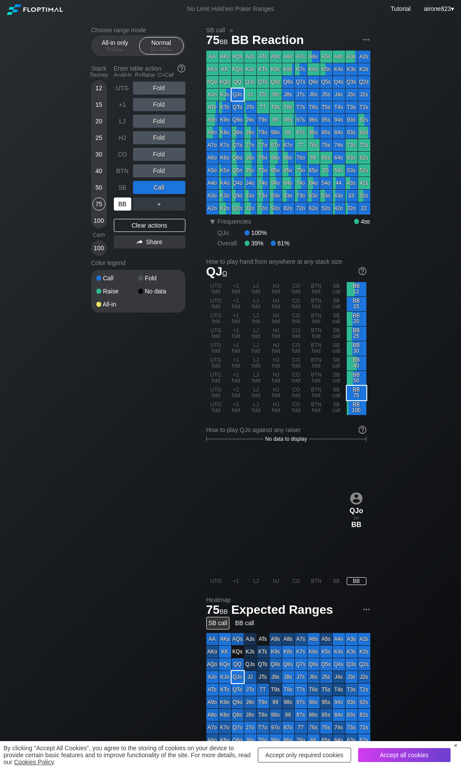
click at [120, 206] on div "BB" at bounding box center [122, 203] width 17 height 13
click at [122, 44] on div "All-in only 5 – 12 bb" at bounding box center [115, 45] width 40 height 17
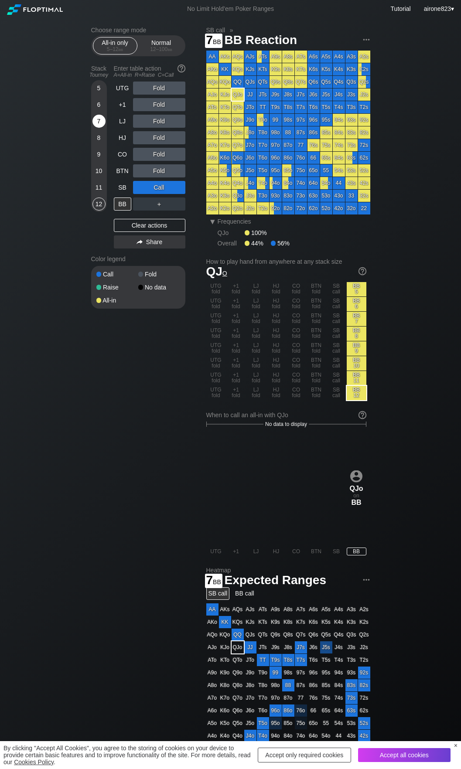
click at [100, 127] on div "7" at bounding box center [98, 121] width 13 height 13
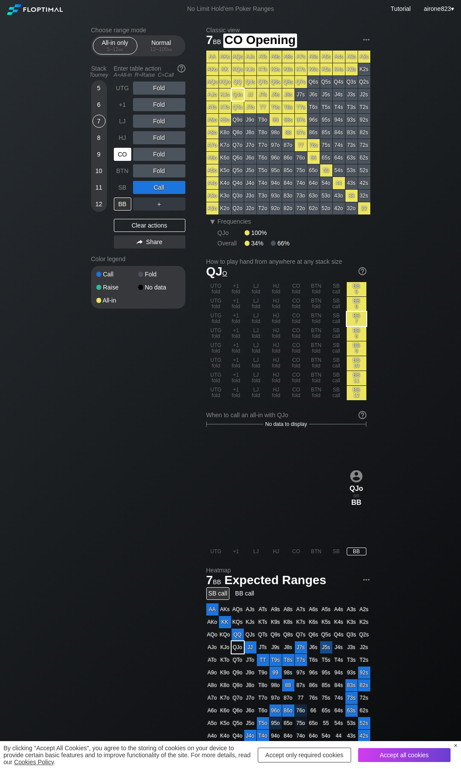
click at [125, 154] on div "CO" at bounding box center [122, 154] width 17 height 13
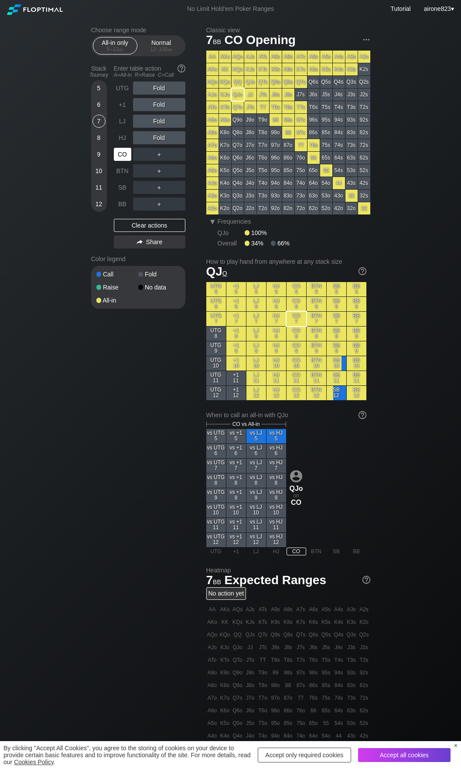
click at [125, 154] on div "CO" at bounding box center [122, 154] width 17 height 13
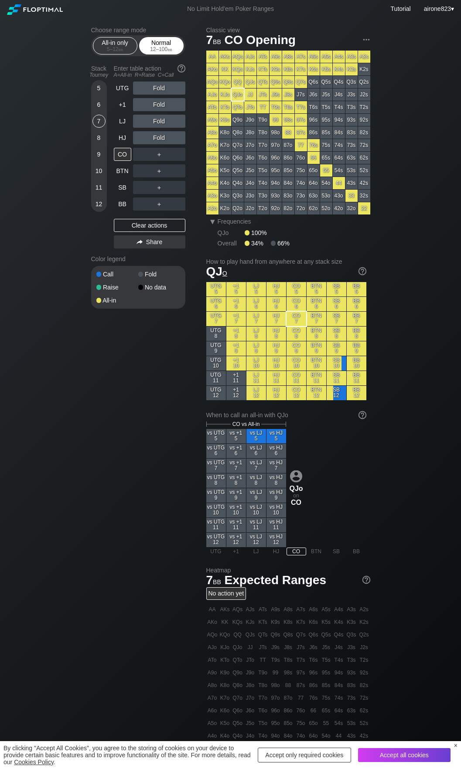
click at [158, 41] on div "Normal 12 – 100 bb" at bounding box center [161, 45] width 40 height 17
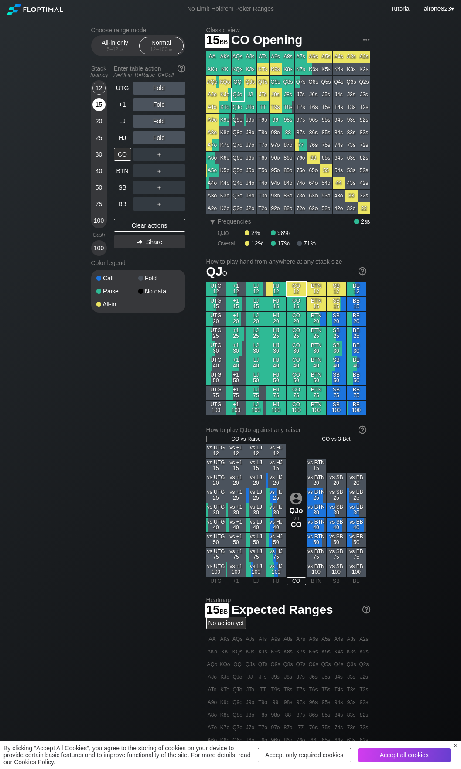
click at [102, 110] on div "15" at bounding box center [98, 104] width 13 height 13
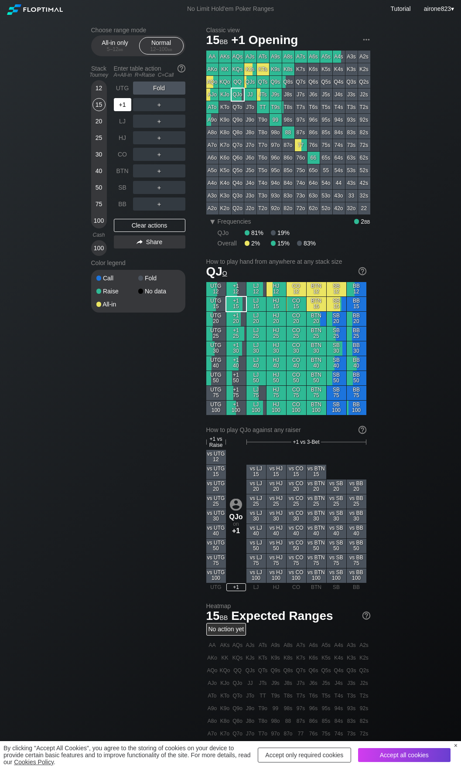
click at [119, 106] on div "+1" at bounding box center [122, 104] width 17 height 13
click at [101, 93] on div "12" at bounding box center [98, 87] width 13 height 13
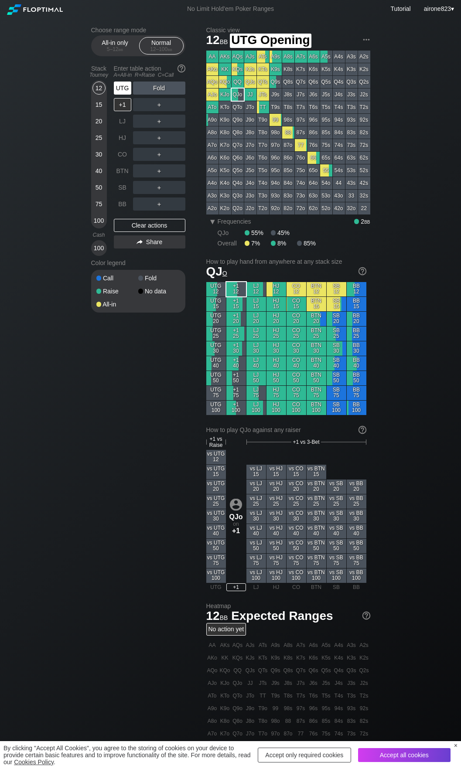
click at [117, 87] on div "UTG" at bounding box center [122, 87] width 17 height 13
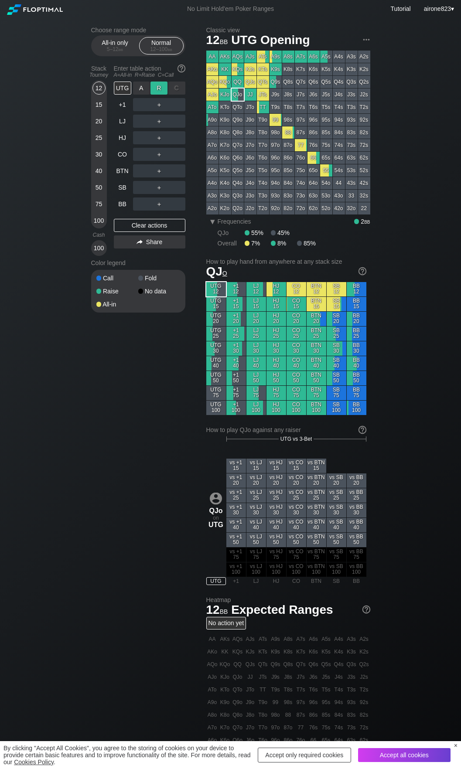
click at [156, 87] on div "R ✕" at bounding box center [158, 87] width 17 height 13
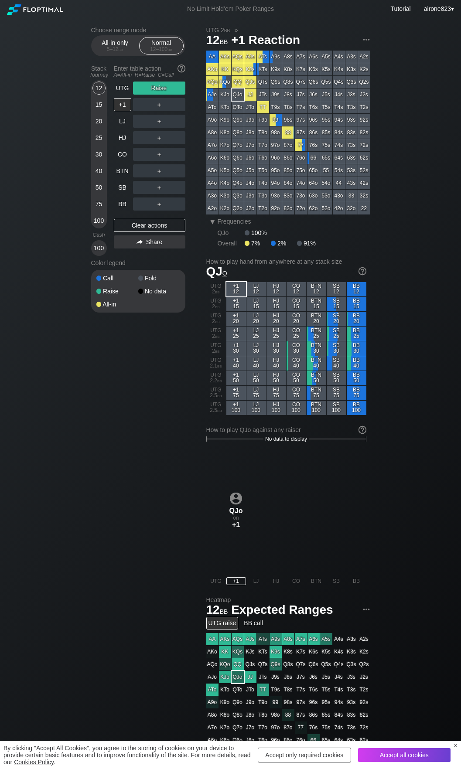
click at [143, 101] on div "＋" at bounding box center [159, 104] width 52 height 13
click at [135, 109] on div "A ✕" at bounding box center [141, 104] width 17 height 13
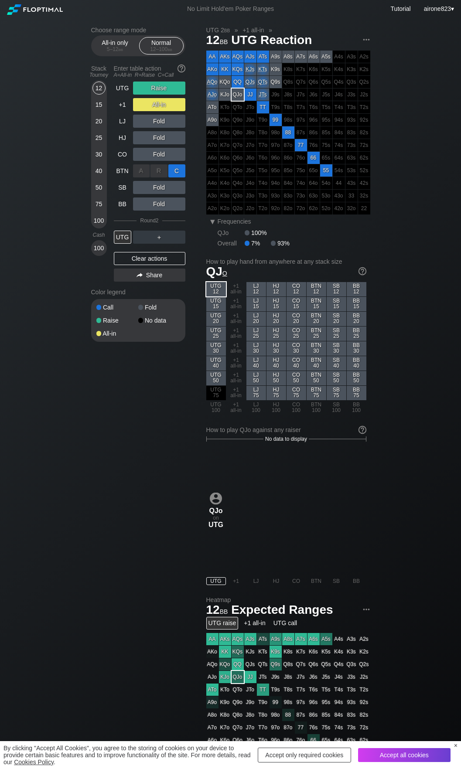
click at [177, 171] on div "C ✕" at bounding box center [176, 170] width 17 height 13
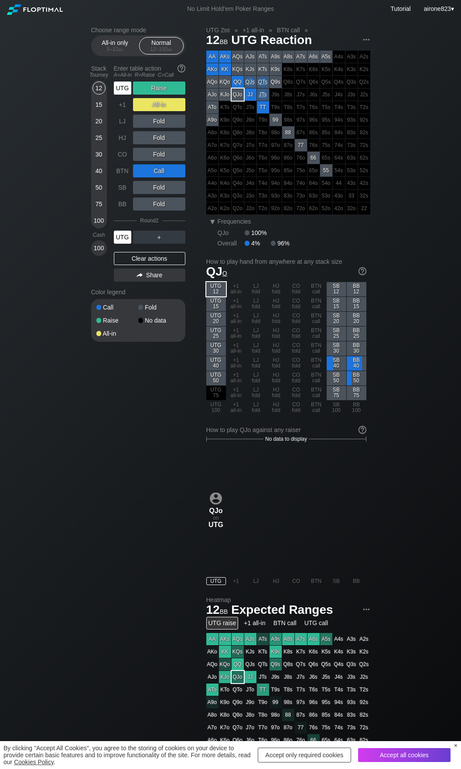
click at [122, 240] on div "UTG" at bounding box center [122, 237] width 17 height 13
click at [117, 89] on div "UTG" at bounding box center [122, 87] width 17 height 13
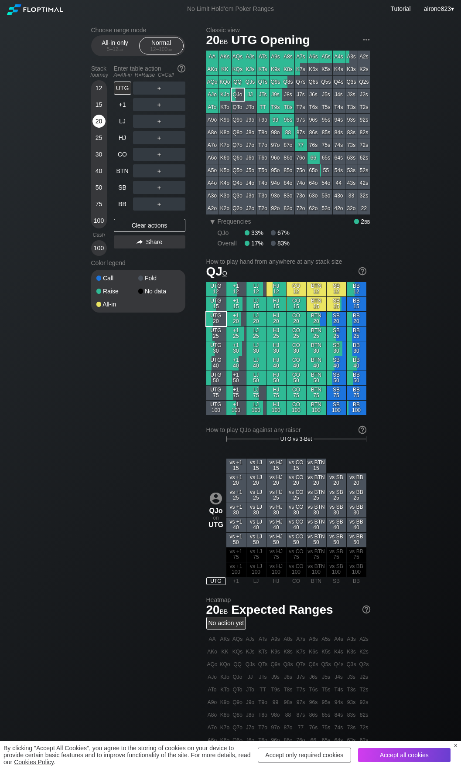
click at [99, 124] on div "20" at bounding box center [98, 121] width 13 height 13
click at [160, 141] on div "R ✕" at bounding box center [158, 137] width 17 height 13
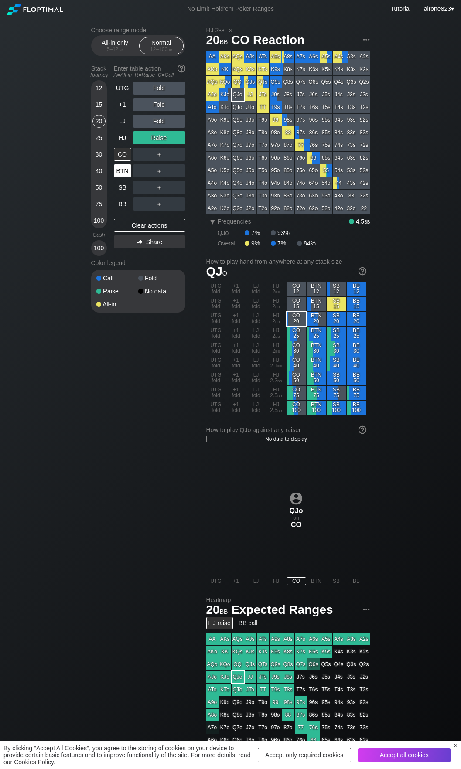
drag, startPoint x: 123, startPoint y: 142, endPoint x: 125, endPoint y: 166, distance: 24.1
click at [123, 142] on div "HJ" at bounding box center [122, 137] width 17 height 13
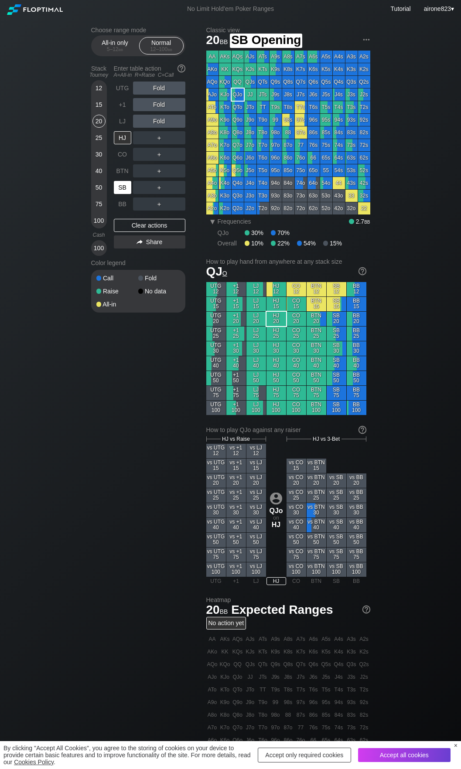
click at [124, 189] on div "SB" at bounding box center [122, 187] width 17 height 13
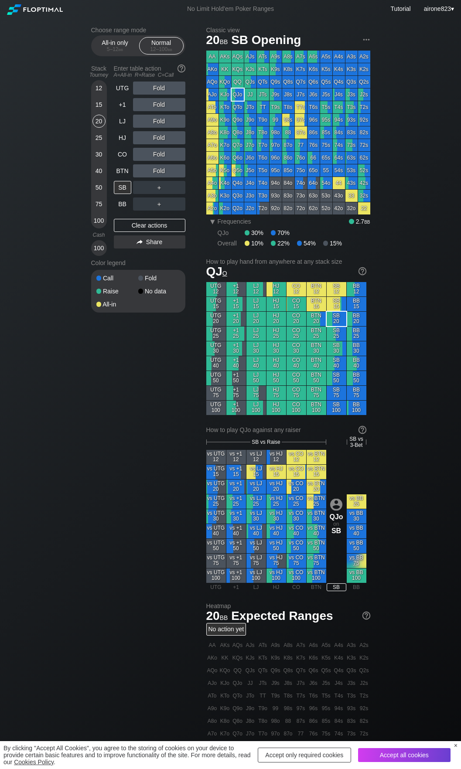
click at [155, 166] on div "Fold" at bounding box center [159, 170] width 52 height 13
click at [158, 170] on div "R ✕" at bounding box center [158, 170] width 17 height 13
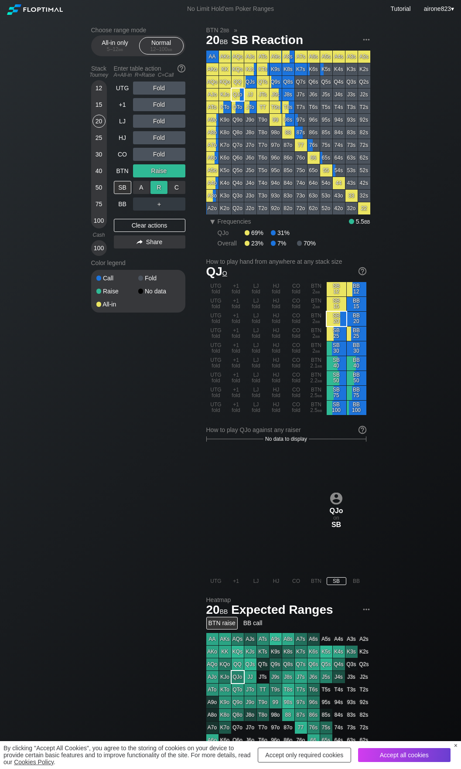
click at [153, 188] on div "R ✕" at bounding box center [158, 187] width 17 height 13
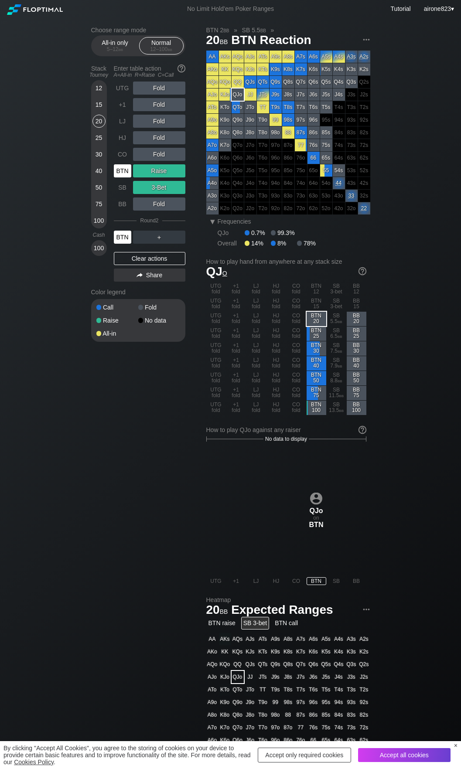
click at [119, 235] on div "BTN" at bounding box center [122, 237] width 17 height 13
click at [96, 155] on div "30" at bounding box center [98, 154] width 13 height 13
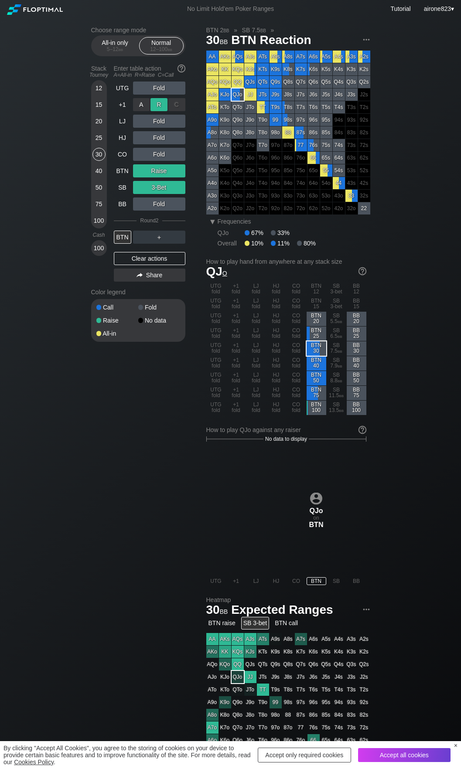
click at [160, 106] on div "R ✕" at bounding box center [158, 104] width 17 height 13
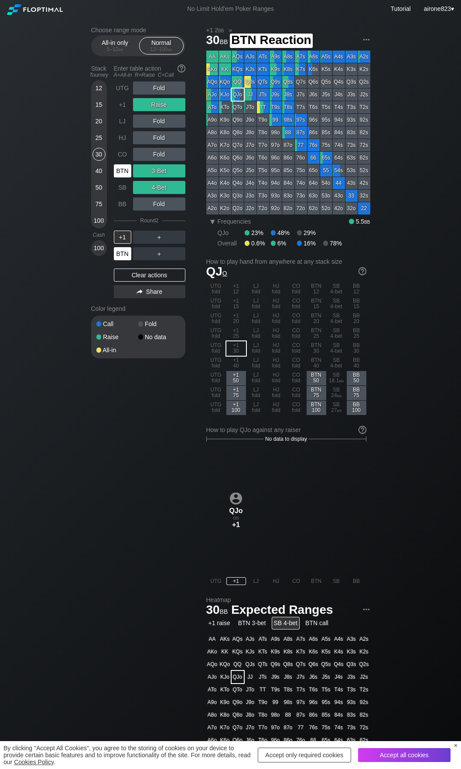
click at [123, 171] on div "BTN" at bounding box center [122, 170] width 17 height 13
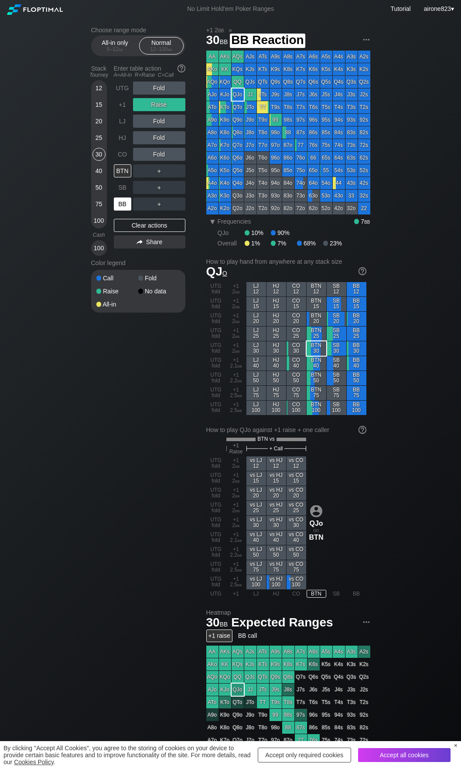
click at [128, 210] on div "BB" at bounding box center [122, 203] width 17 height 13
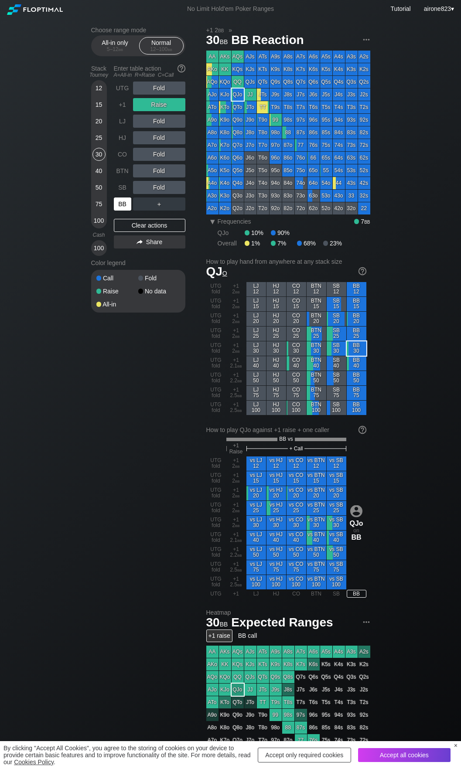
click at [127, 210] on div "BB" at bounding box center [122, 203] width 17 height 13
click at [121, 115] on div "LJ" at bounding box center [123, 121] width 19 height 17
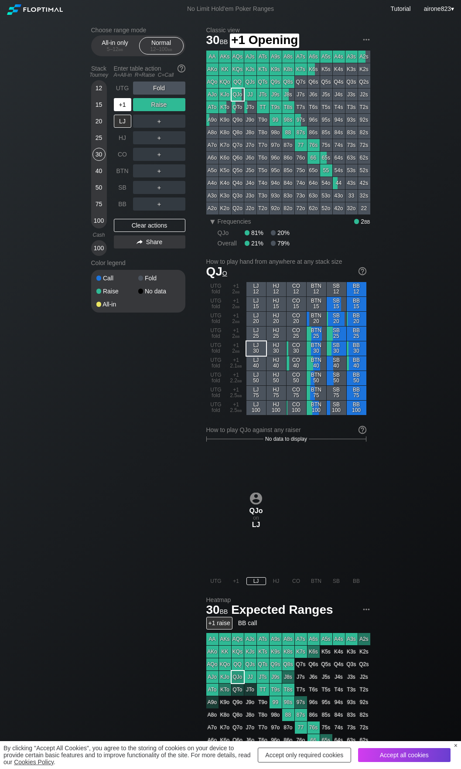
click at [122, 102] on div "+1" at bounding box center [122, 104] width 17 height 13
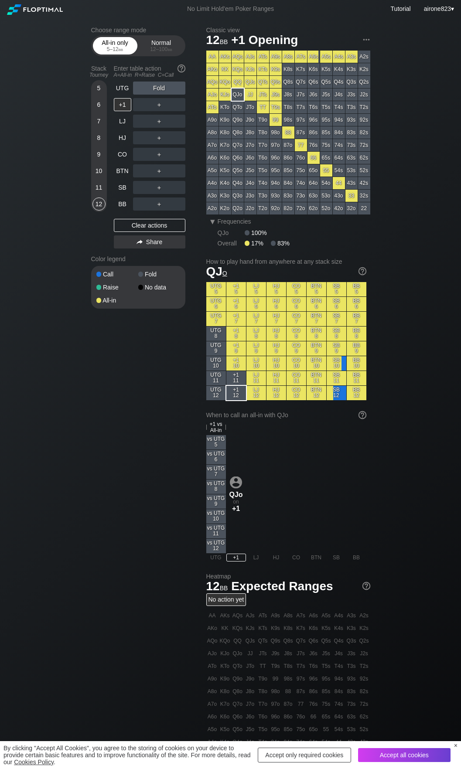
click at [109, 45] on div "All-in only 5 – 12 bb" at bounding box center [115, 45] width 40 height 17
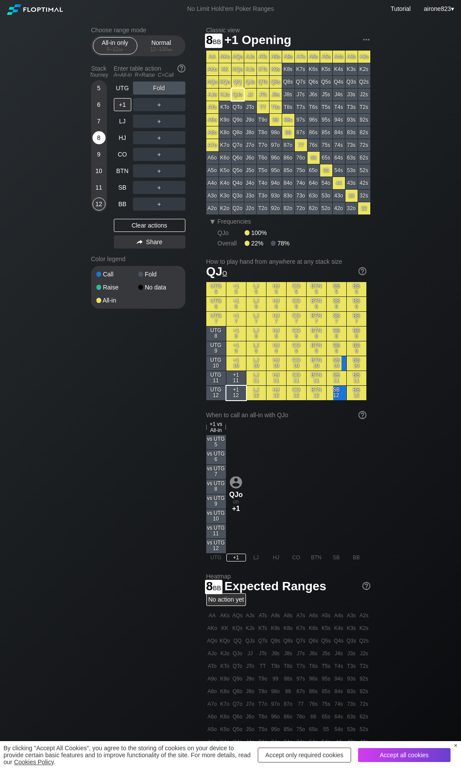
click at [98, 135] on div "8" at bounding box center [98, 137] width 13 height 13
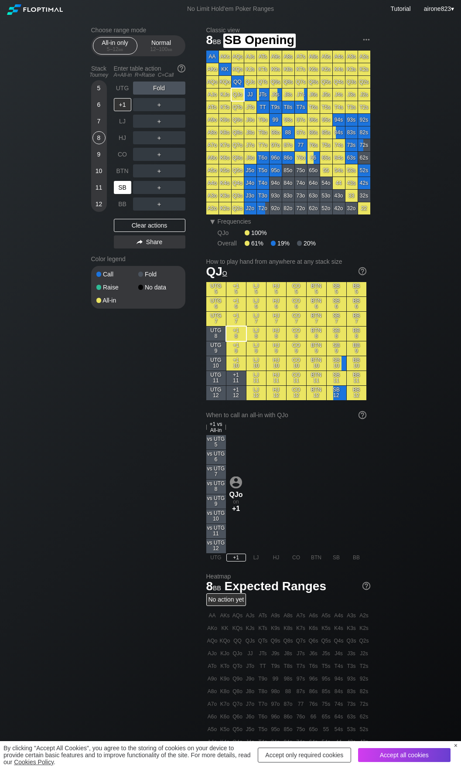
click at [122, 193] on div "SB" at bounding box center [122, 187] width 17 height 13
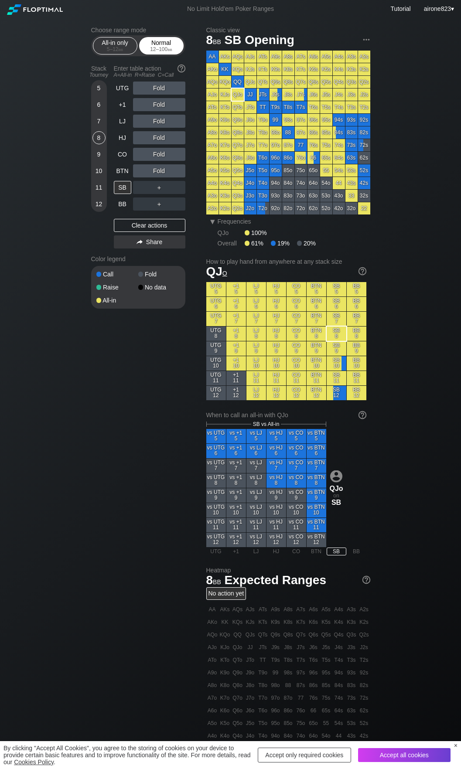
click at [160, 46] on div "Normal 12 – 100 bb" at bounding box center [161, 45] width 40 height 17
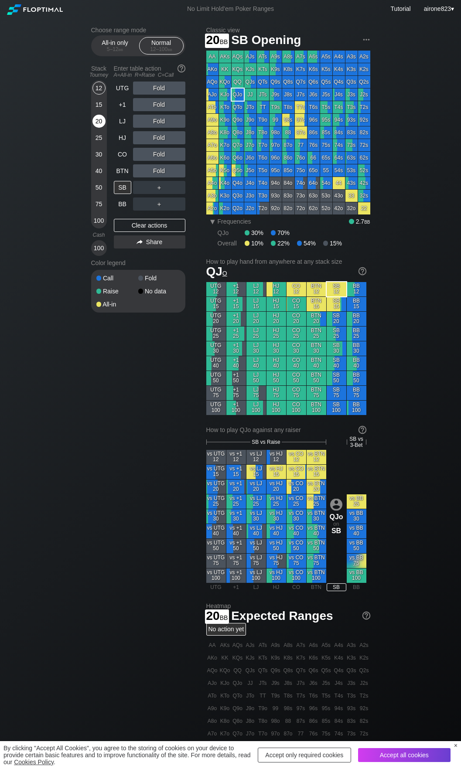
click at [102, 124] on div "20" at bounding box center [98, 121] width 13 height 13
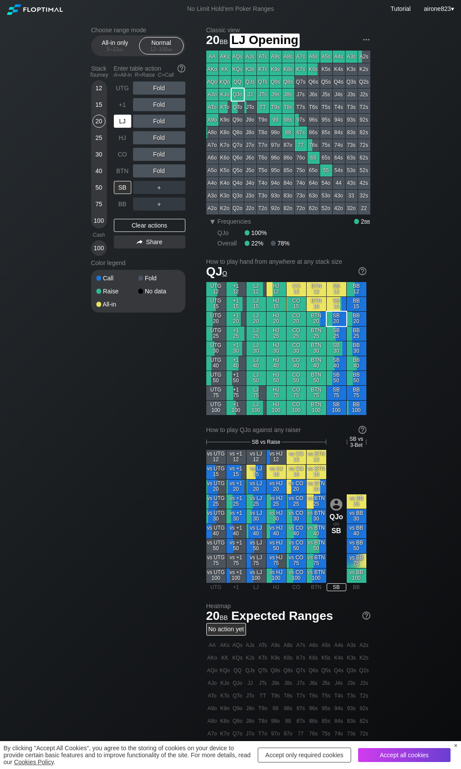
click at [116, 122] on div "LJ" at bounding box center [122, 121] width 17 height 13
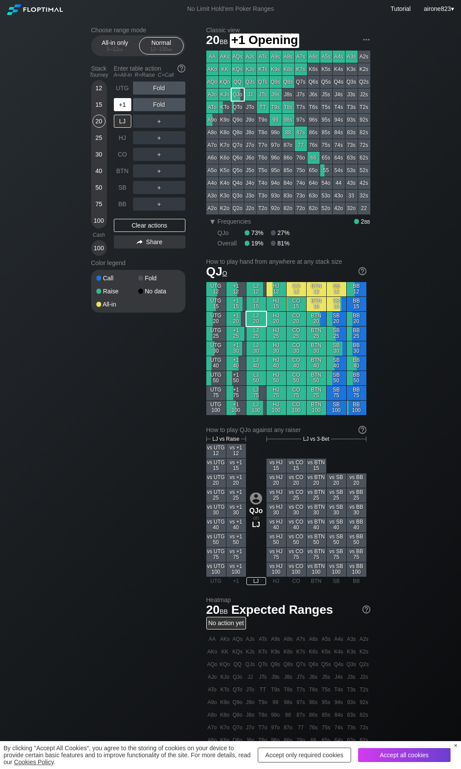
click at [120, 109] on div "+1" at bounding box center [122, 104] width 17 height 13
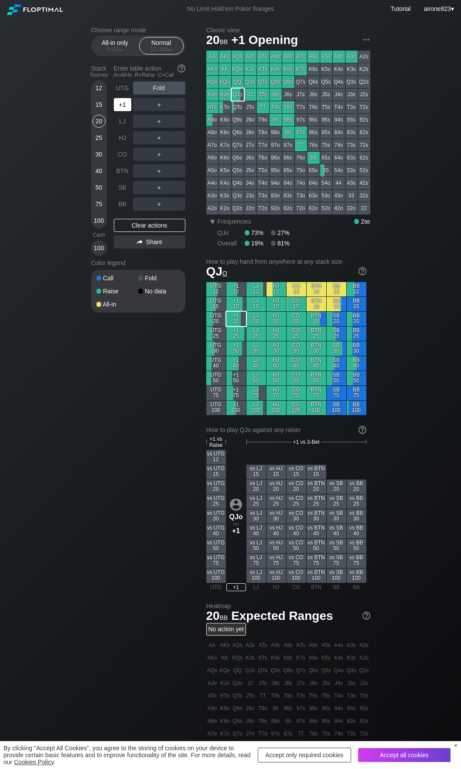
click at [120, 109] on div "+1" at bounding box center [122, 104] width 17 height 13
